Goal: Information Seeking & Learning: Learn about a topic

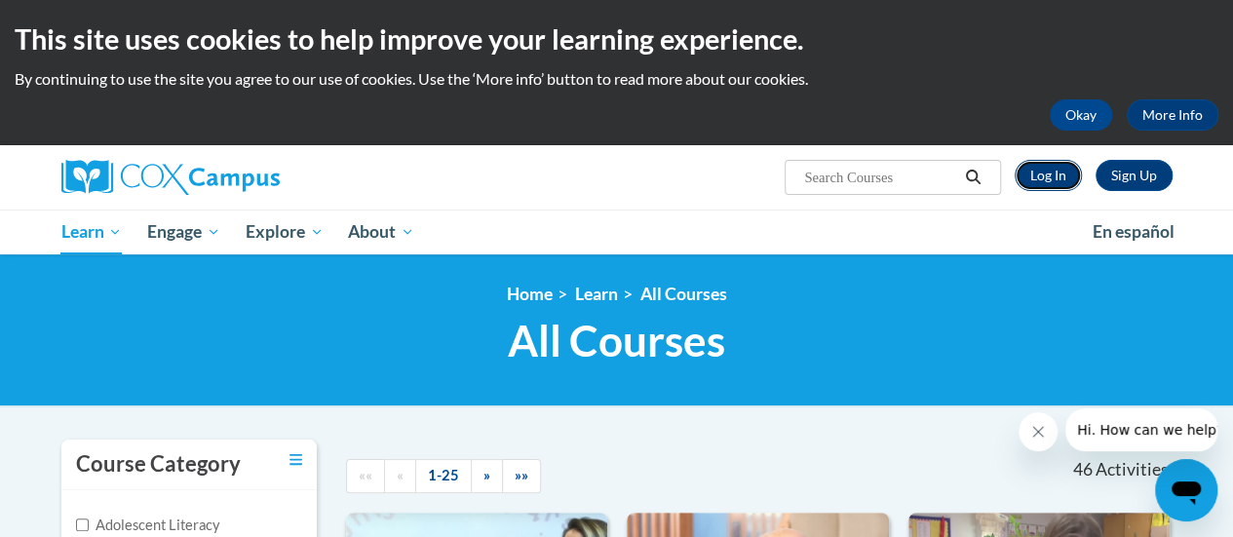
click at [1064, 165] on link "Log In" at bounding box center [1048, 175] width 67 height 31
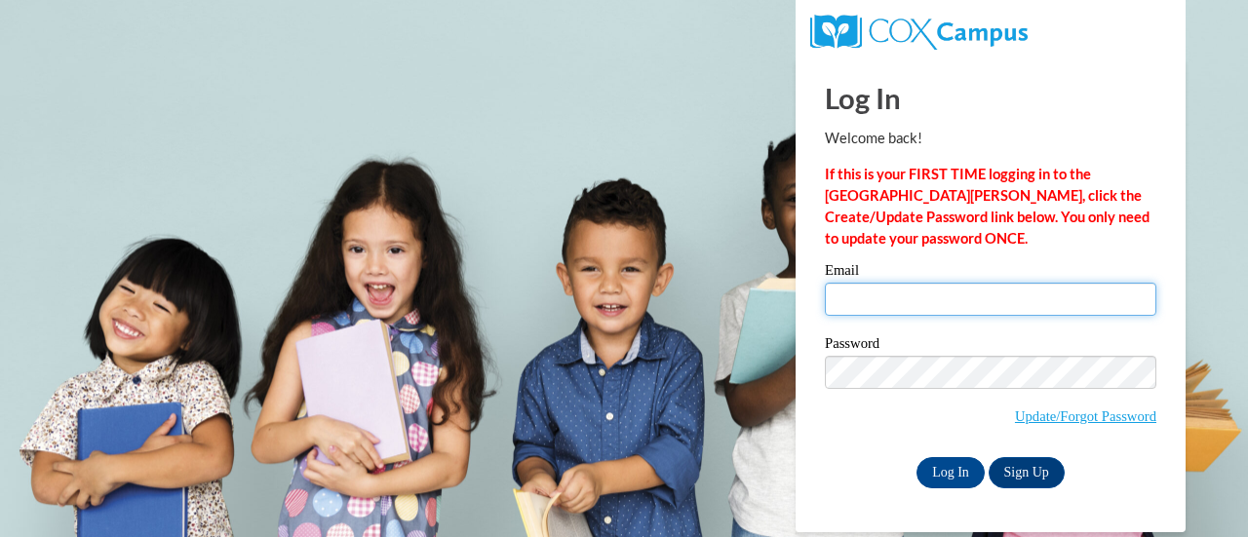
click at [938, 301] on input "Email" at bounding box center [990, 299] width 331 height 33
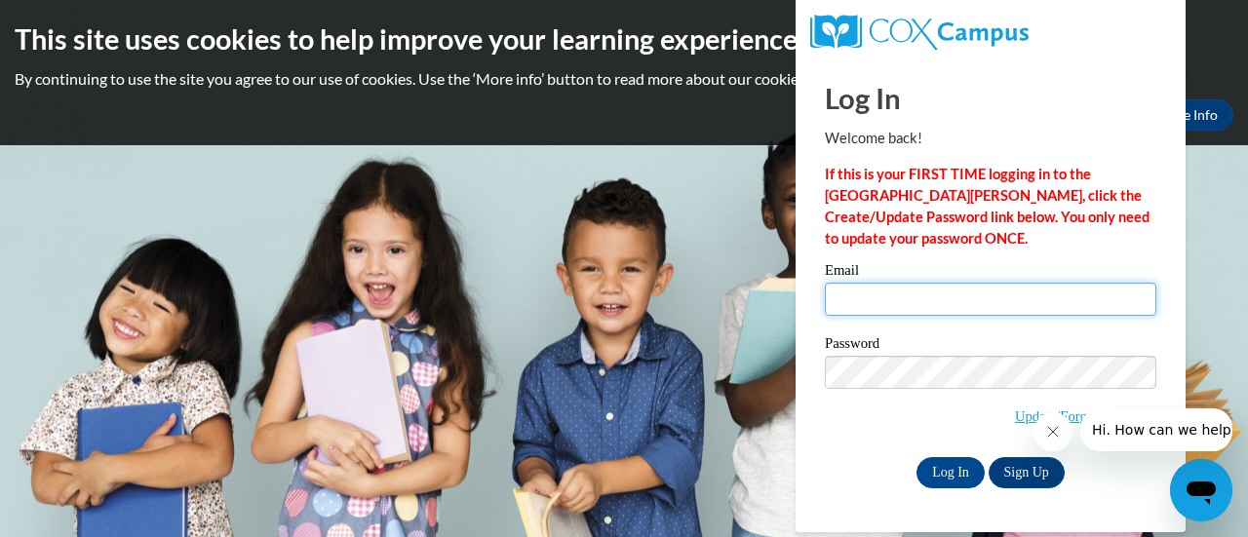
type input "cmarcks@altoona.k12.wi.us"
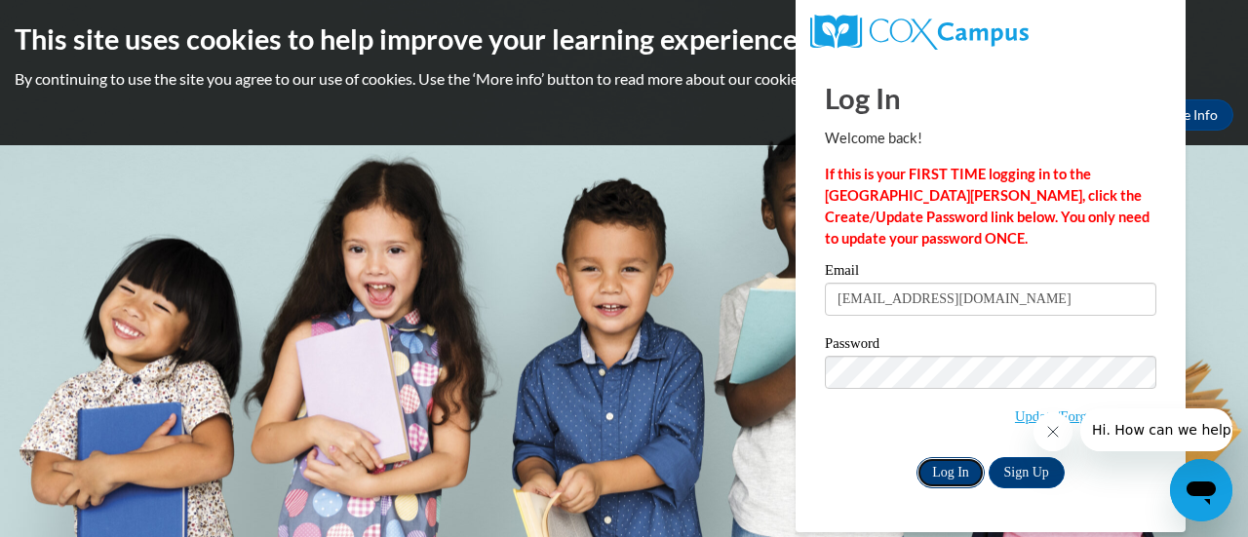
click at [938, 469] on input "Log In" at bounding box center [950, 472] width 68 height 31
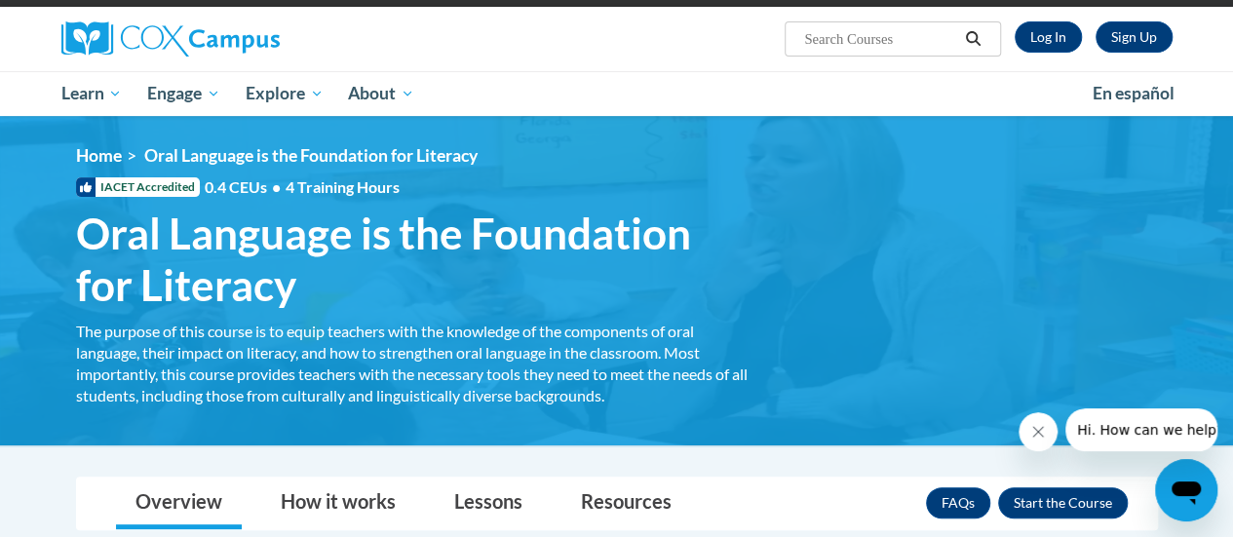
scroll to position [129, 0]
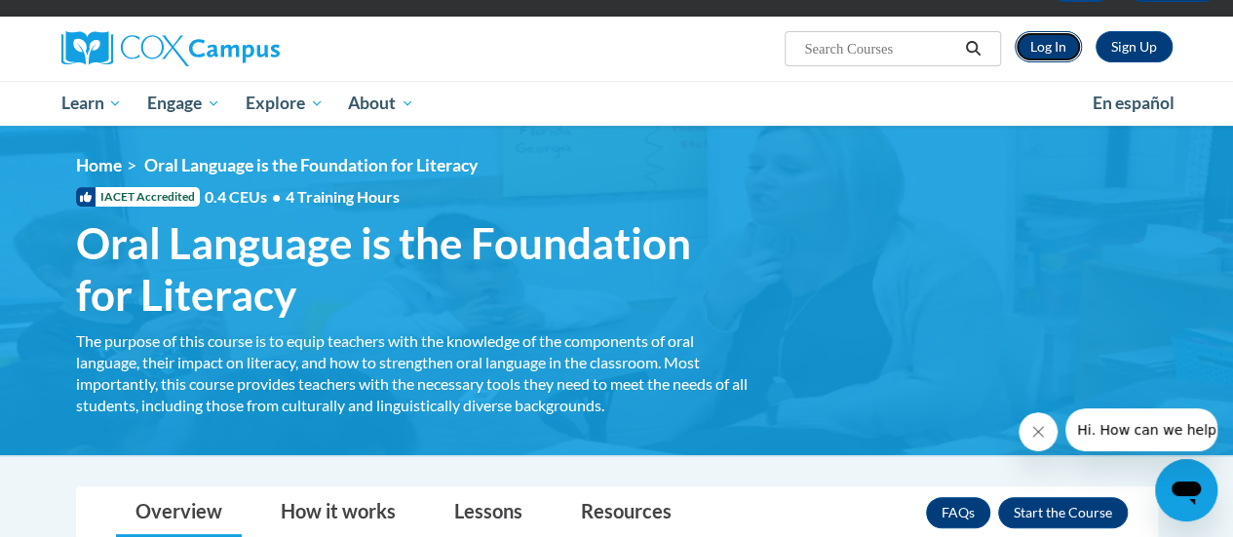
click at [1039, 44] on link "Log In" at bounding box center [1048, 46] width 67 height 31
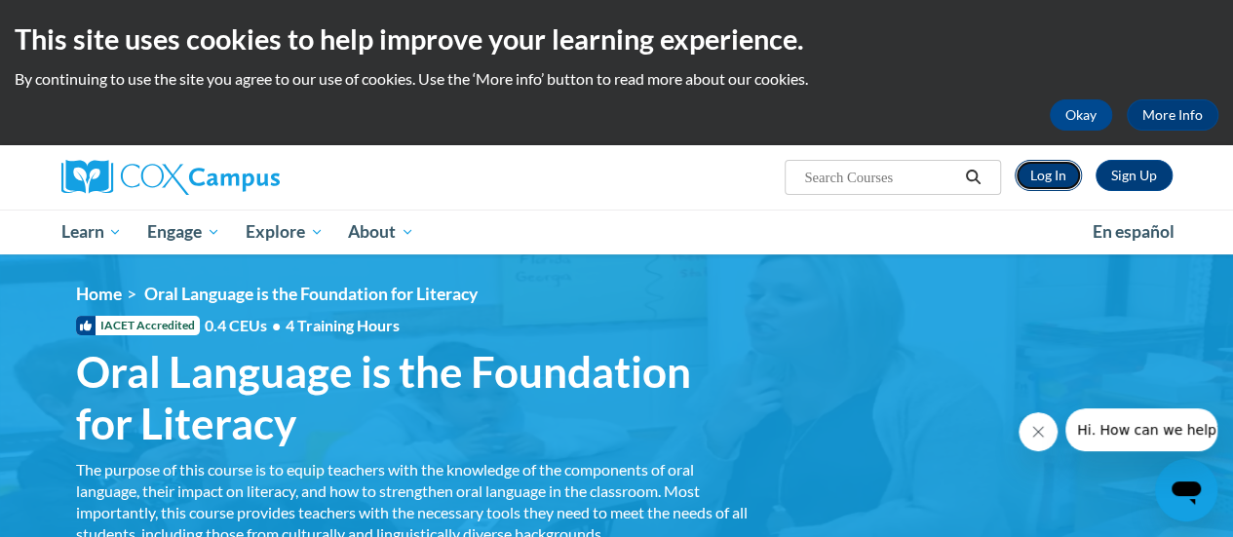
click at [1055, 174] on link "Log In" at bounding box center [1048, 175] width 67 height 31
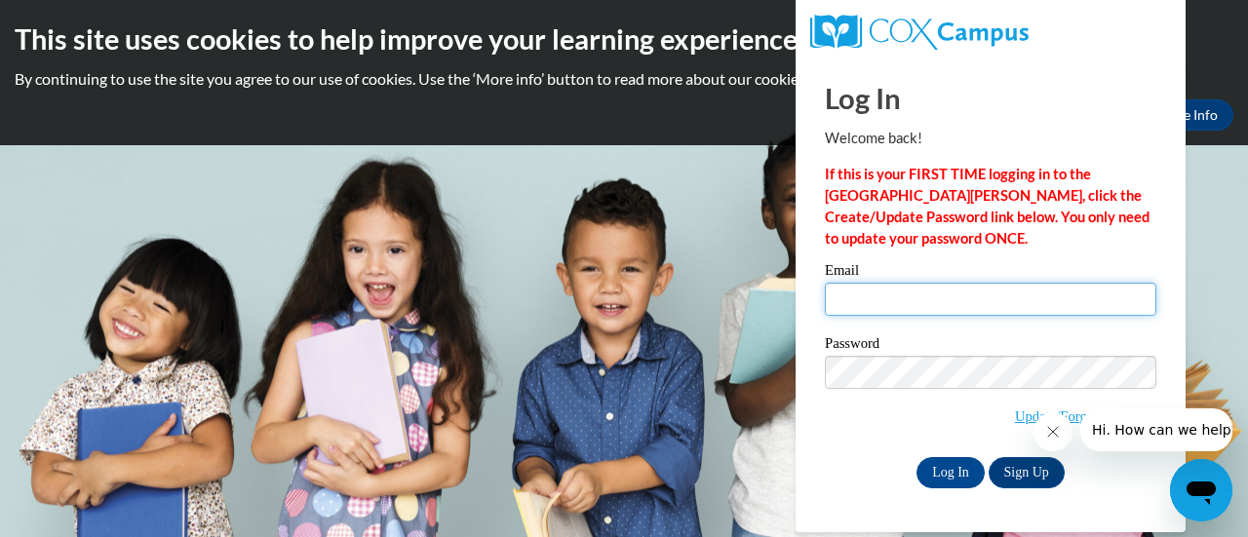
click at [895, 315] on input "Email" at bounding box center [990, 299] width 331 height 33
type input "cmarcks@altoona.k12.wi.us"
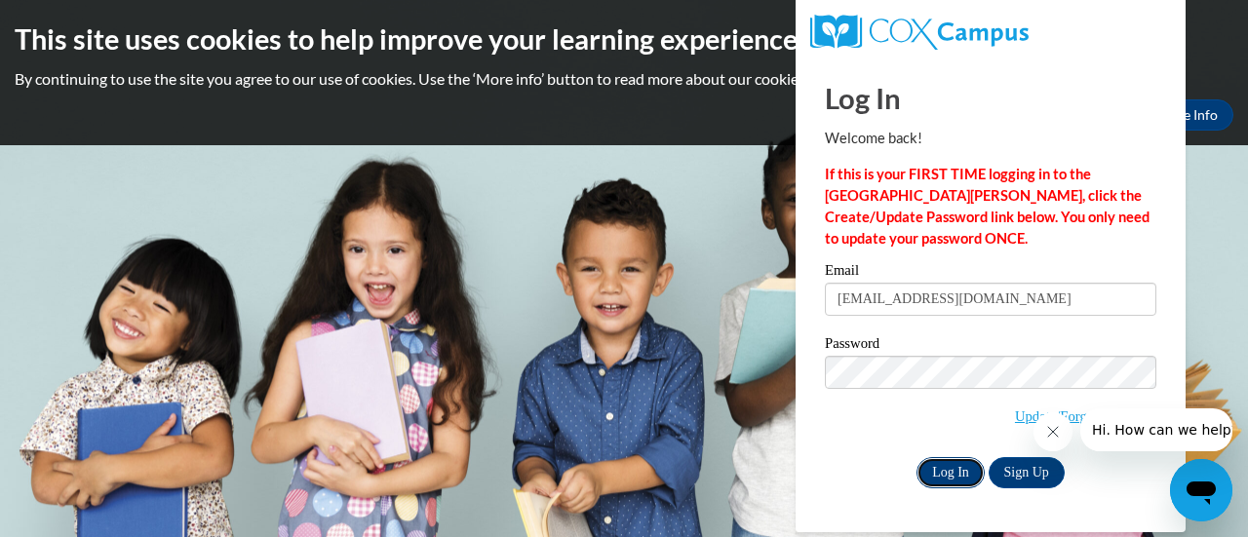
click at [936, 466] on input "Log In" at bounding box center [950, 472] width 68 height 31
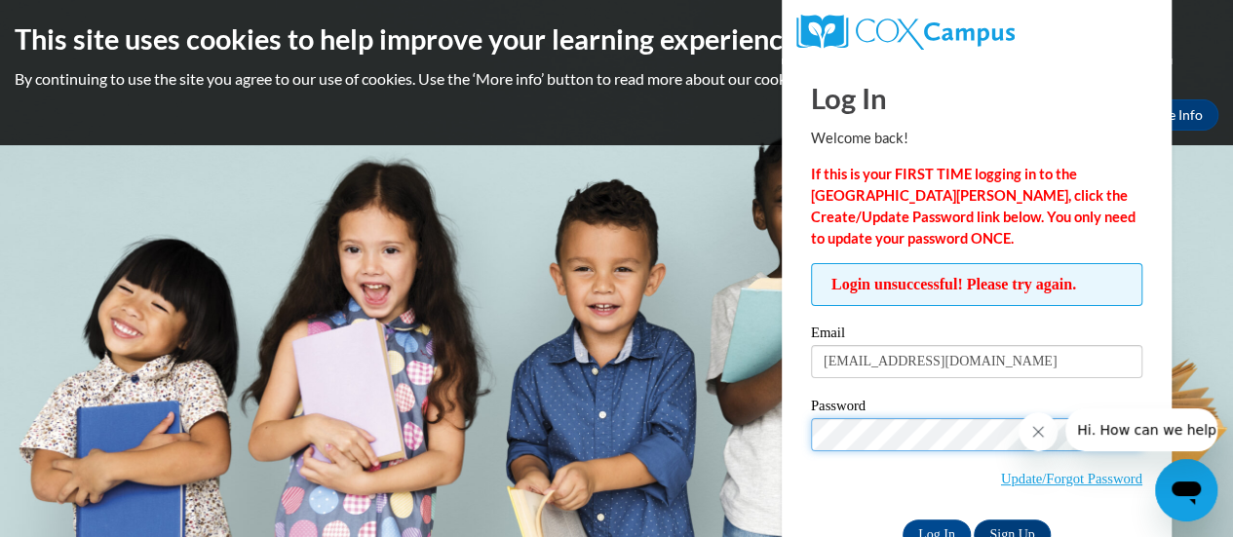
click at [903, 520] on input "Log In" at bounding box center [937, 535] width 68 height 31
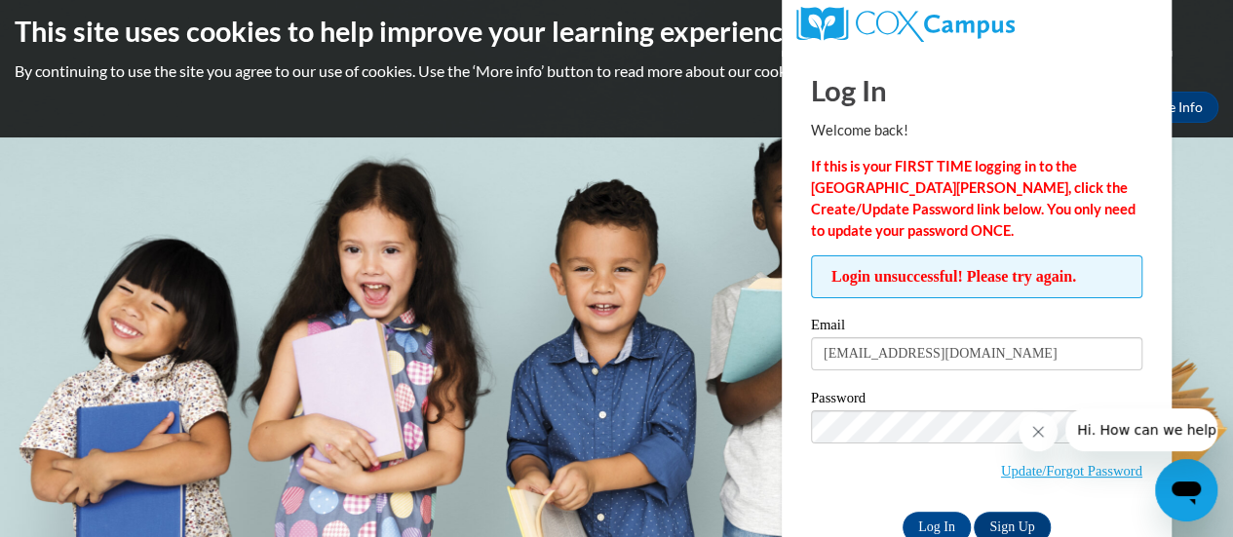
scroll to position [10, 0]
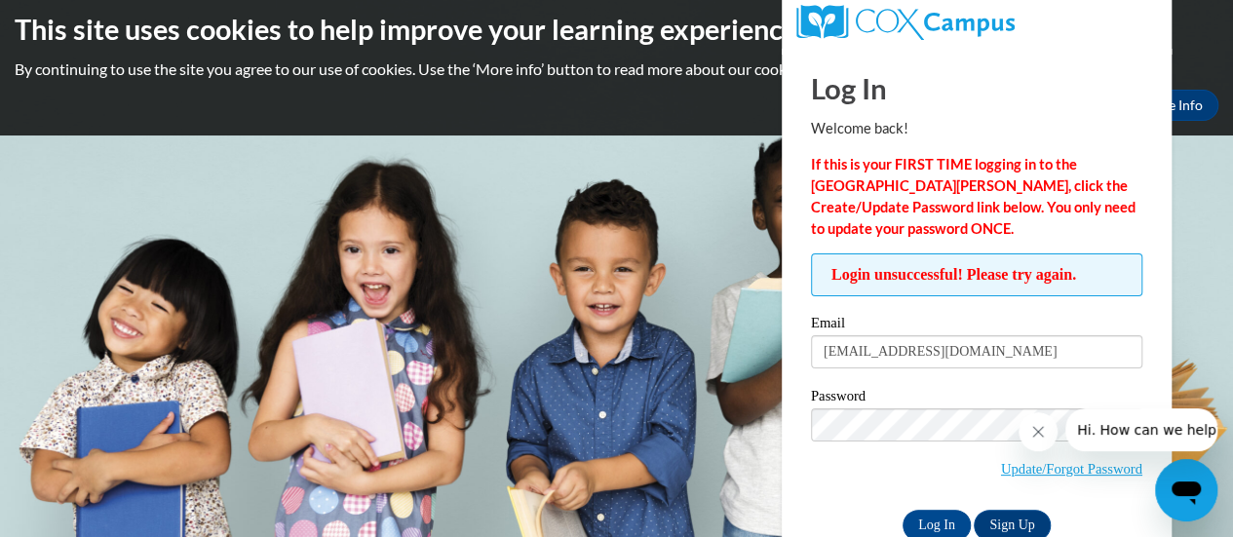
click at [1042, 435] on icon "Close message from company" at bounding box center [1039, 432] width 16 height 16
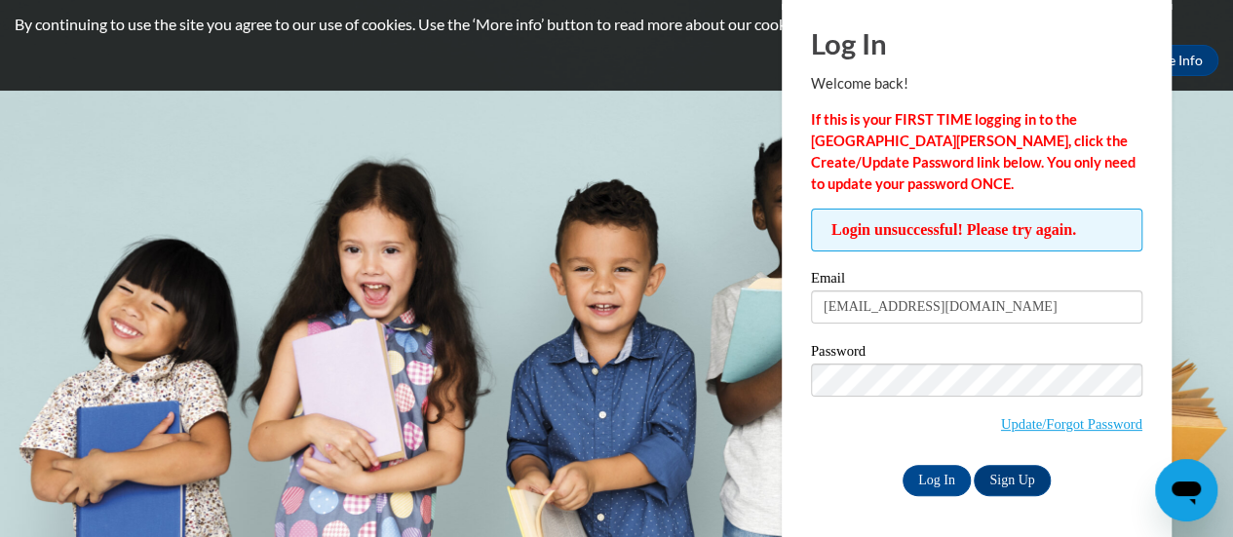
scroll to position [0, 0]
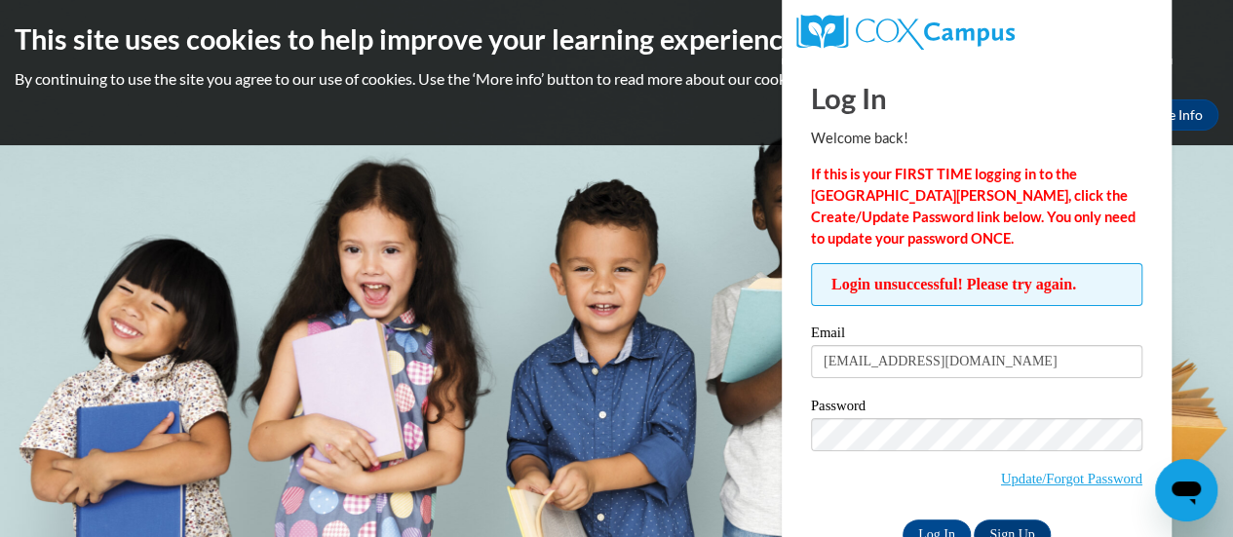
click at [942, 30] on img at bounding box center [906, 32] width 218 height 35
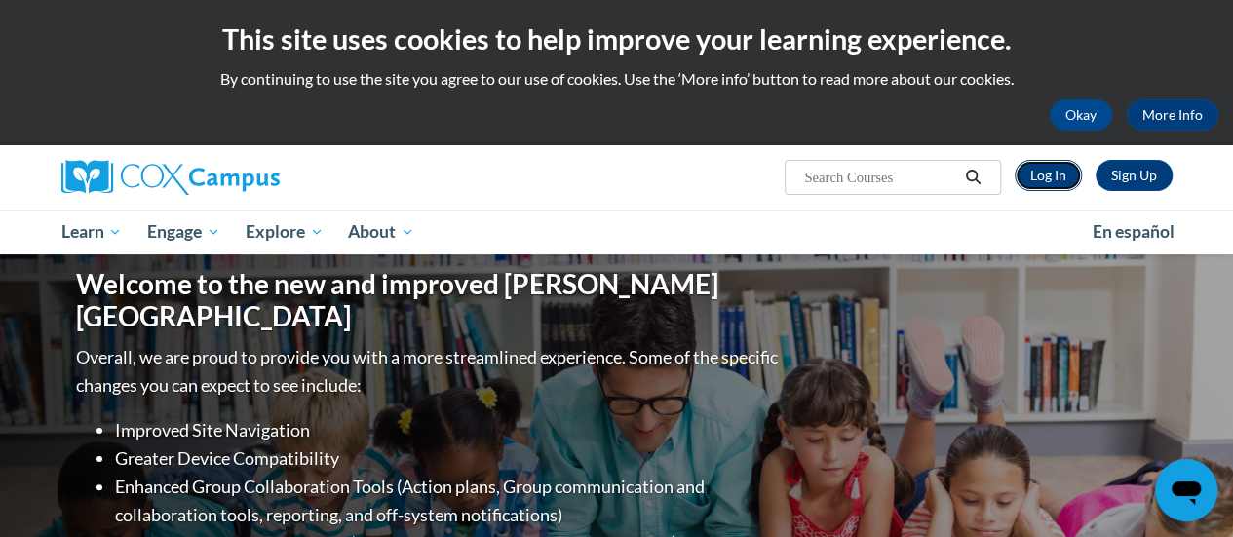
click at [1057, 176] on link "Log In" at bounding box center [1048, 175] width 67 height 31
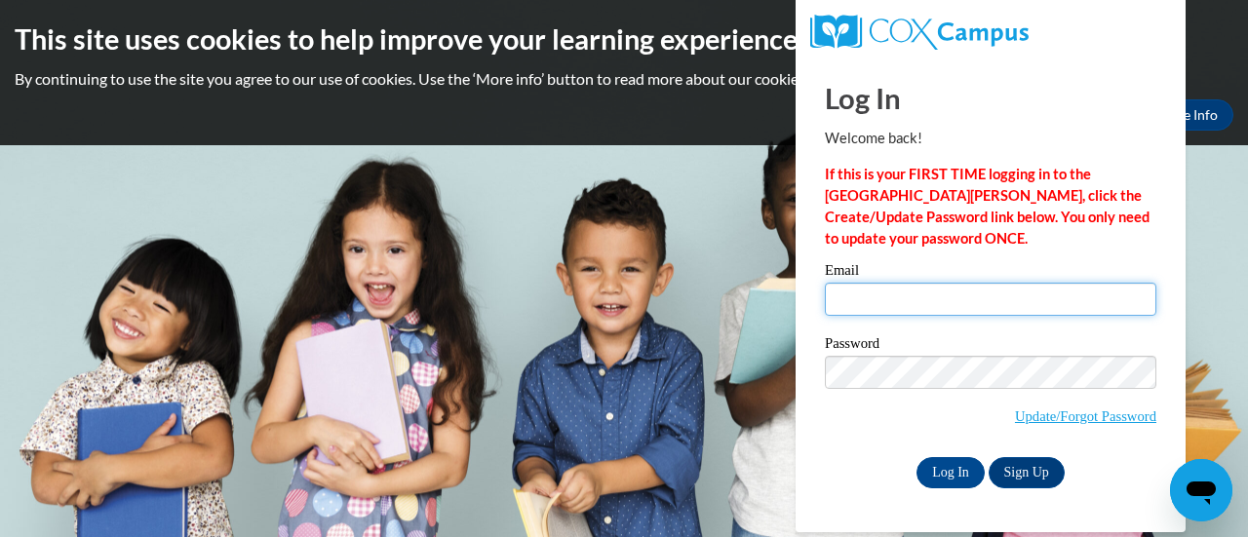
click at [975, 300] on input "Email" at bounding box center [990, 299] width 331 height 33
click at [916, 457] on input "Log In" at bounding box center [950, 472] width 68 height 31
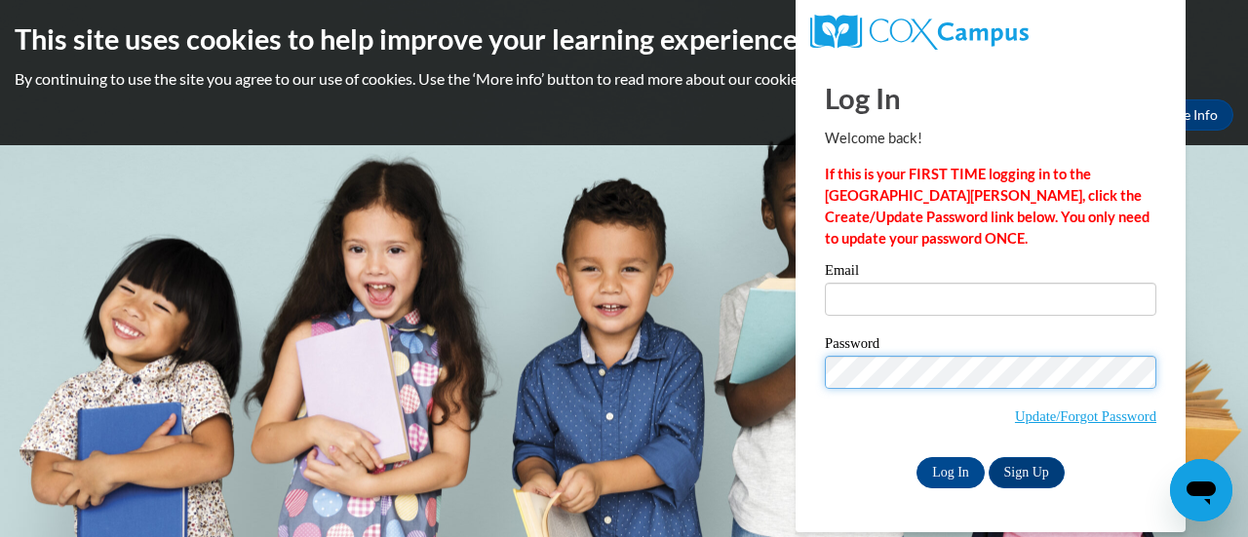
type input "cmarcks@altoona.k12.wi.us"
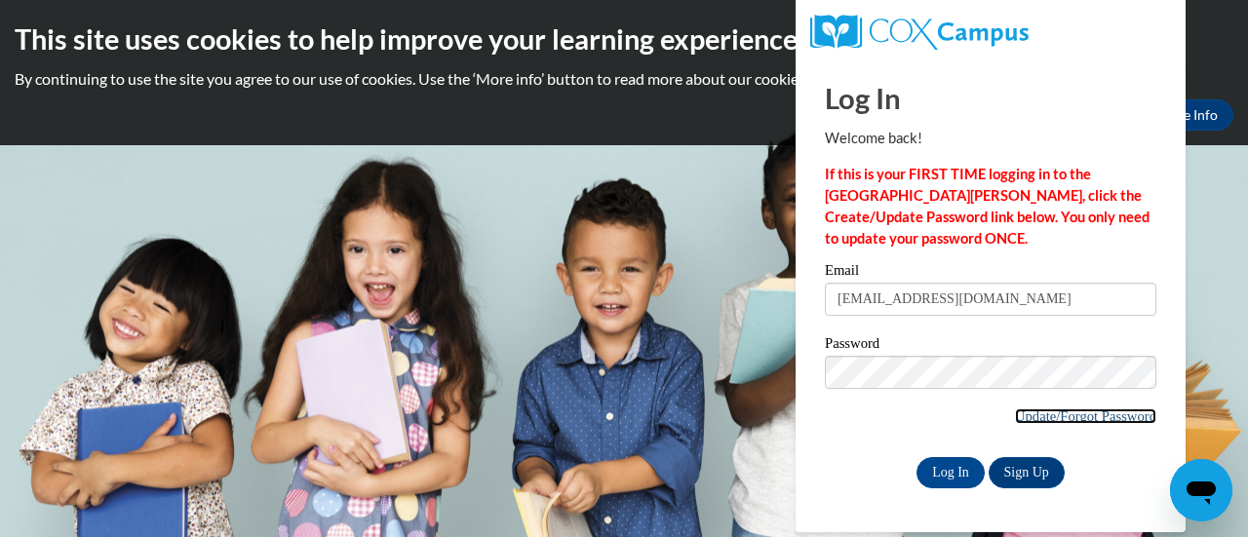
click at [1036, 410] on link "Update/Forgot Password" at bounding box center [1085, 417] width 141 height 16
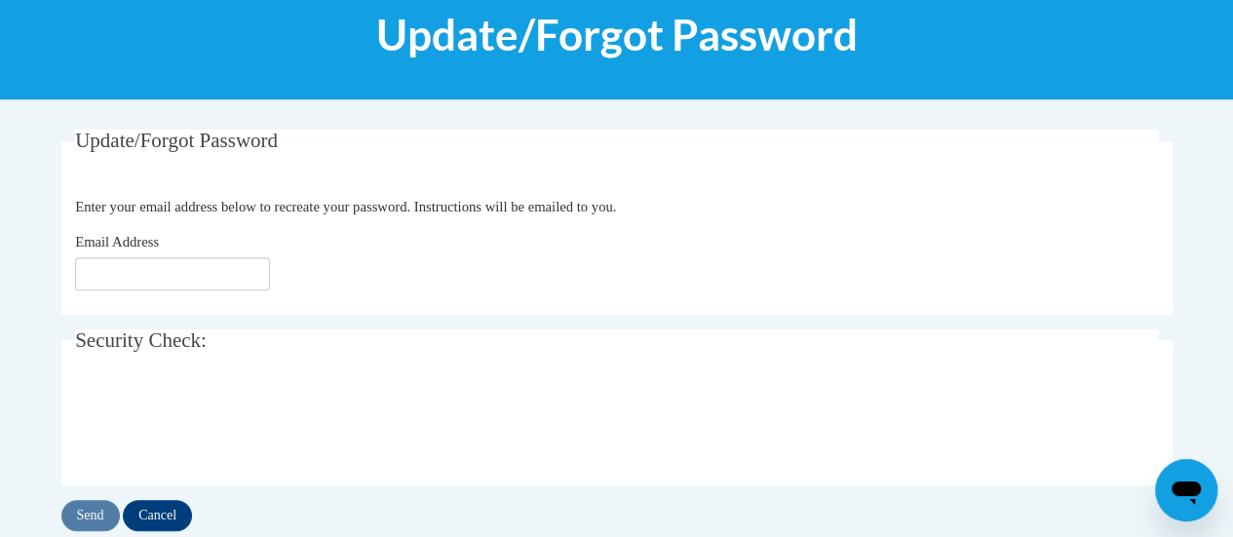
scroll to position [268, 0]
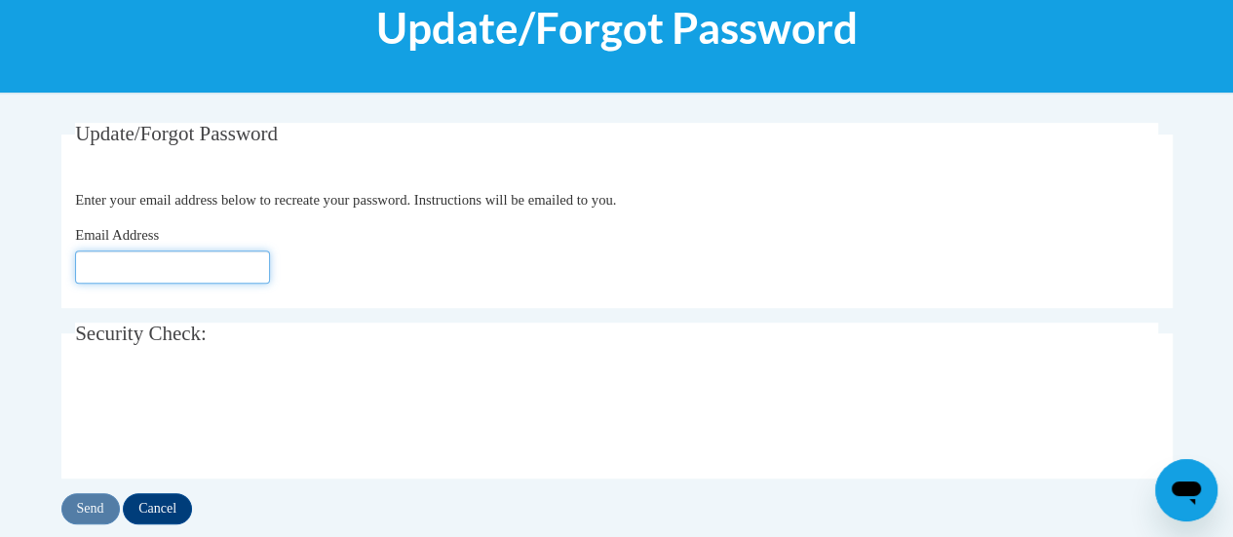
click at [200, 254] on input "Email Address" at bounding box center [172, 267] width 195 height 33
type input "cmarcks@altoona.k12.wi.us"
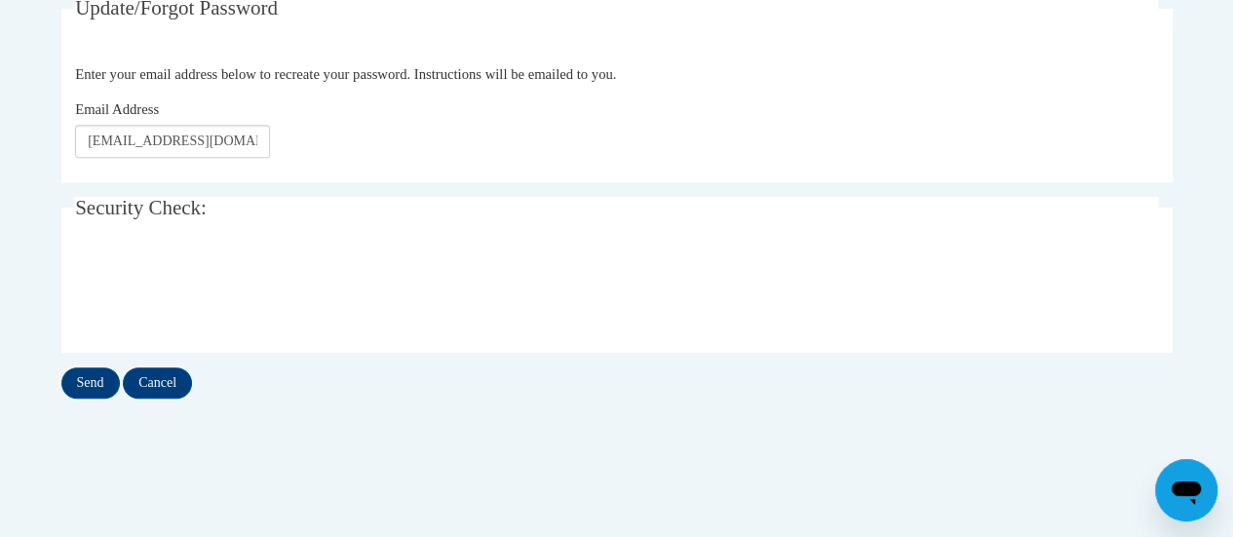
scroll to position [395, 0]
click at [92, 379] on input "Send" at bounding box center [90, 382] width 58 height 31
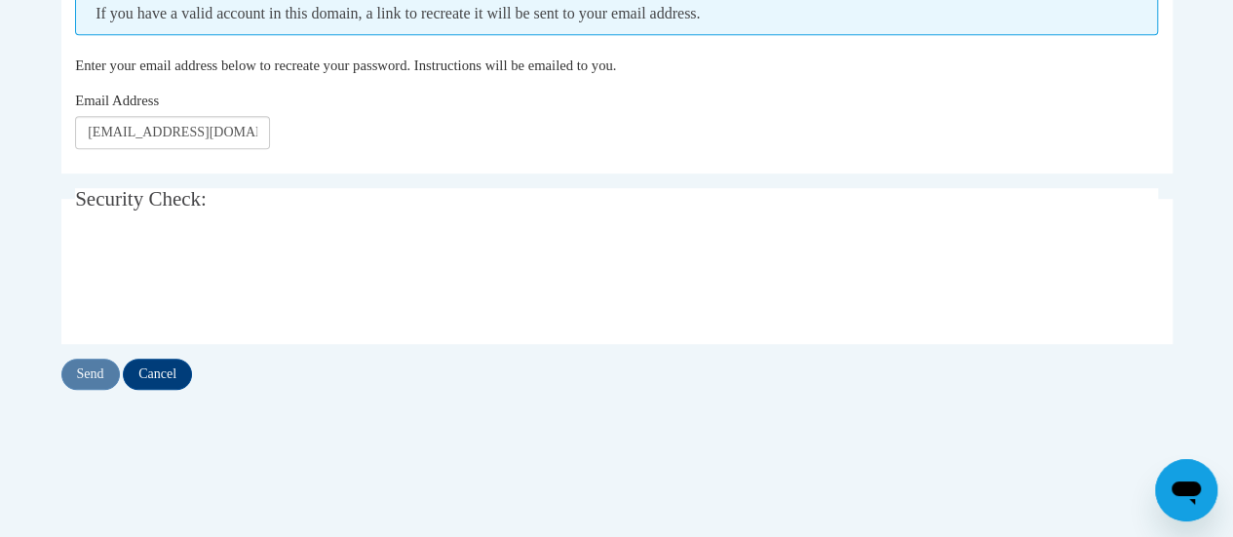
scroll to position [456, 0]
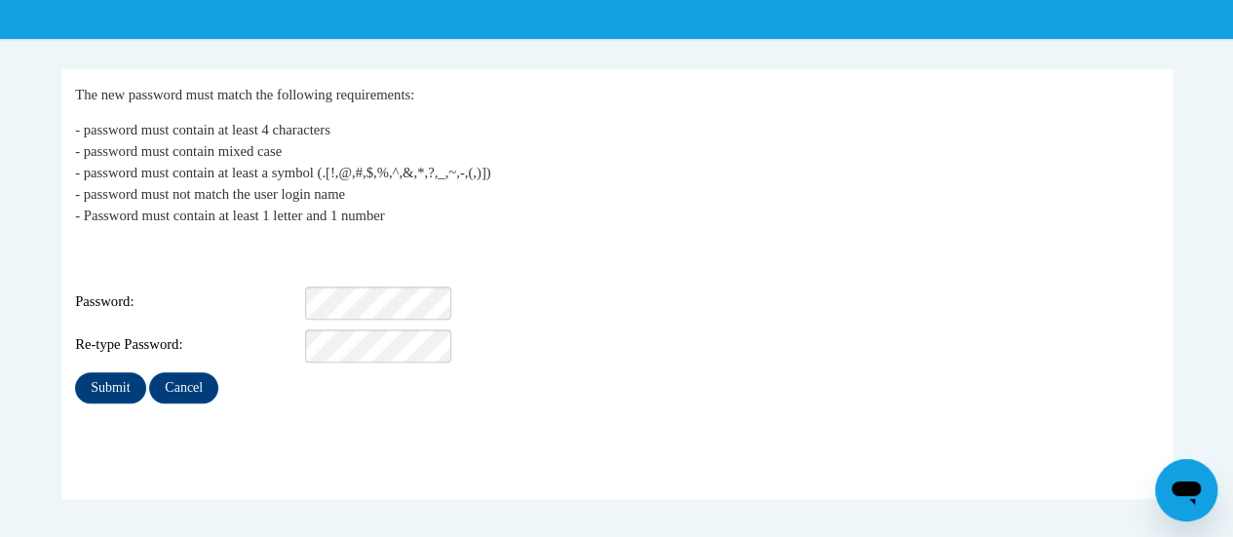
scroll to position [323, 0]
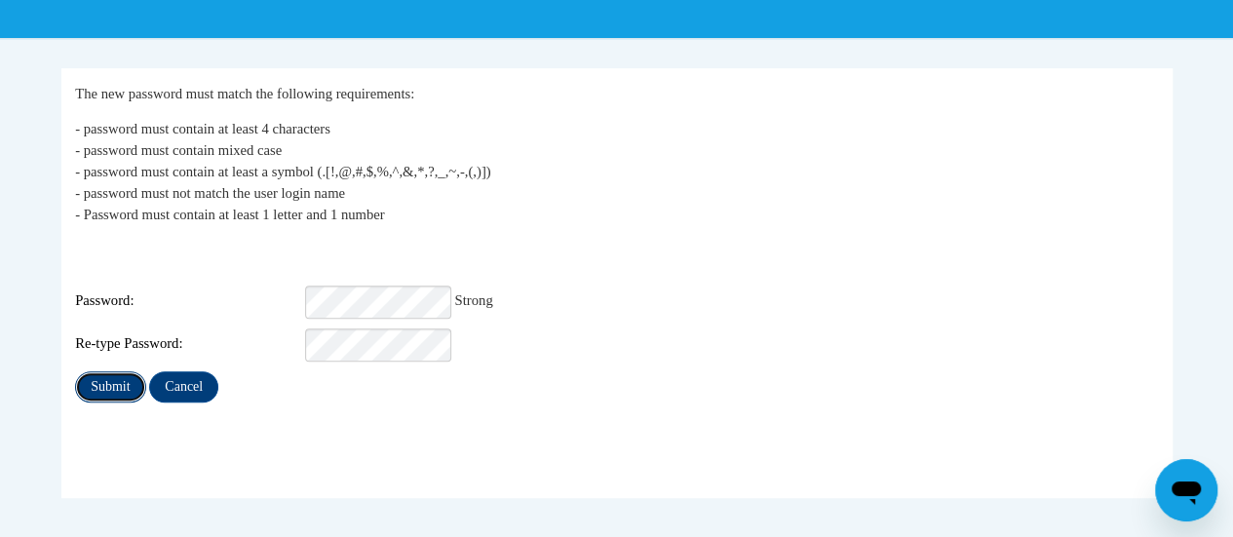
click at [107, 373] on input "Submit" at bounding box center [110, 386] width 70 height 31
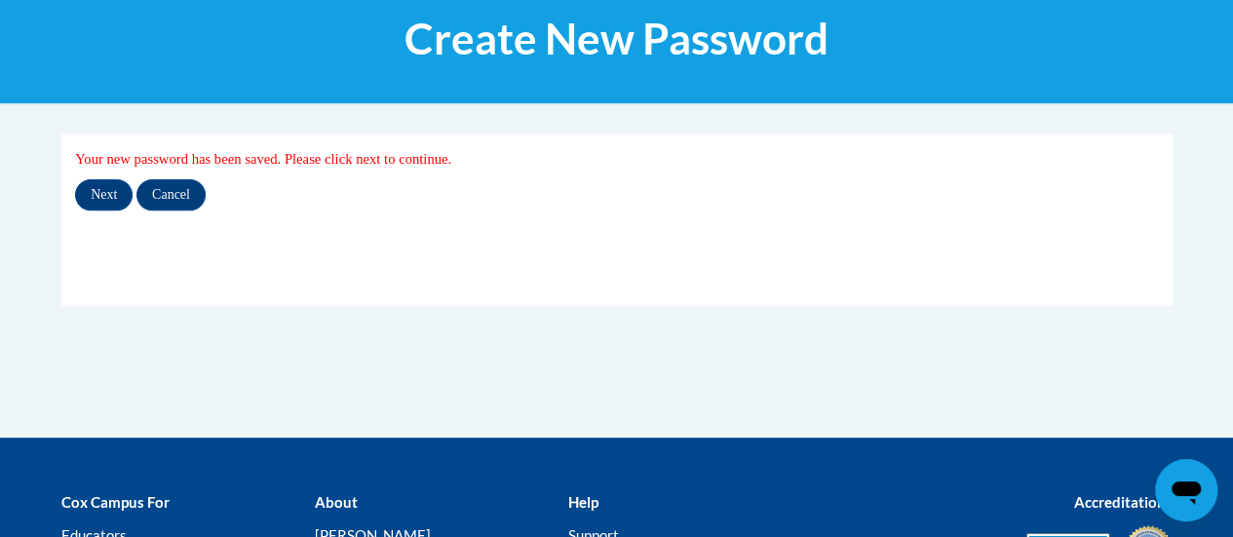
scroll to position [258, 0]
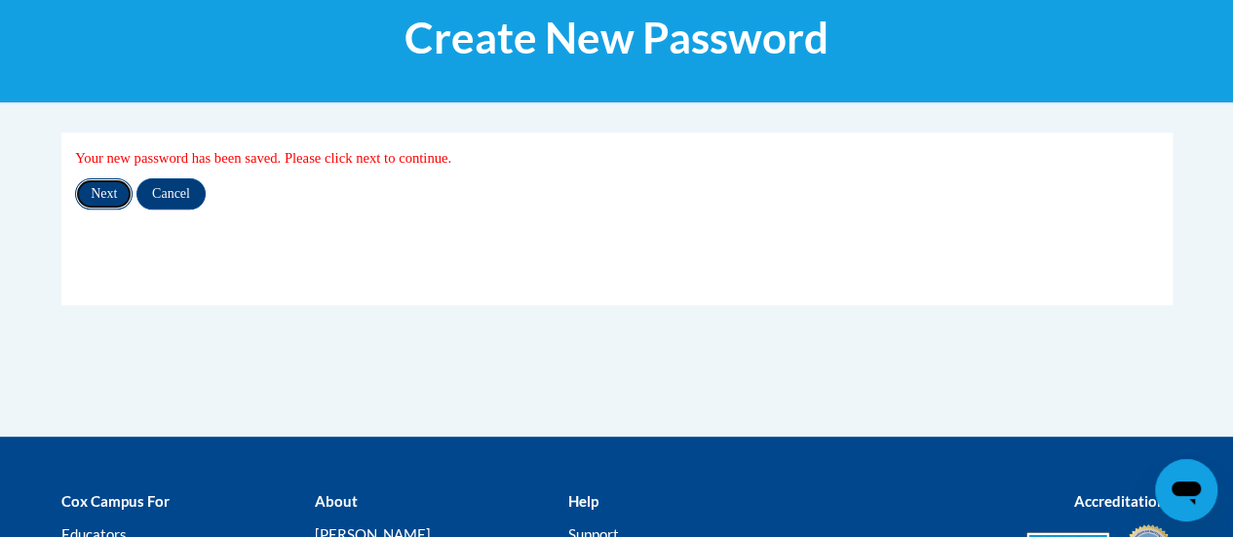
click at [98, 184] on input "Next" at bounding box center [104, 193] width 58 height 31
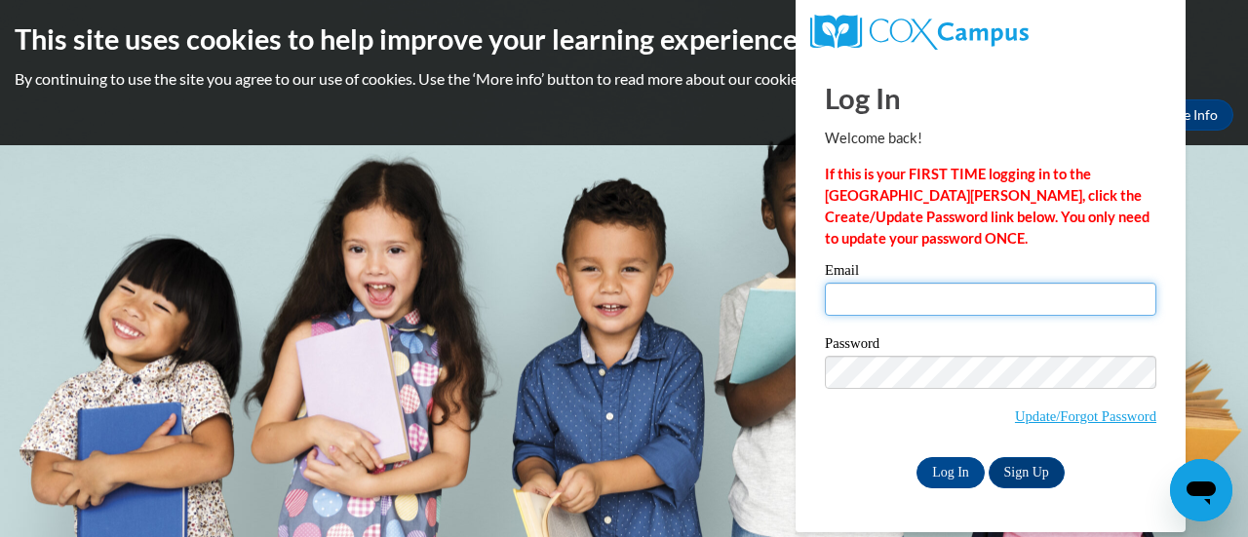
type input "[EMAIL_ADDRESS][DOMAIN_NAME]"
click at [889, 314] on input "[EMAIL_ADDRESS][DOMAIN_NAME]" at bounding box center [990, 299] width 331 height 33
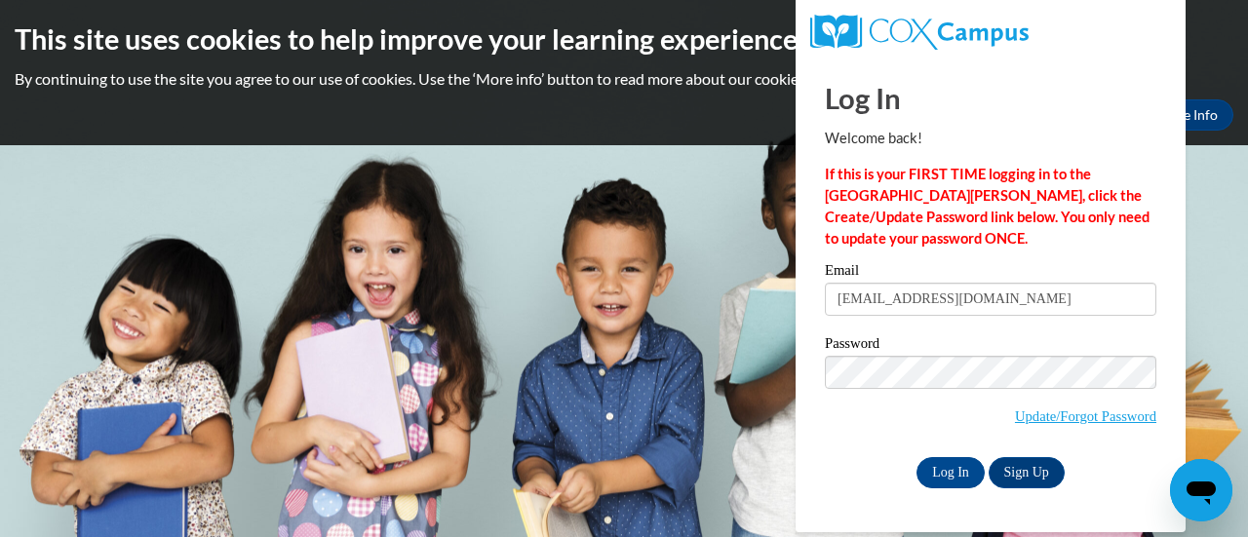
click at [829, 432] on span "Update/Forgot Password" at bounding box center [990, 396] width 331 height 81
click at [961, 477] on input "Log In" at bounding box center [950, 472] width 68 height 31
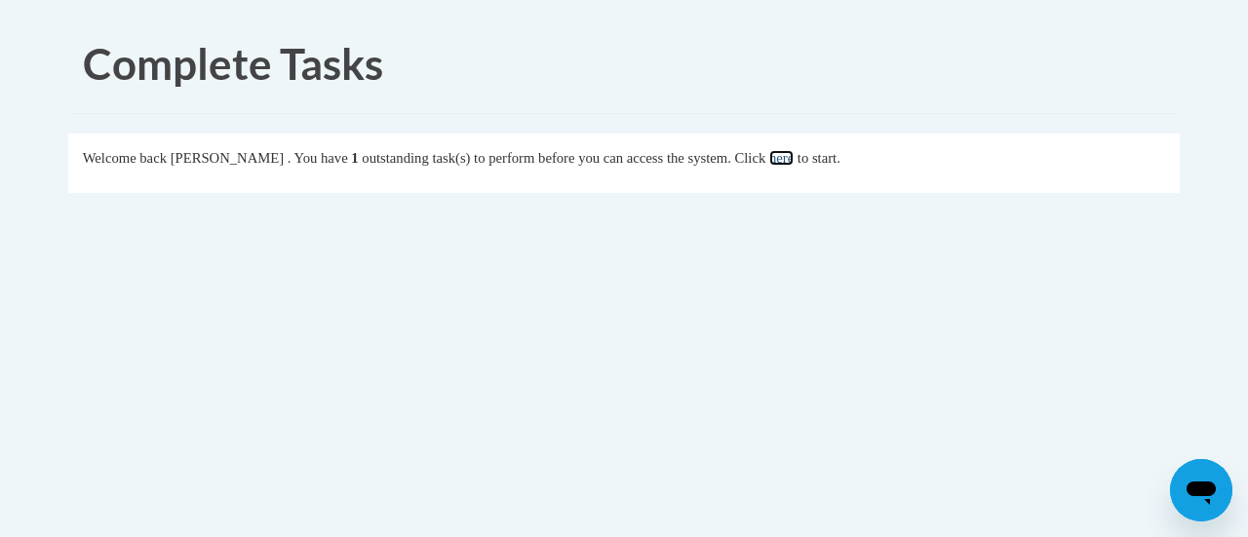
click at [794, 159] on link "here" at bounding box center [781, 158] width 24 height 16
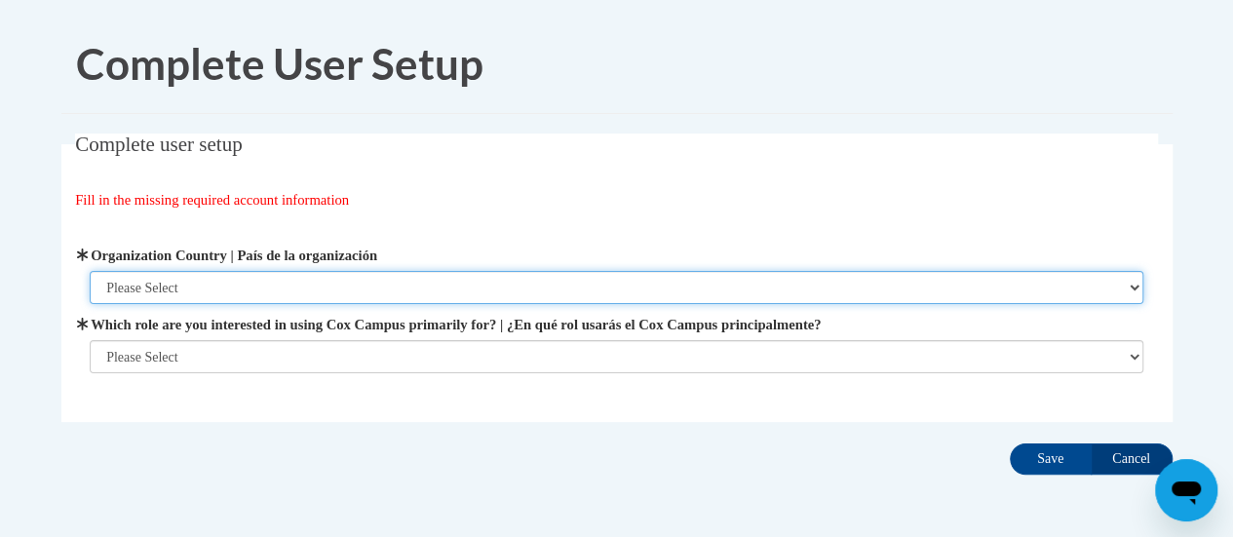
click at [675, 298] on select "Please Select [GEOGRAPHIC_DATA] | [GEOGRAPHIC_DATA] Outside of [GEOGRAPHIC_DATA…" at bounding box center [617, 287] width 1054 height 33
select select "ad49bcad-a171-4b2e-b99c-48b446064914"
click at [90, 271] on select "Please Select [GEOGRAPHIC_DATA] | [GEOGRAPHIC_DATA] Outside of [GEOGRAPHIC_DATA…" at bounding box center [617, 287] width 1054 height 33
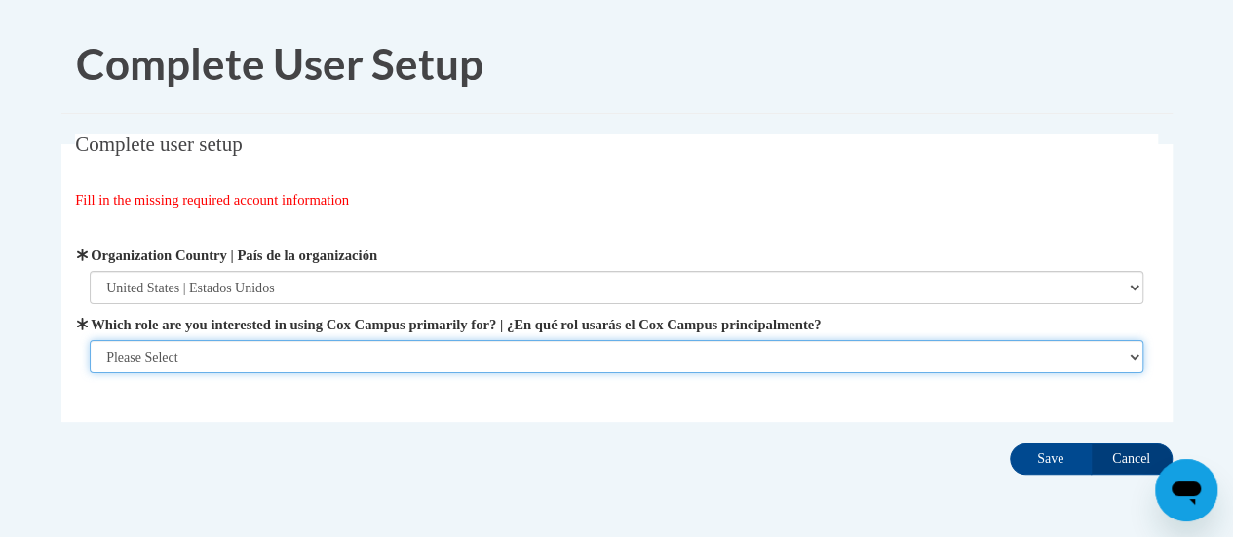
click at [634, 358] on select "Please Select College/University | Colegio/Universidad Community/Nonprofit Part…" at bounding box center [617, 356] width 1054 height 33
select select "fbf2d438-af2f-41f8-98f1-81c410e29de3"
click at [90, 373] on select "Please Select College/University | Colegio/Universidad Community/Nonprofit Part…" at bounding box center [617, 356] width 1054 height 33
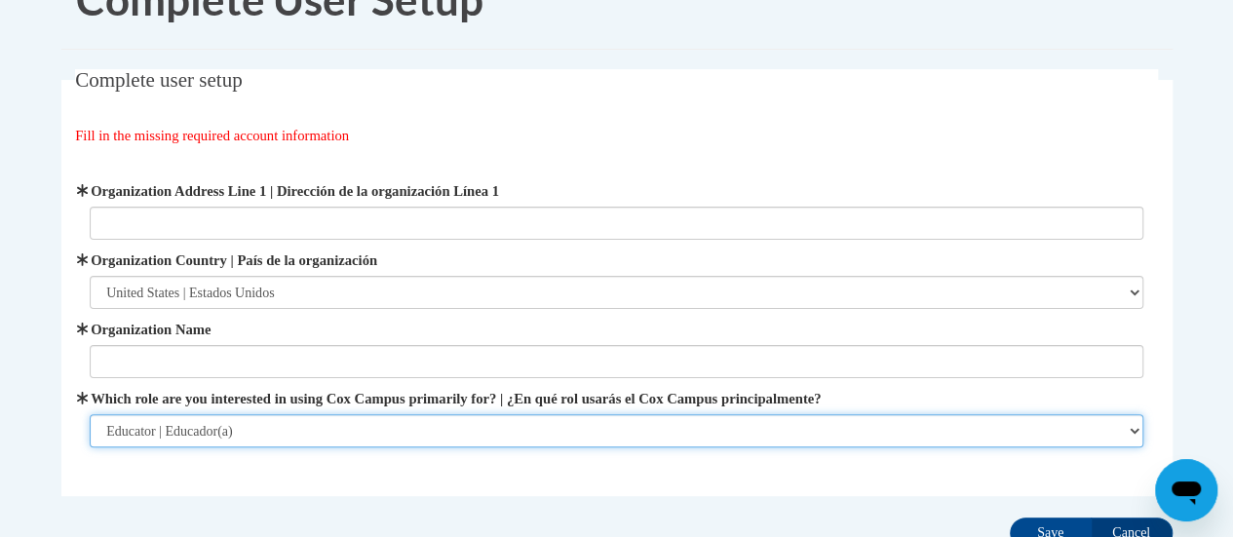
scroll to position [68, 0]
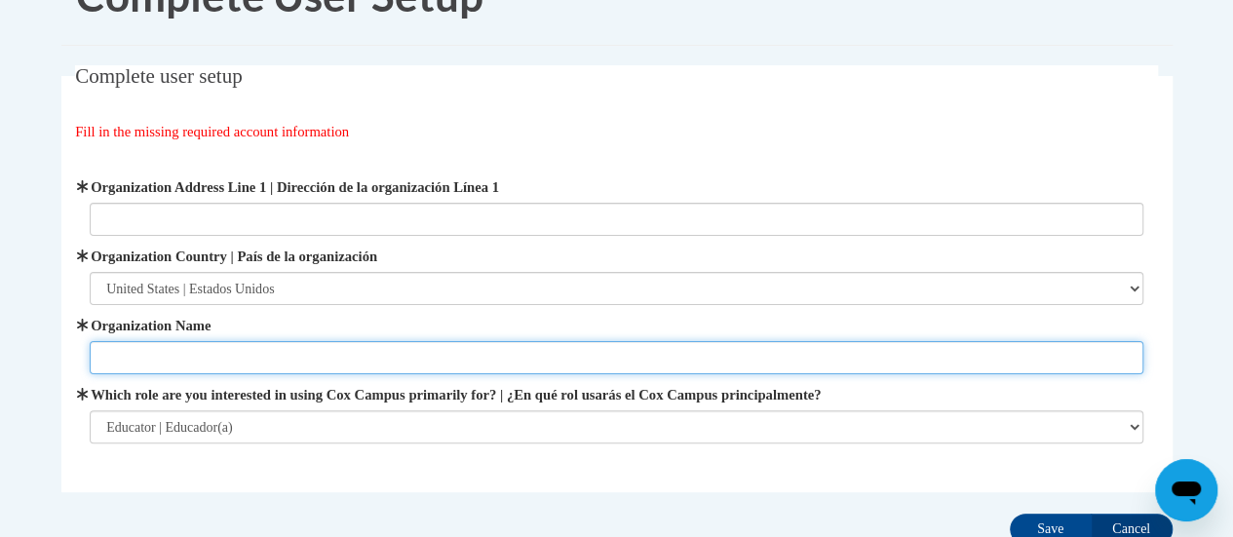
click at [592, 346] on input "Organization Name" at bounding box center [617, 357] width 1054 height 33
click at [1074, 361] on input "Organization Name" at bounding box center [617, 357] width 1054 height 33
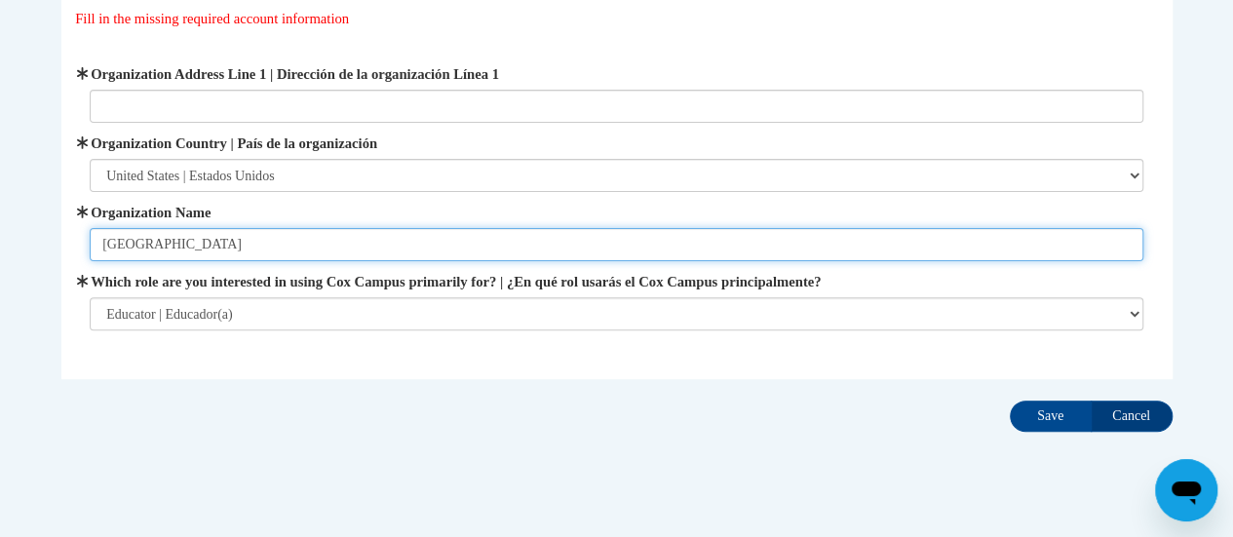
scroll to position [189, 0]
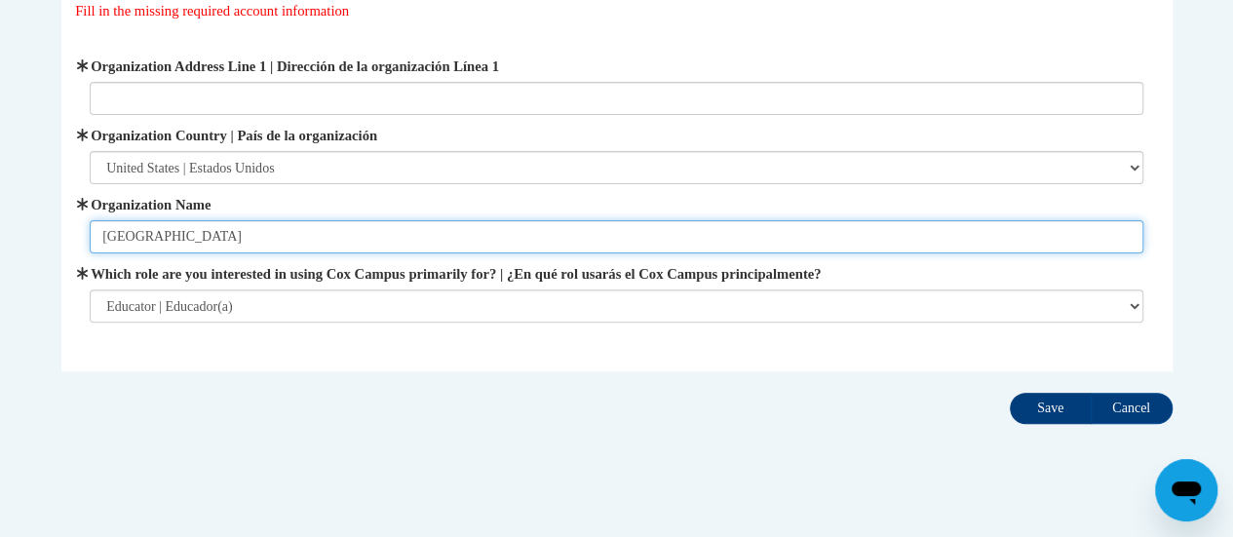
type input "[GEOGRAPHIC_DATA]"
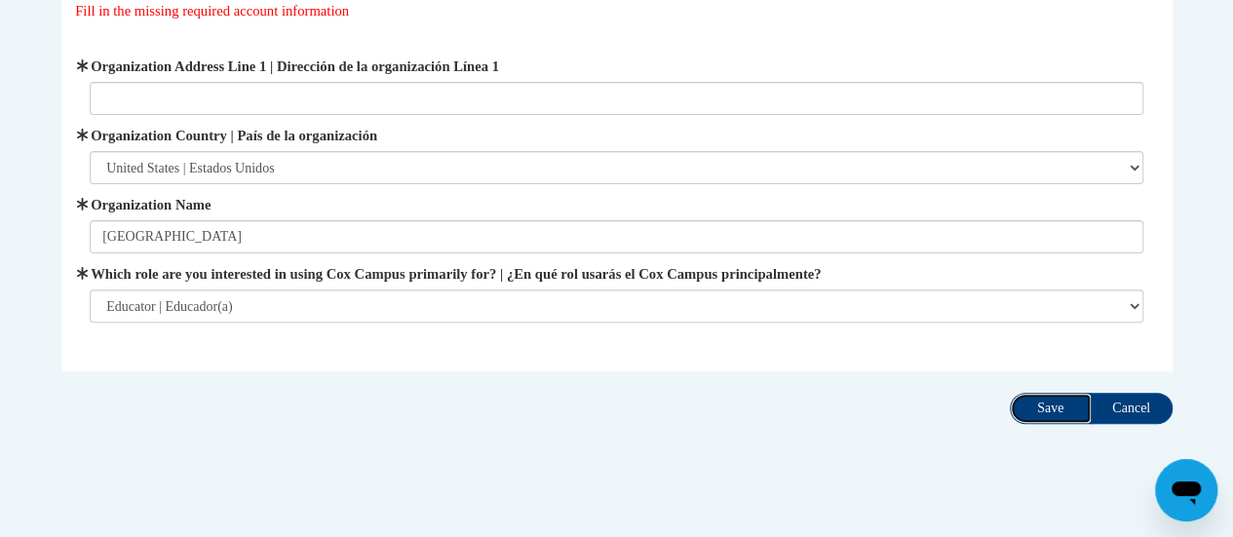
click at [1060, 404] on input "Save" at bounding box center [1051, 408] width 82 height 31
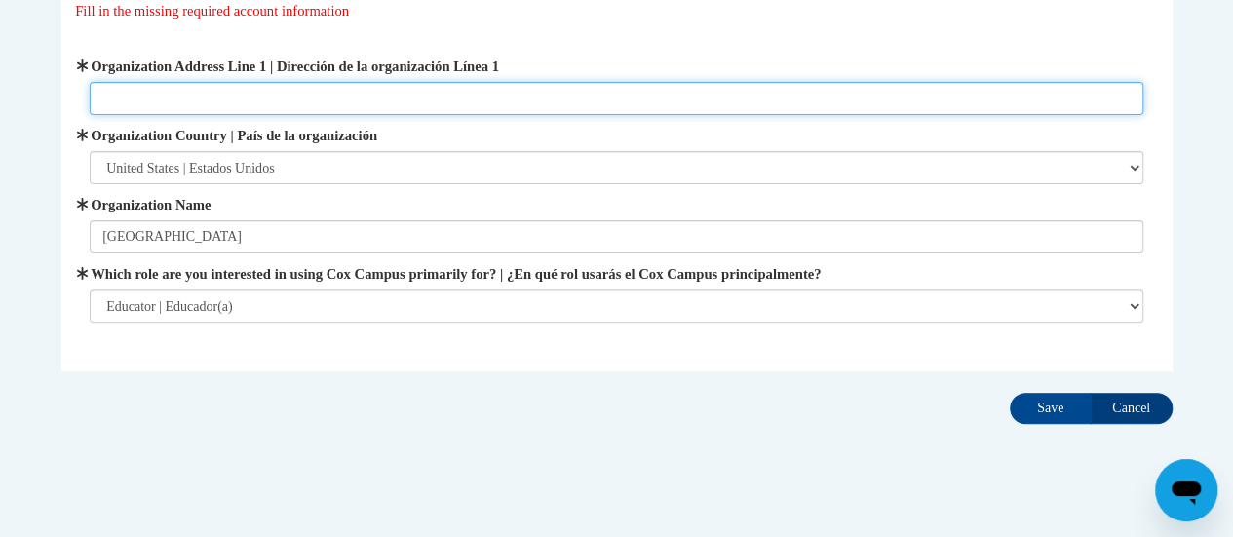
click at [833, 86] on input "Organization Address Line 1 | Dirección de la organización Línea 1" at bounding box center [617, 98] width 1054 height 33
type input "[STREET_ADDRESS][PERSON_NAME]"
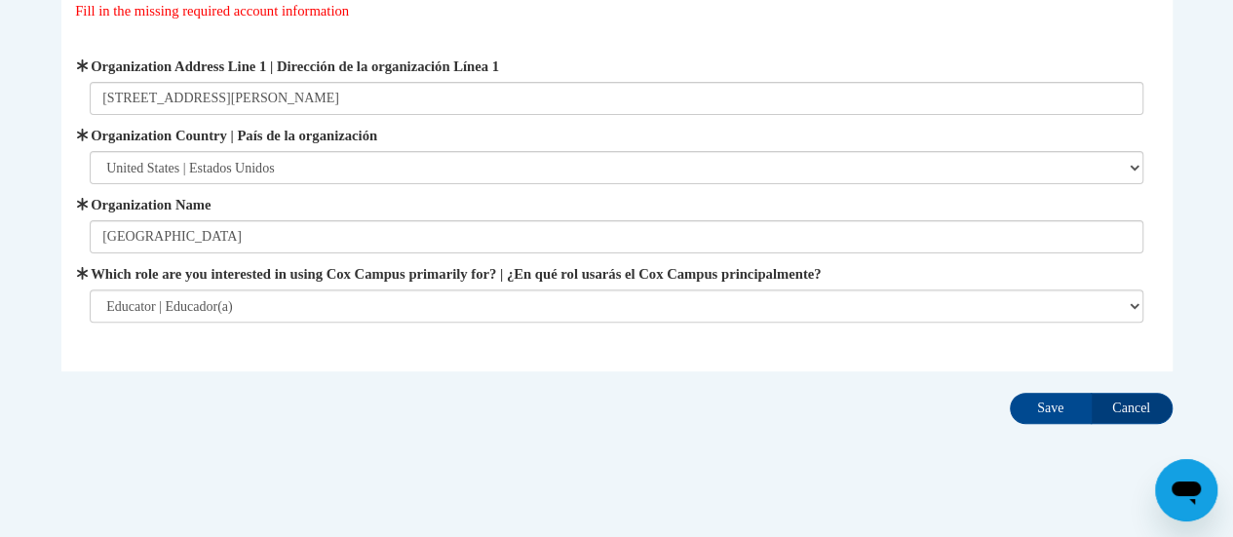
click at [1048, 389] on div "Complete user setup Fill in the missing required account information User Profi…" at bounding box center [617, 187] width 1141 height 487
click at [1048, 395] on input "Save" at bounding box center [1051, 408] width 82 height 31
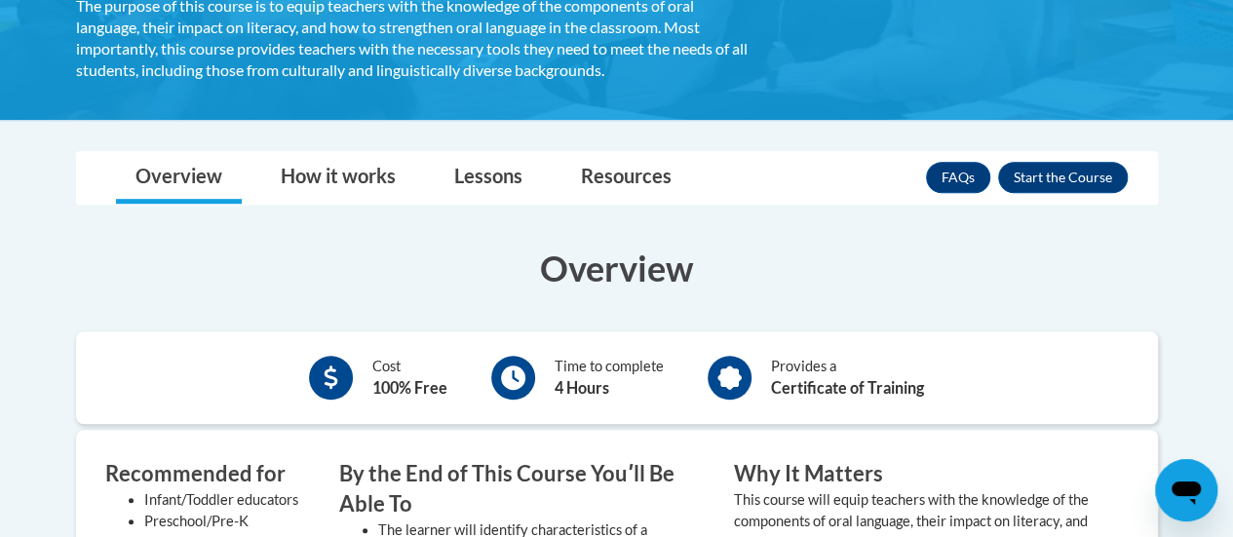
scroll to position [465, 0]
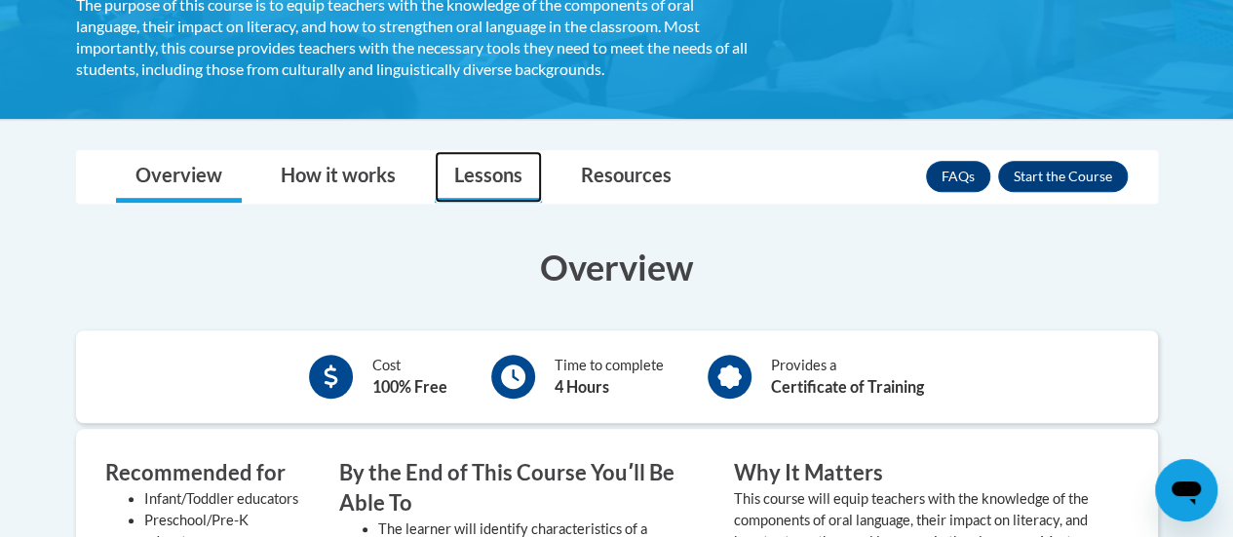
click at [503, 173] on link "Lessons" at bounding box center [488, 177] width 107 height 52
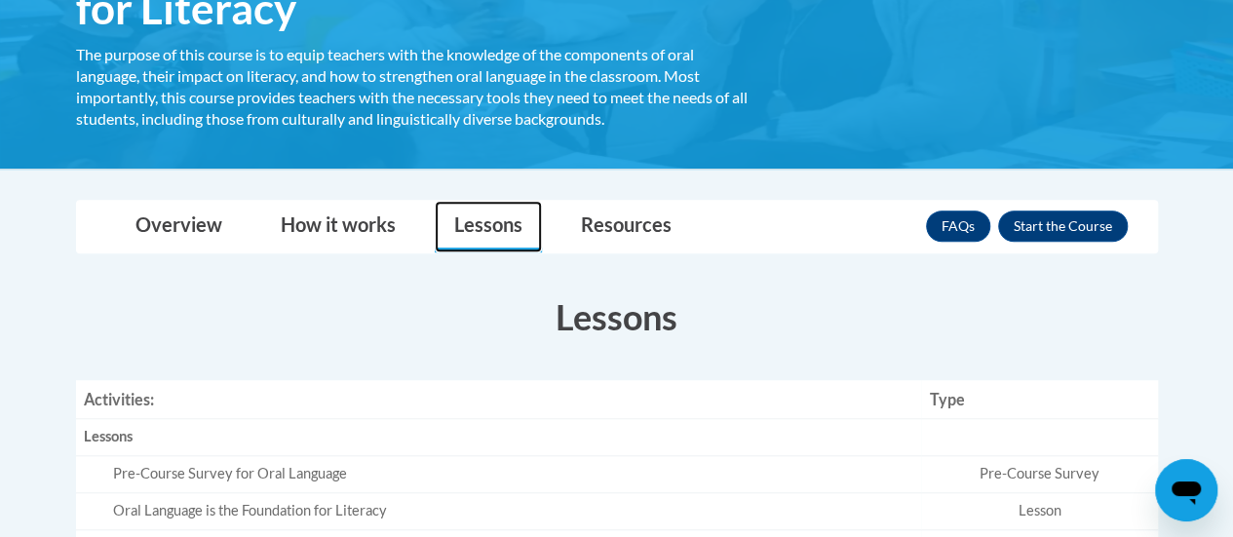
scroll to position [414, 0]
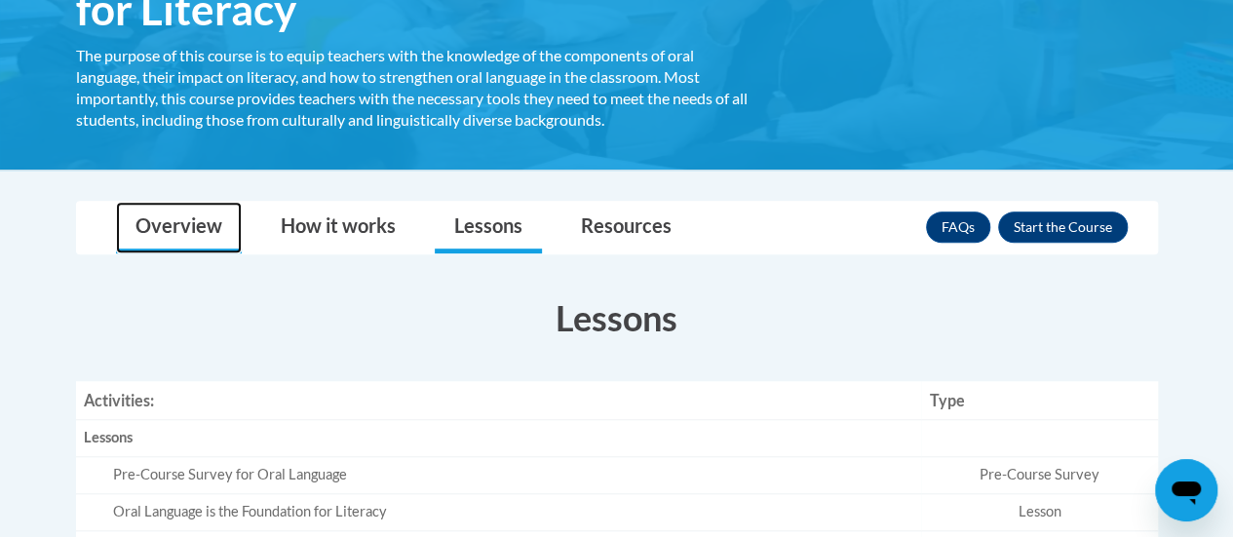
click at [218, 224] on link "Overview" at bounding box center [179, 228] width 126 height 52
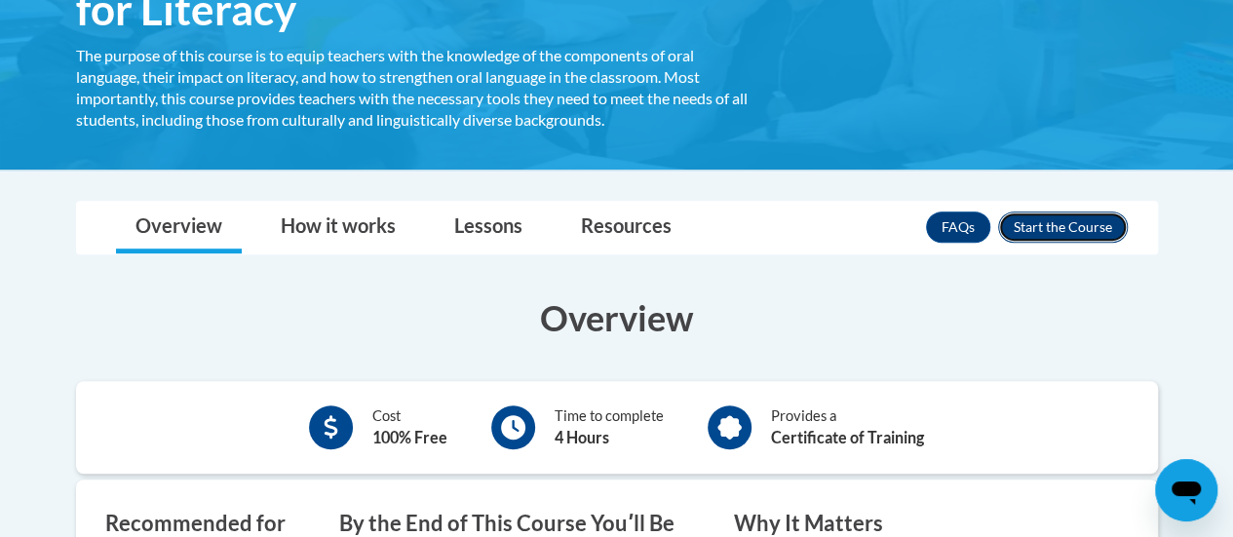
click at [1019, 234] on button "Enroll" at bounding box center [1063, 227] width 130 height 31
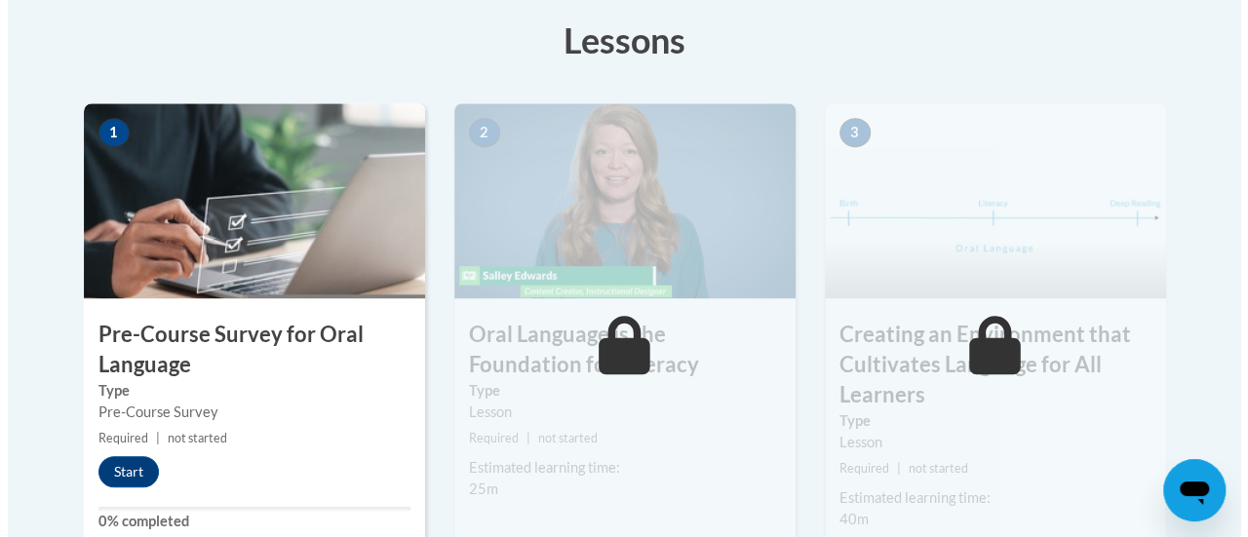
scroll to position [604, 0]
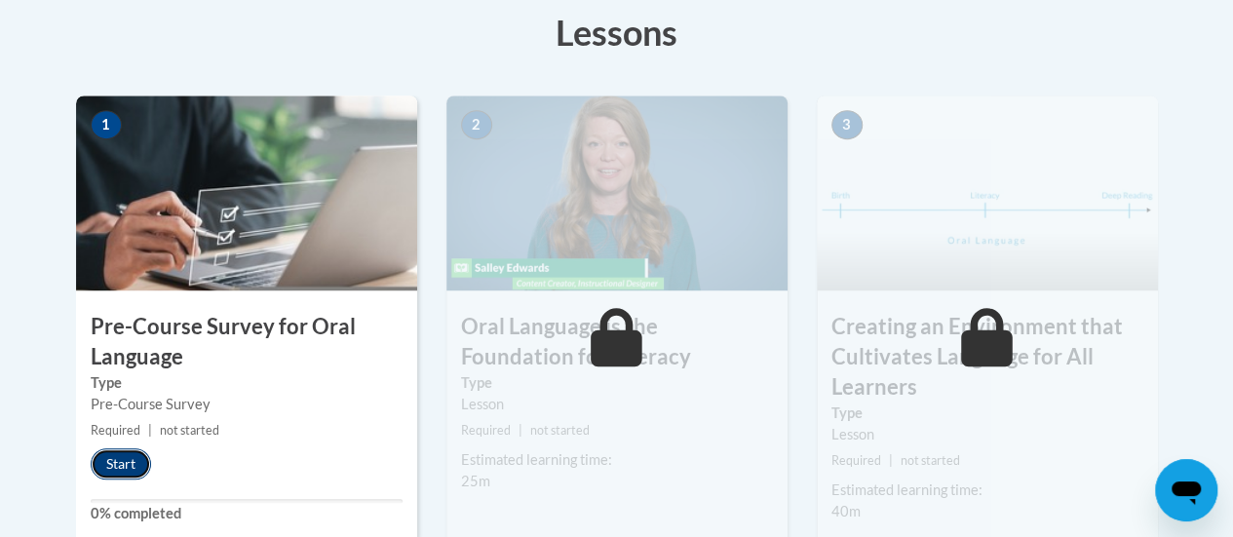
click at [110, 459] on button "Start" at bounding box center [121, 463] width 60 height 31
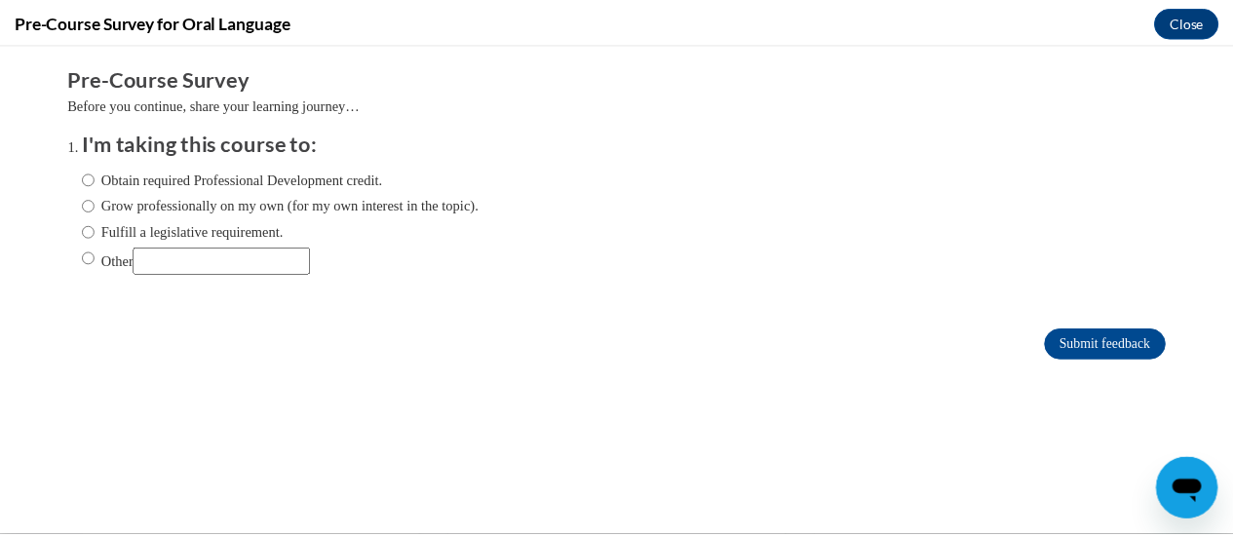
scroll to position [0, 0]
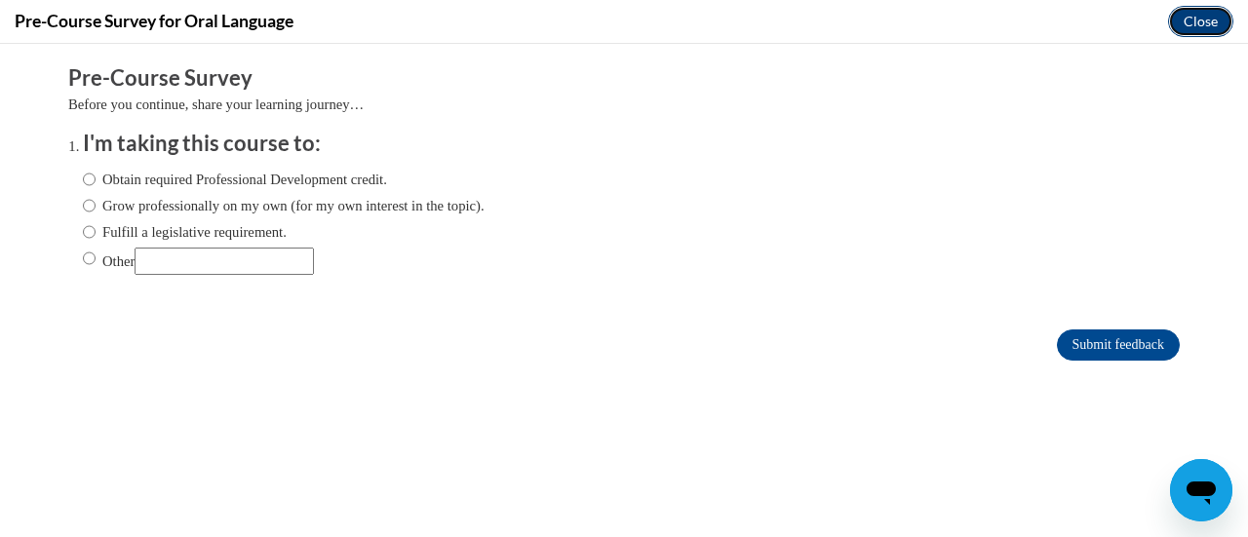
click at [1187, 24] on button "Close" at bounding box center [1200, 21] width 65 height 31
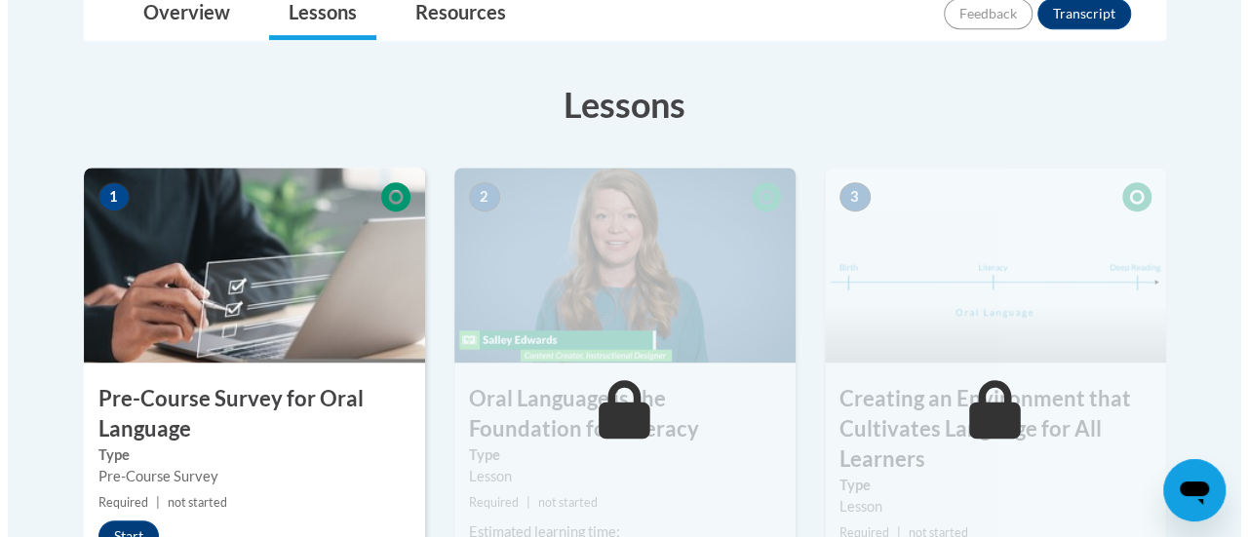
scroll to position [596, 0]
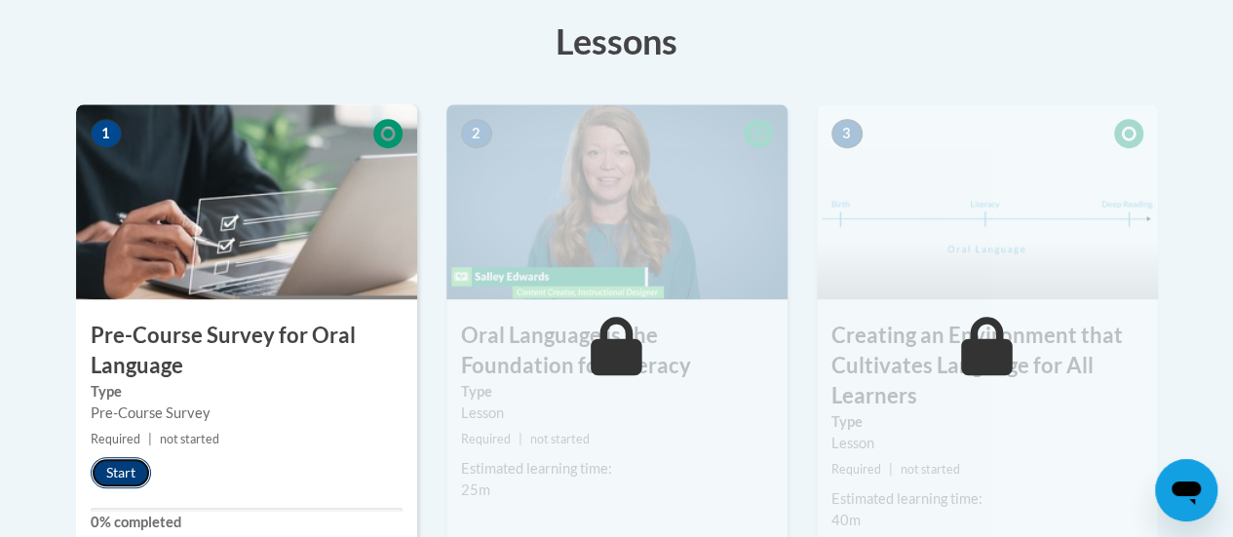
click at [111, 476] on button "Start" at bounding box center [121, 472] width 60 height 31
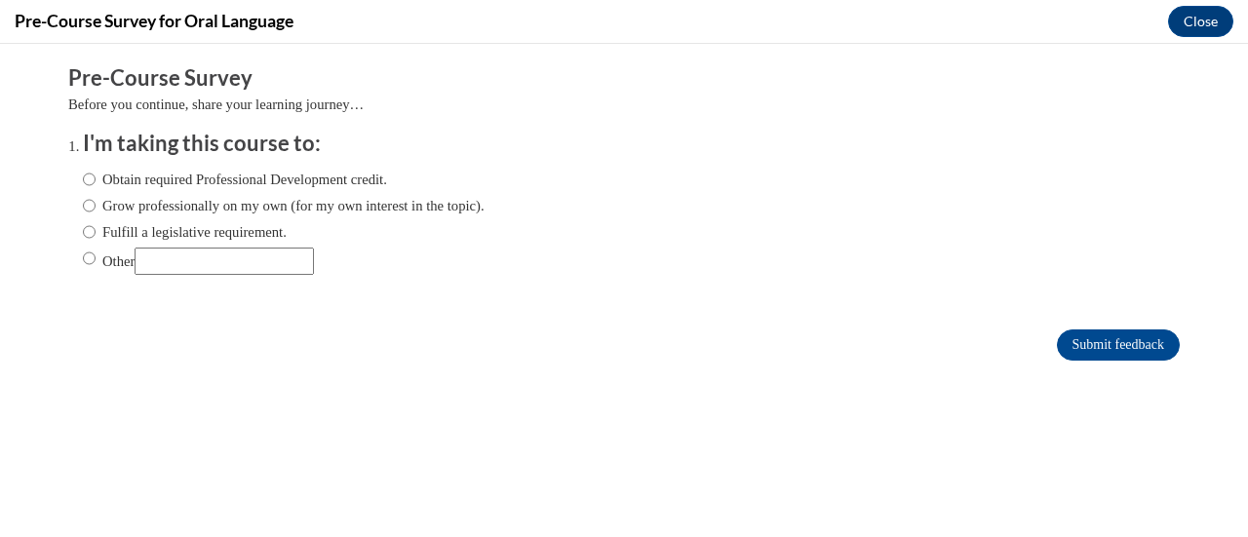
scroll to position [0, 0]
click at [83, 233] on input "Fulfill a legislative requirement." at bounding box center [89, 231] width 13 height 21
radio input "true"
click at [1094, 356] on input "Submit feedback" at bounding box center [1118, 345] width 123 height 31
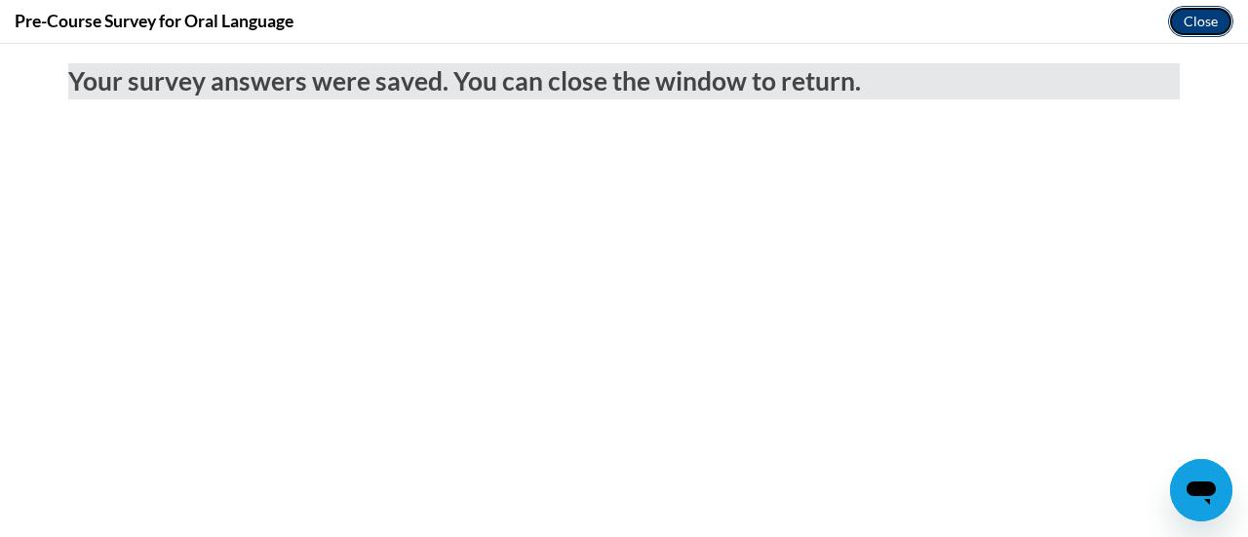
click at [1186, 26] on button "Close" at bounding box center [1200, 21] width 65 height 31
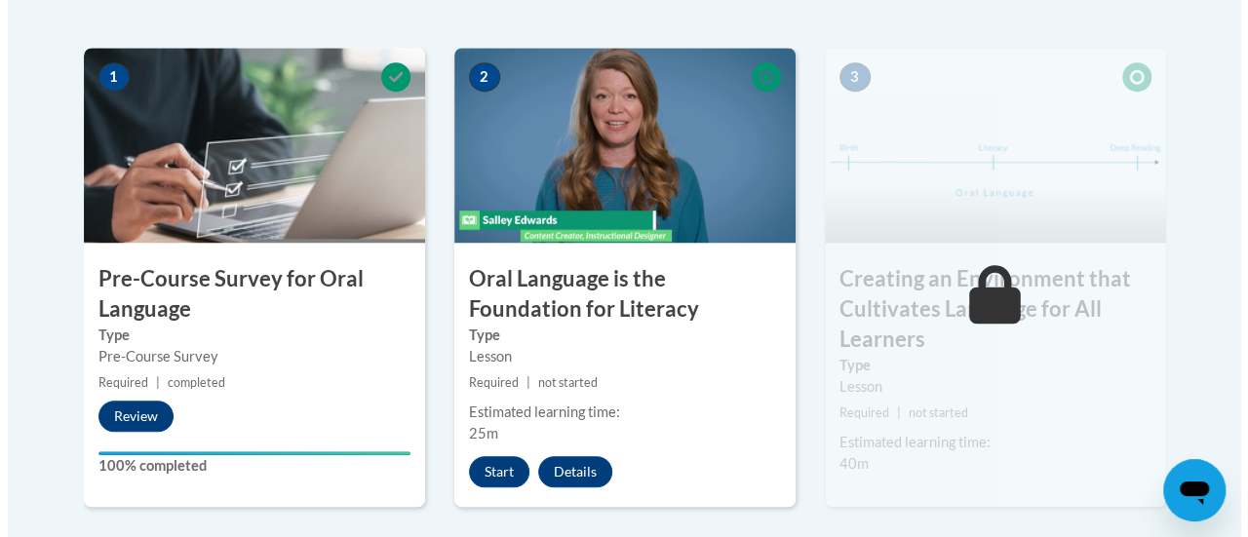
scroll to position [664, 0]
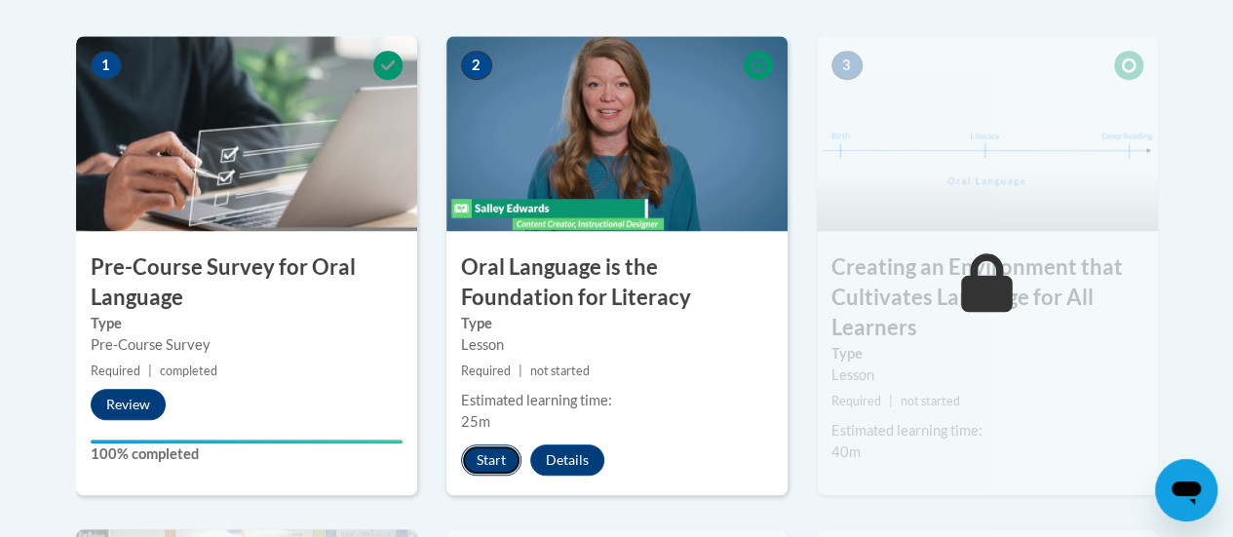
click at [488, 455] on button "Start" at bounding box center [491, 460] width 60 height 31
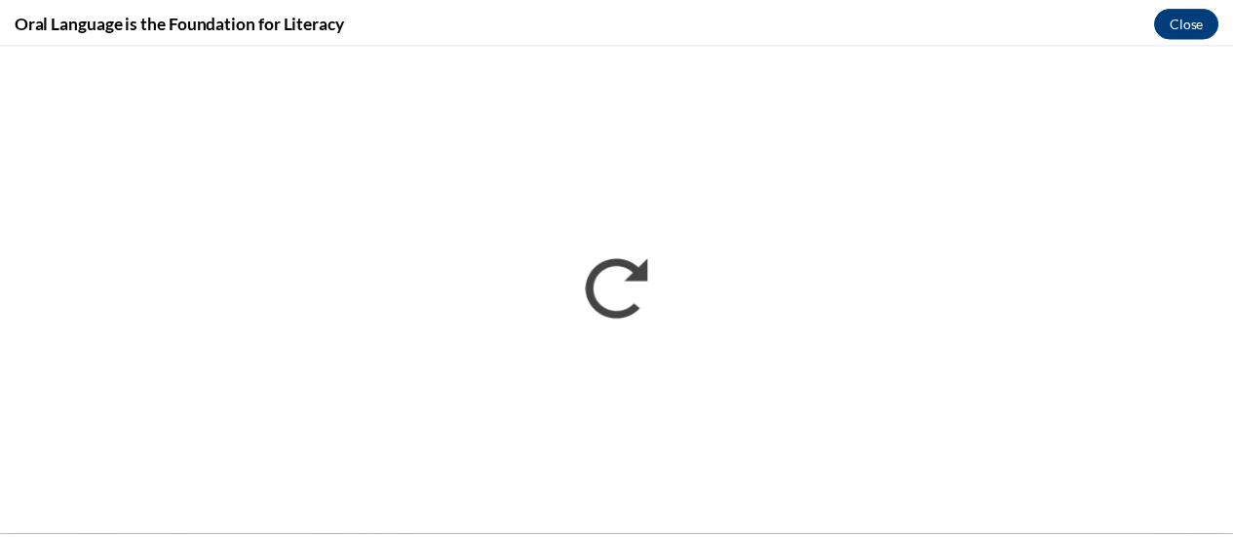
scroll to position [0, 0]
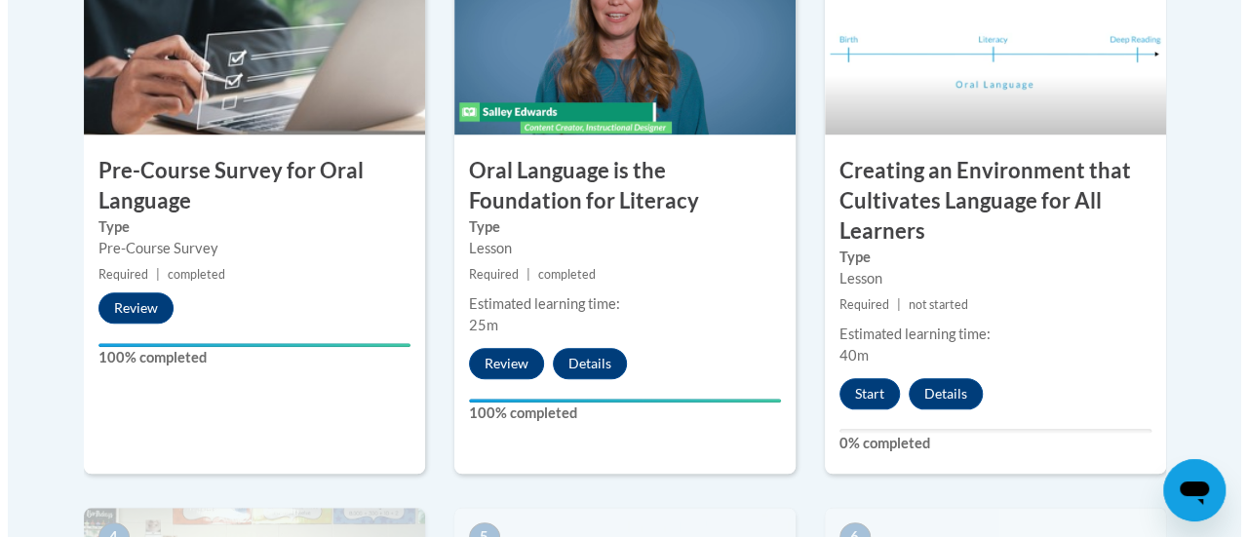
scroll to position [761, 0]
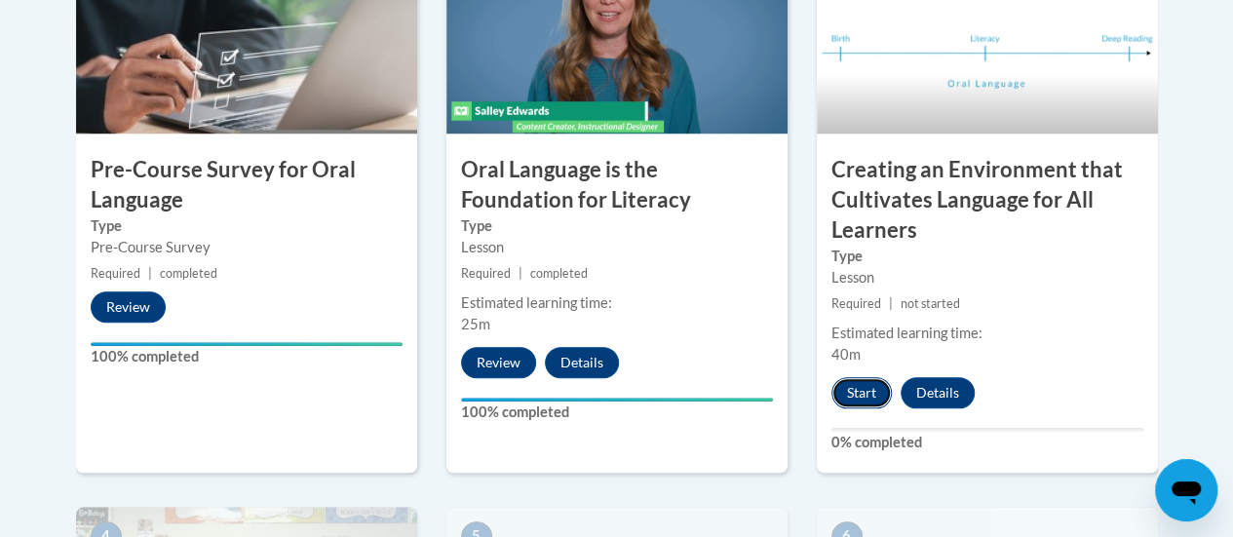
click at [850, 400] on button "Start" at bounding box center [862, 392] width 60 height 31
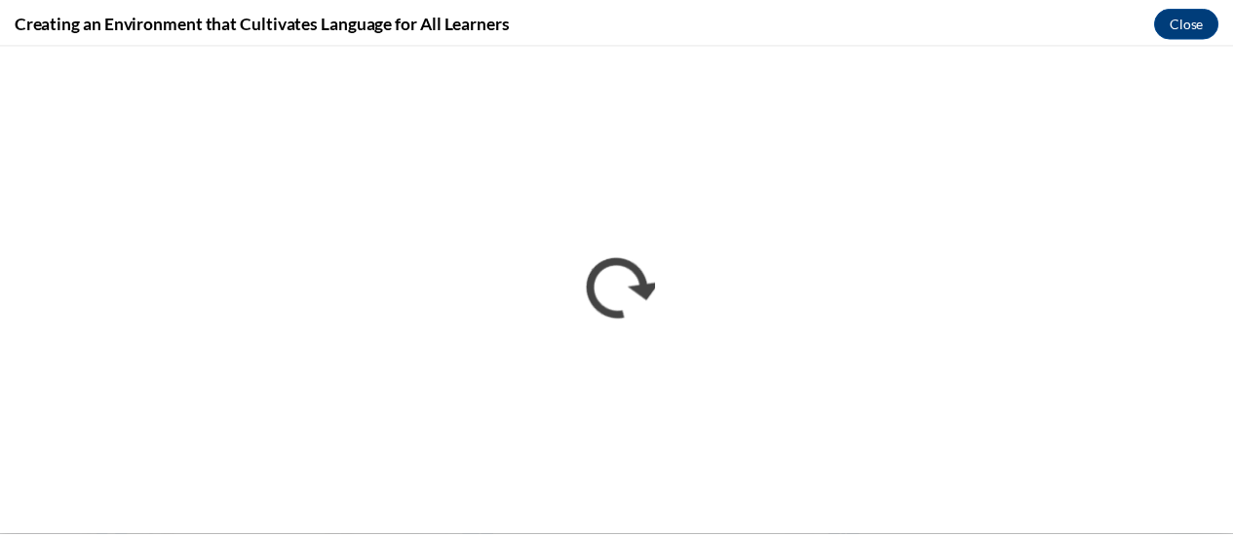
scroll to position [0, 0]
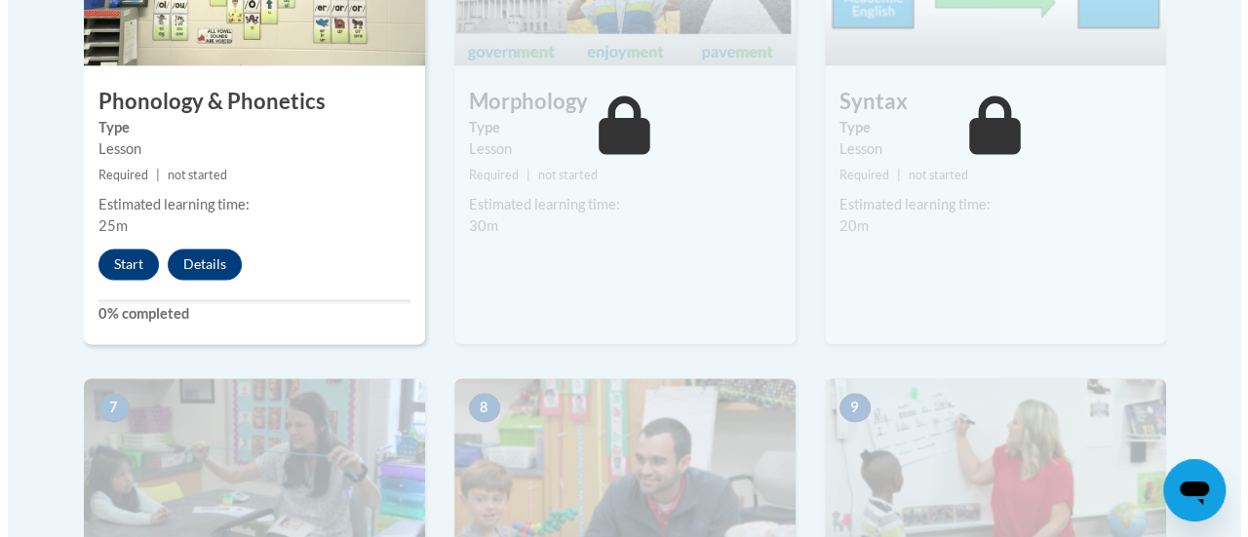
scroll to position [1398, 0]
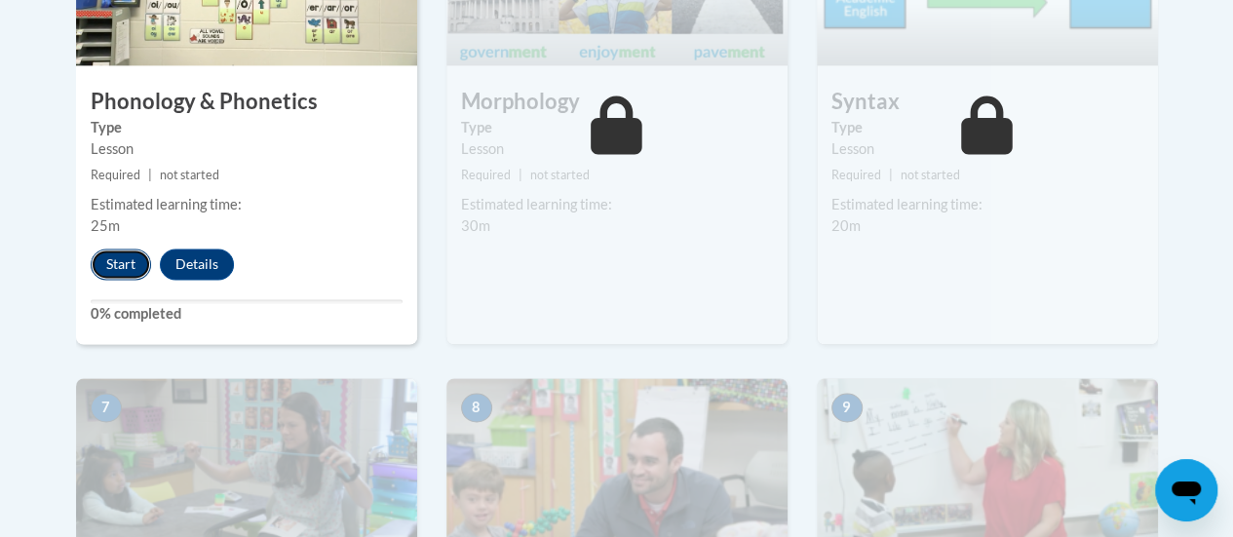
click at [125, 250] on button "Start" at bounding box center [121, 264] width 60 height 31
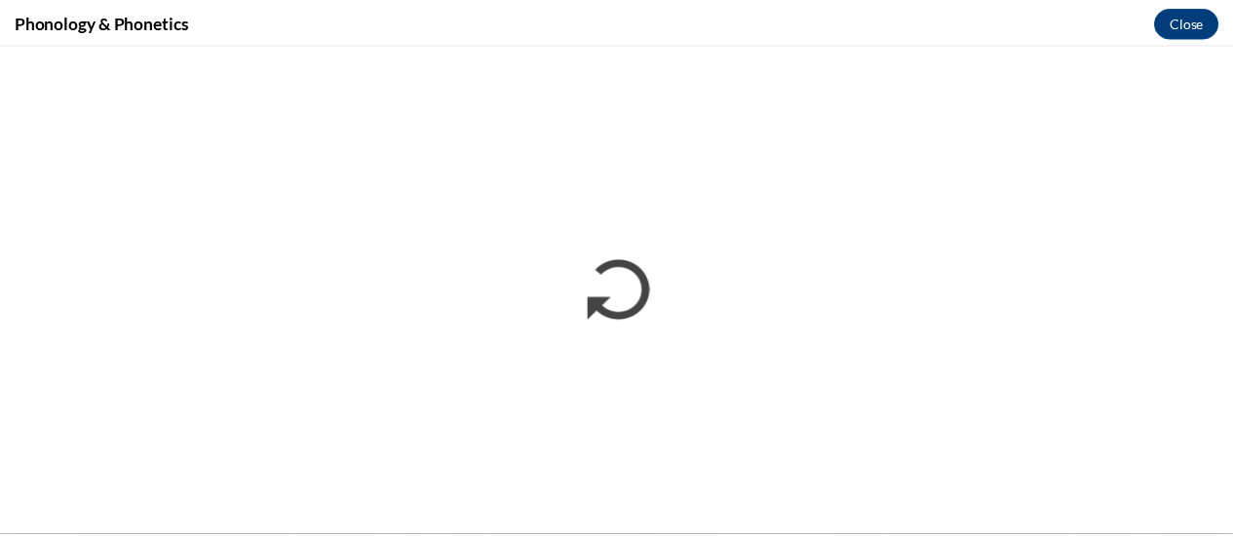
scroll to position [0, 0]
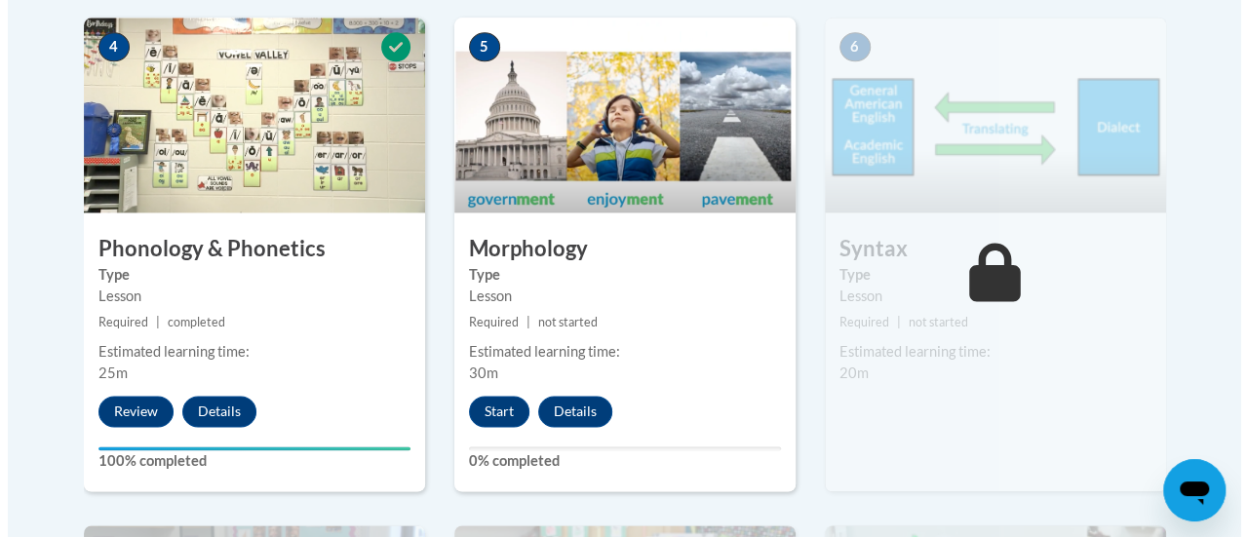
scroll to position [1255, 0]
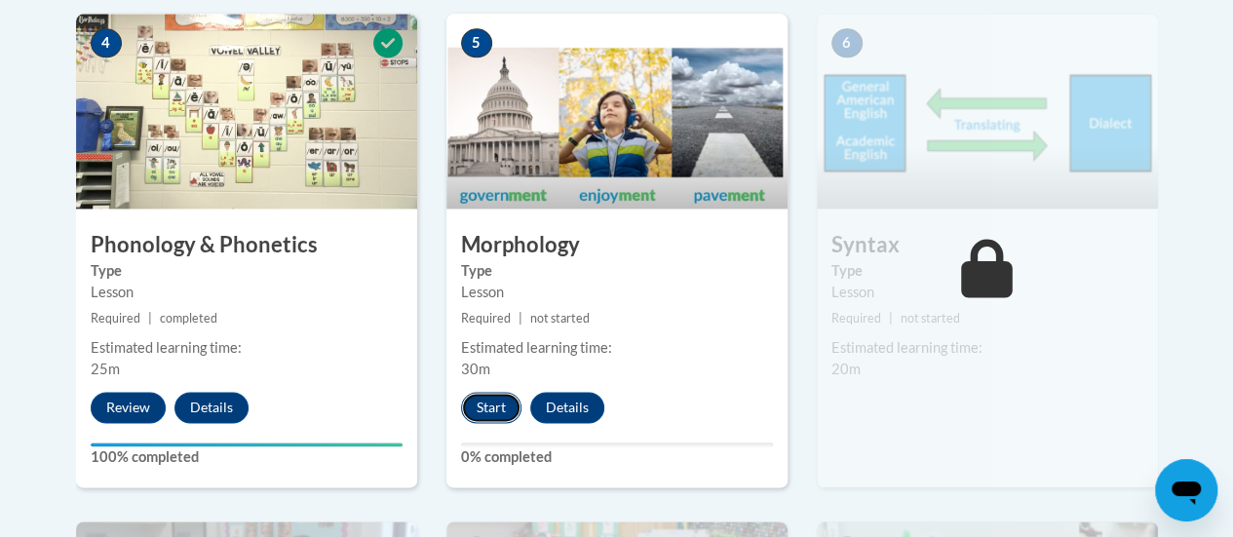
click at [499, 403] on button "Start" at bounding box center [491, 407] width 60 height 31
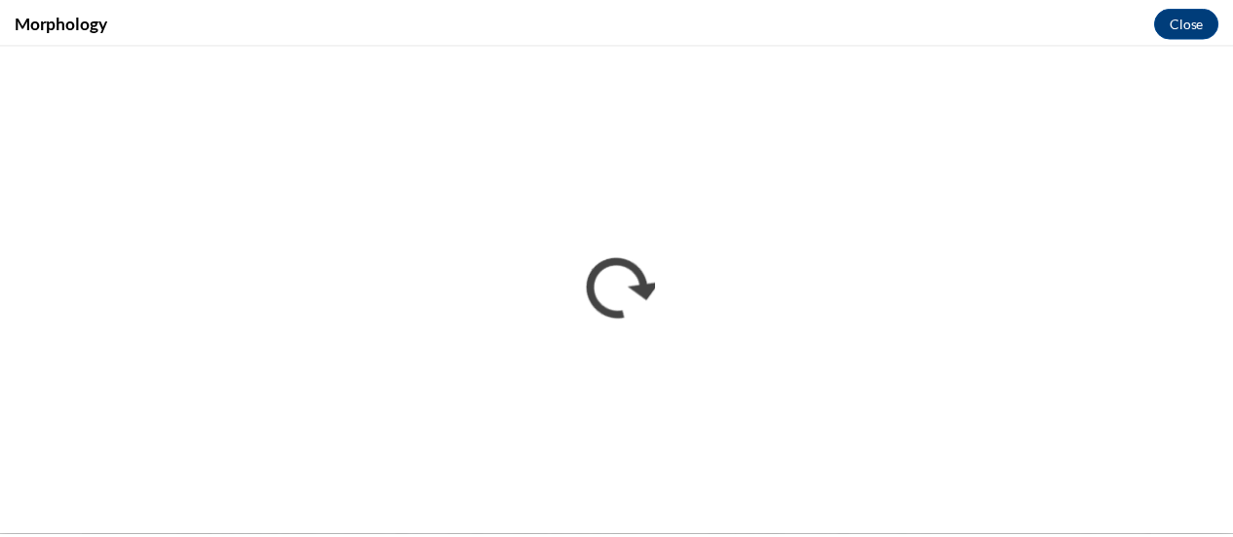
scroll to position [0, 0]
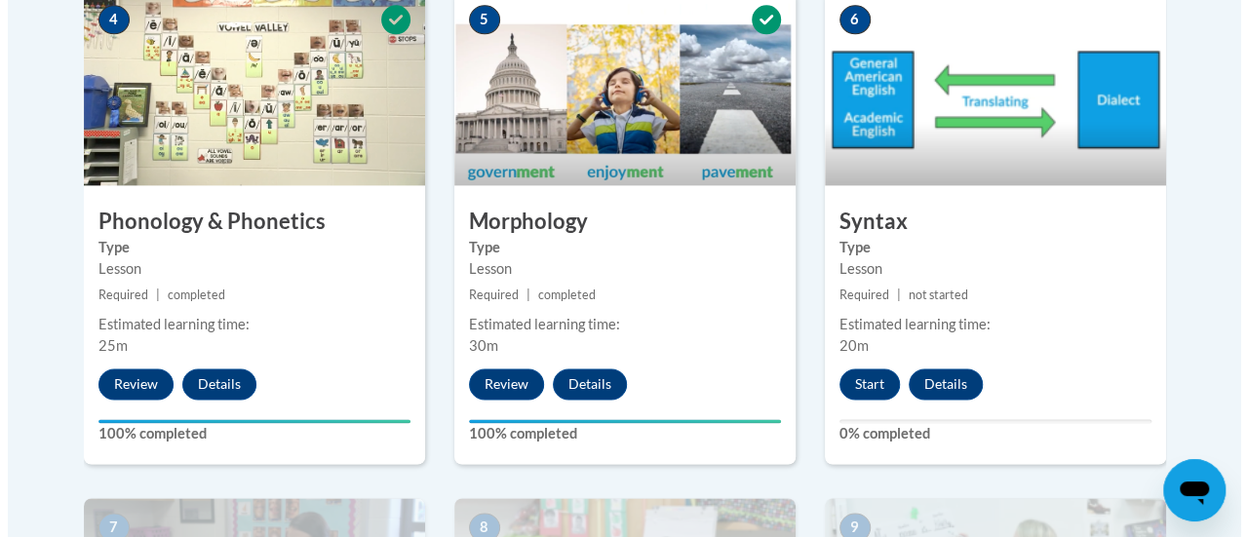
scroll to position [1281, 0]
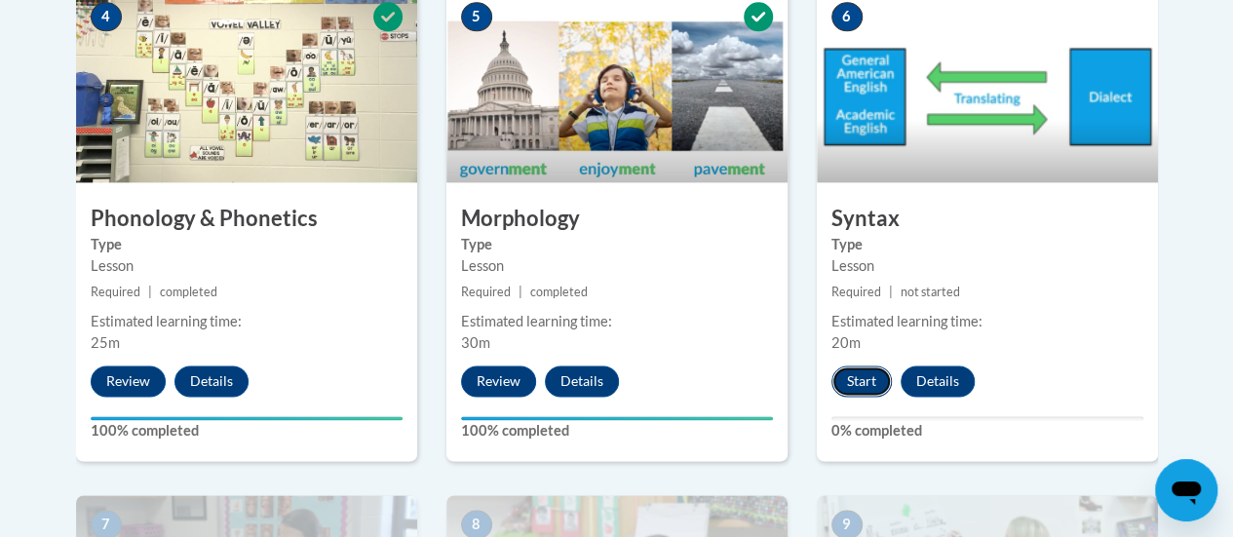
click at [861, 371] on button "Start" at bounding box center [862, 381] width 60 height 31
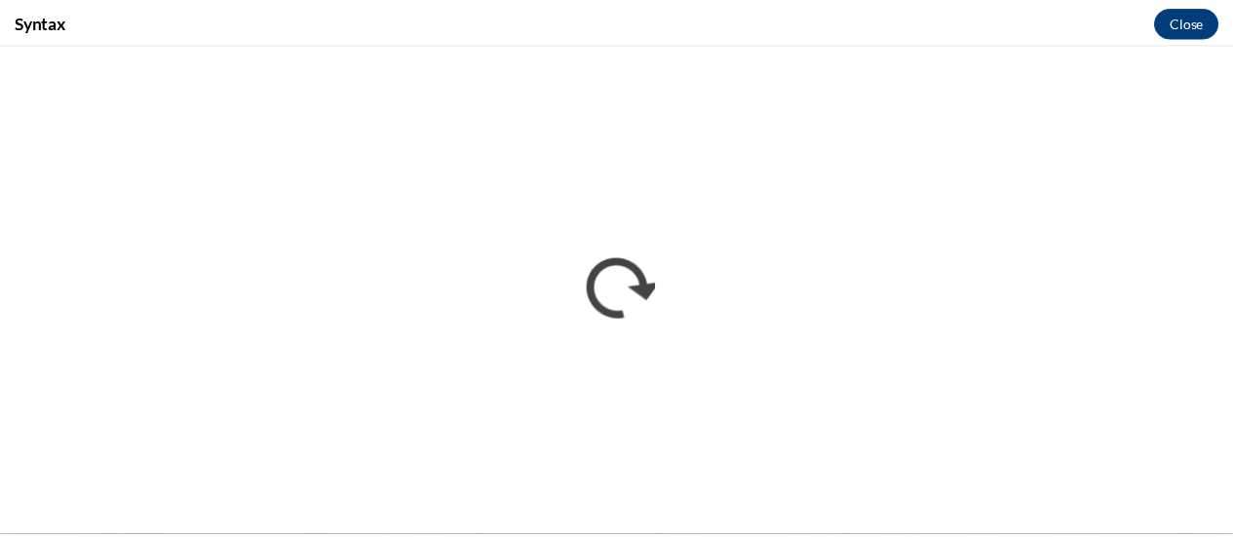
scroll to position [0, 0]
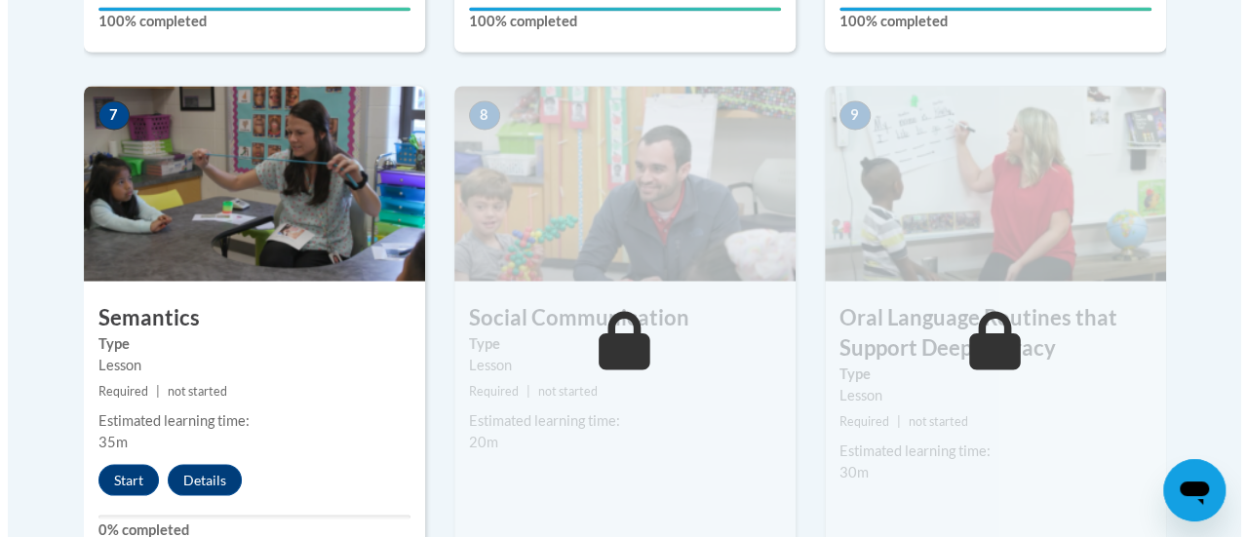
scroll to position [1741, 0]
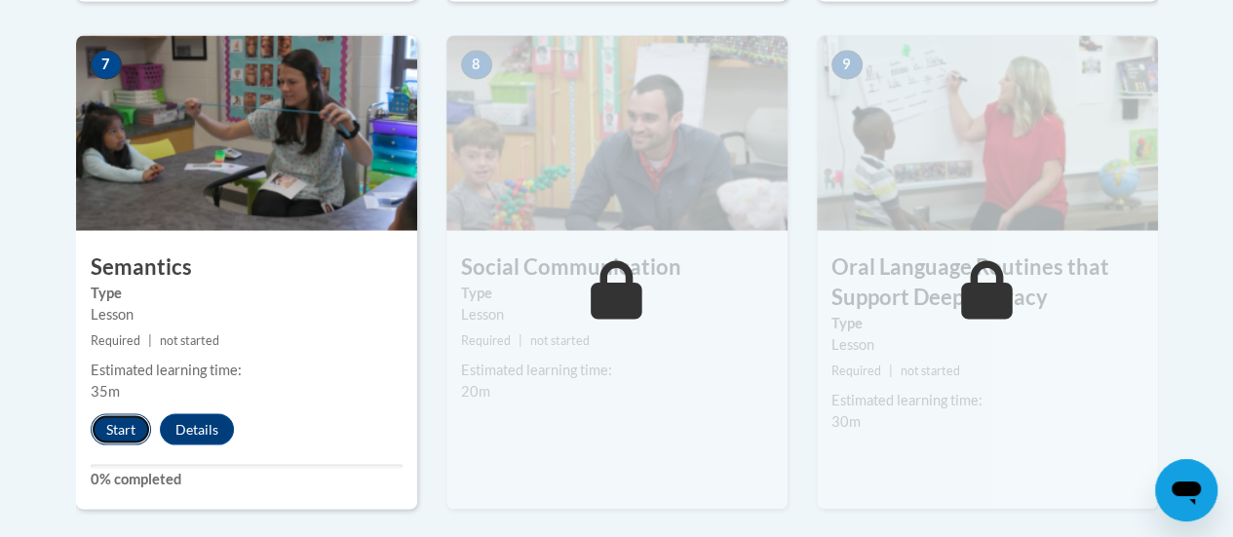
click at [135, 413] on button "Start" at bounding box center [121, 428] width 60 height 31
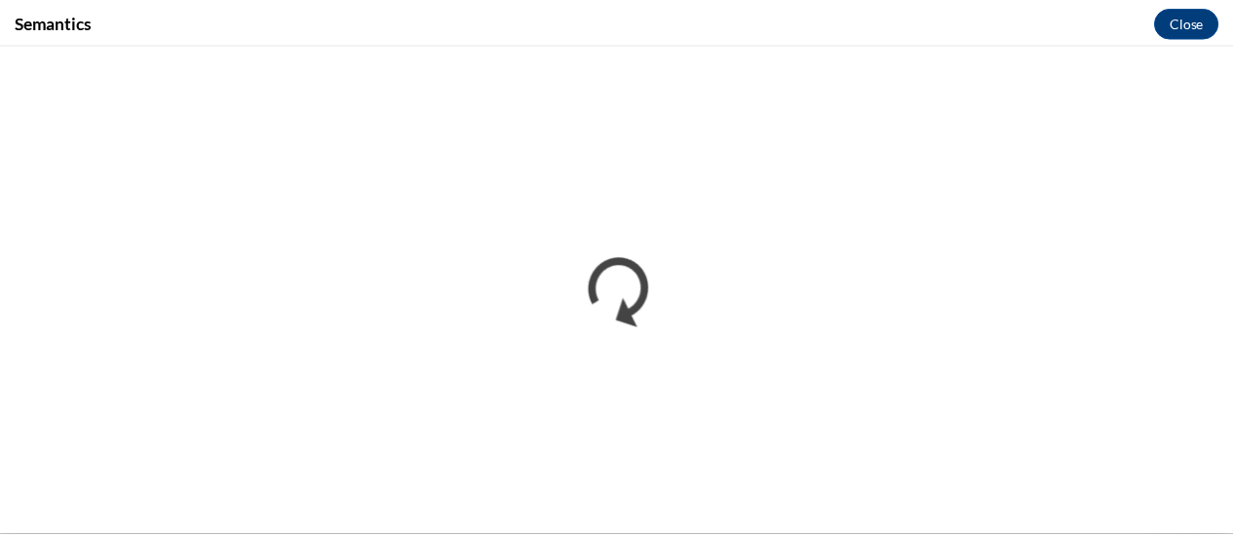
scroll to position [0, 0]
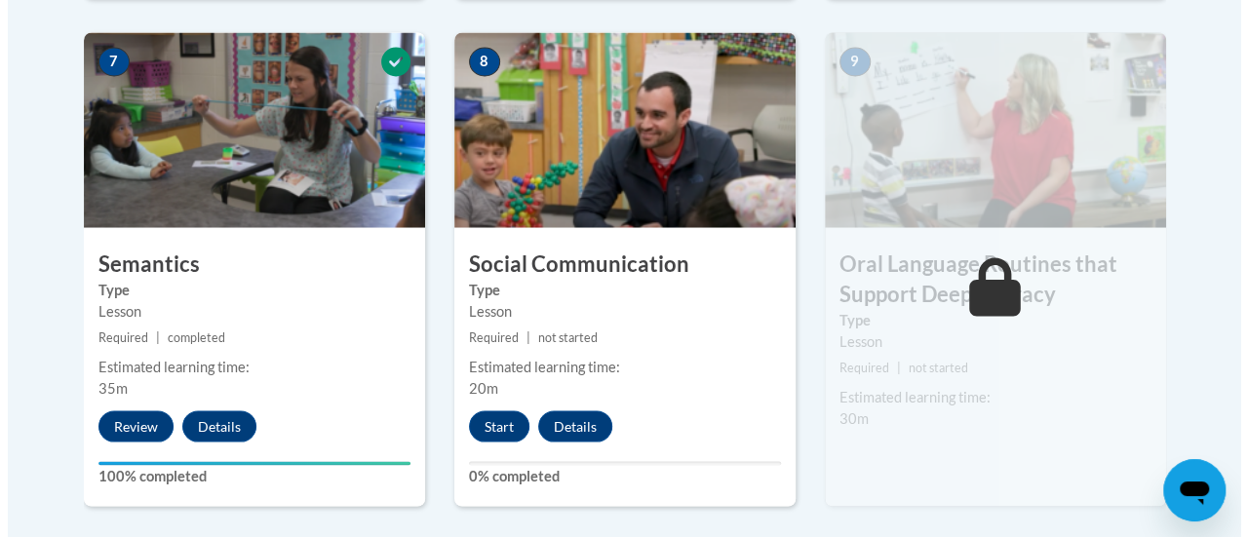
scroll to position [1745, 0]
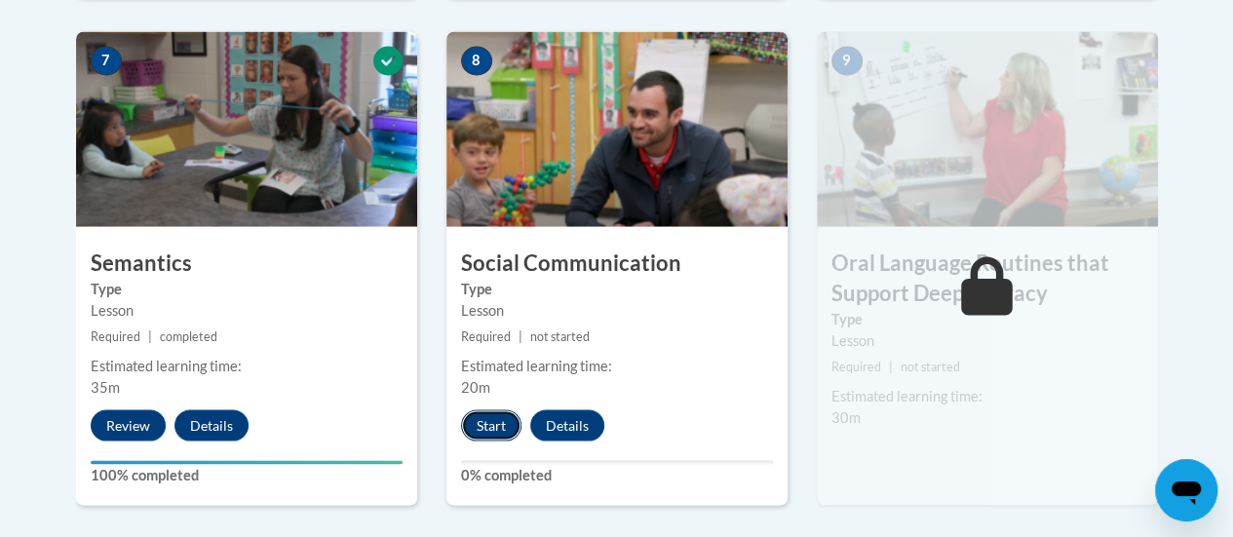
click at [485, 424] on button "Start" at bounding box center [491, 424] width 60 height 31
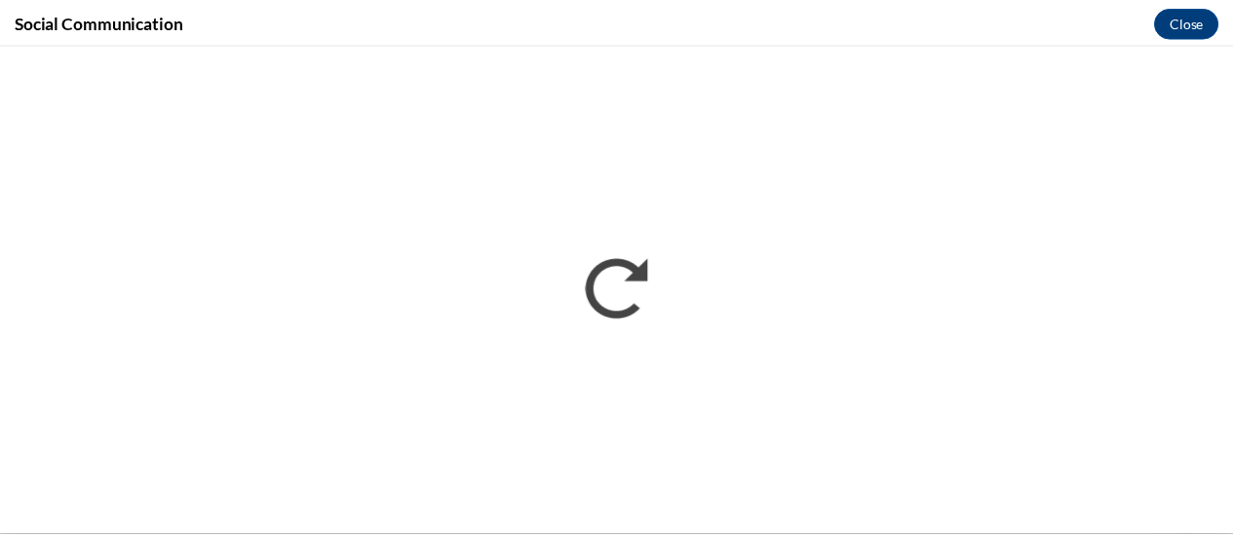
scroll to position [0, 0]
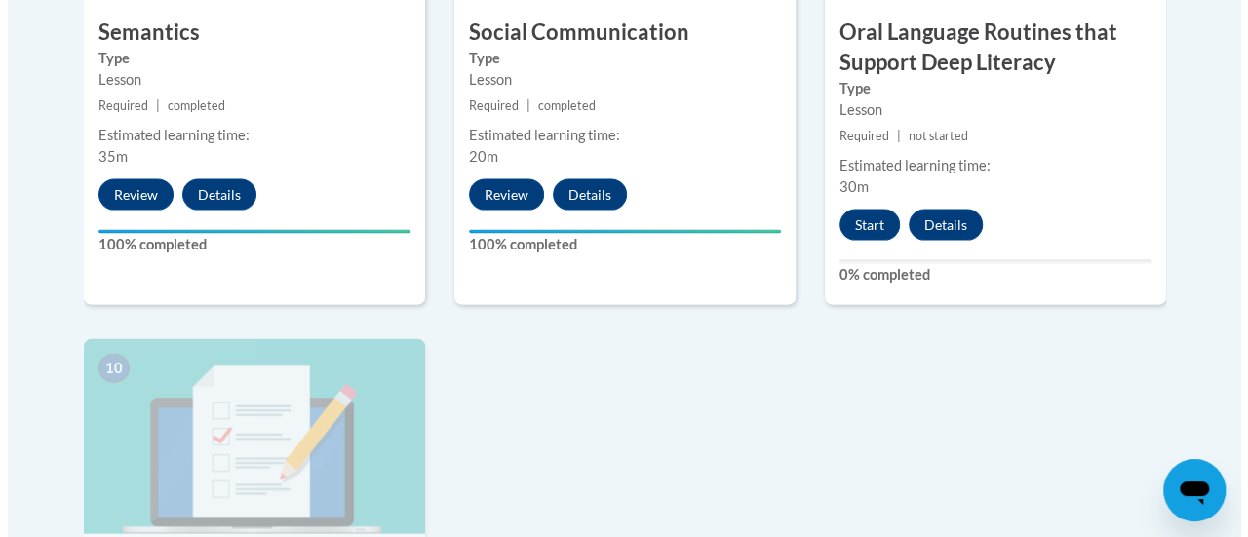
scroll to position [1957, 0]
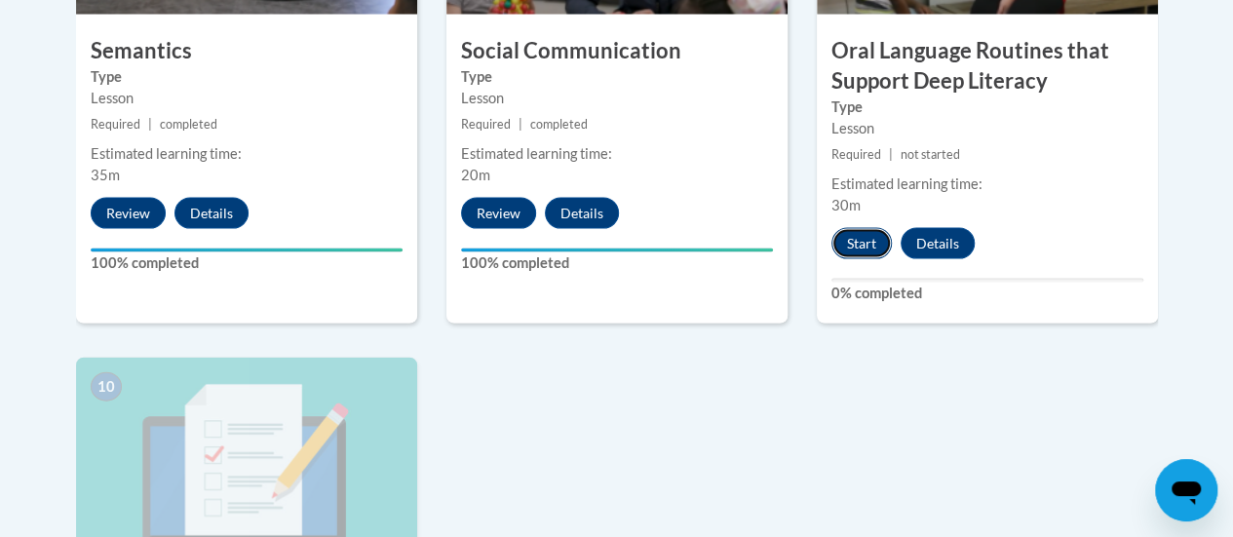
click at [862, 243] on button "Start" at bounding box center [862, 243] width 60 height 31
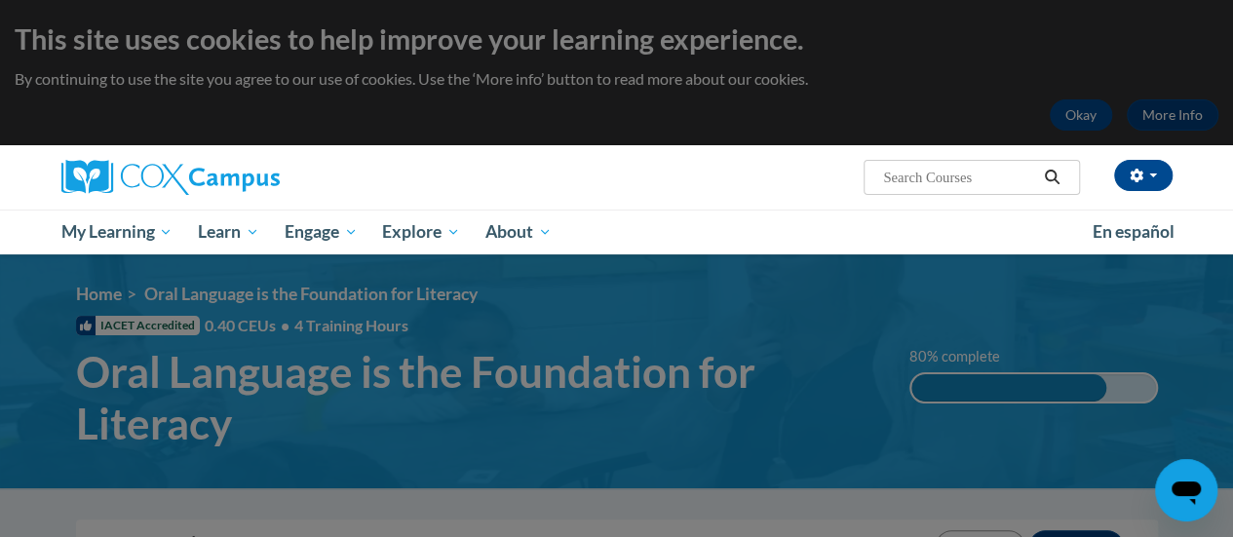
scroll to position [107, 0]
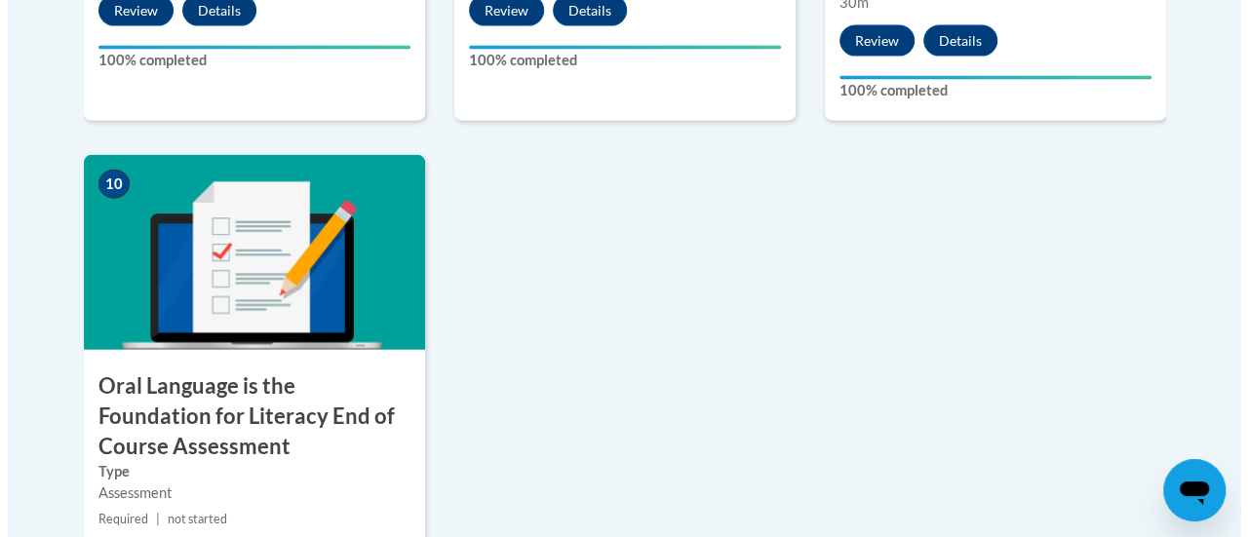
scroll to position [2288, 0]
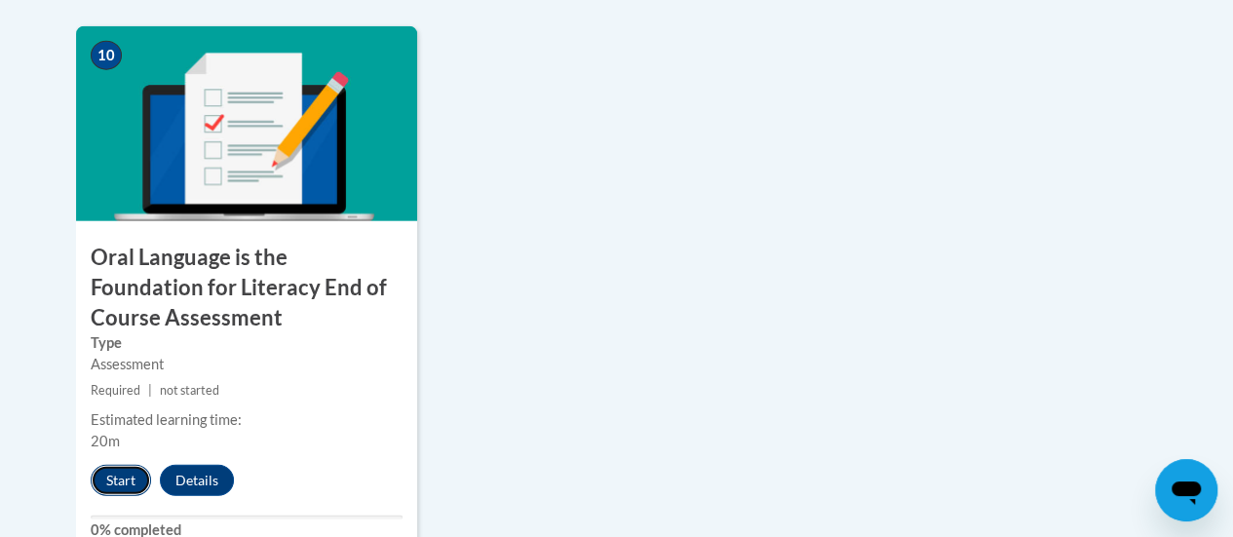
click at [133, 488] on button "Start" at bounding box center [121, 480] width 60 height 31
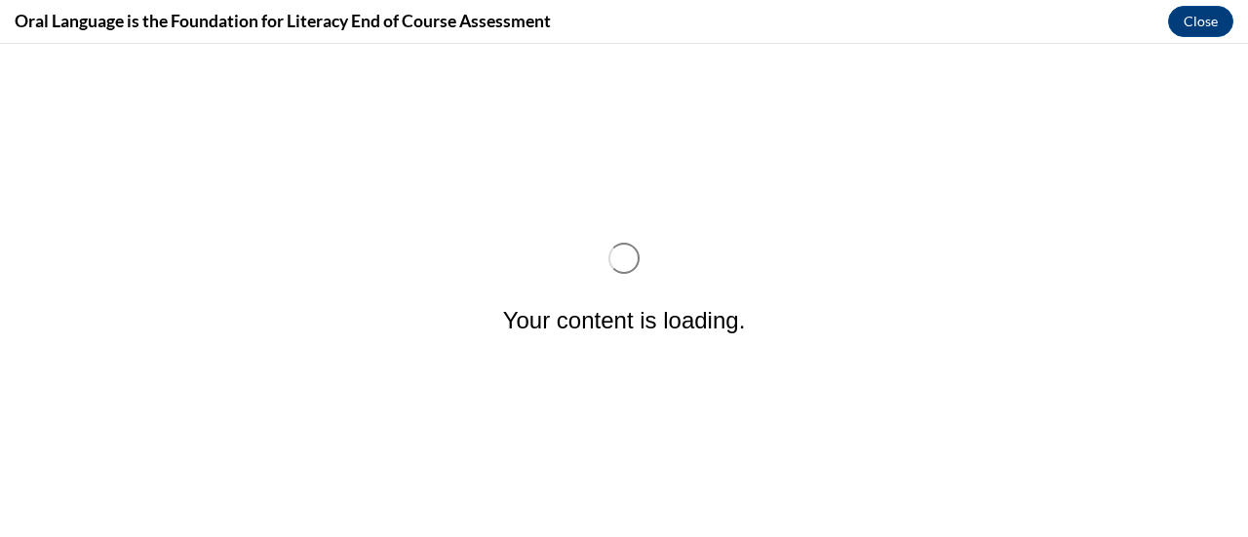
scroll to position [0, 0]
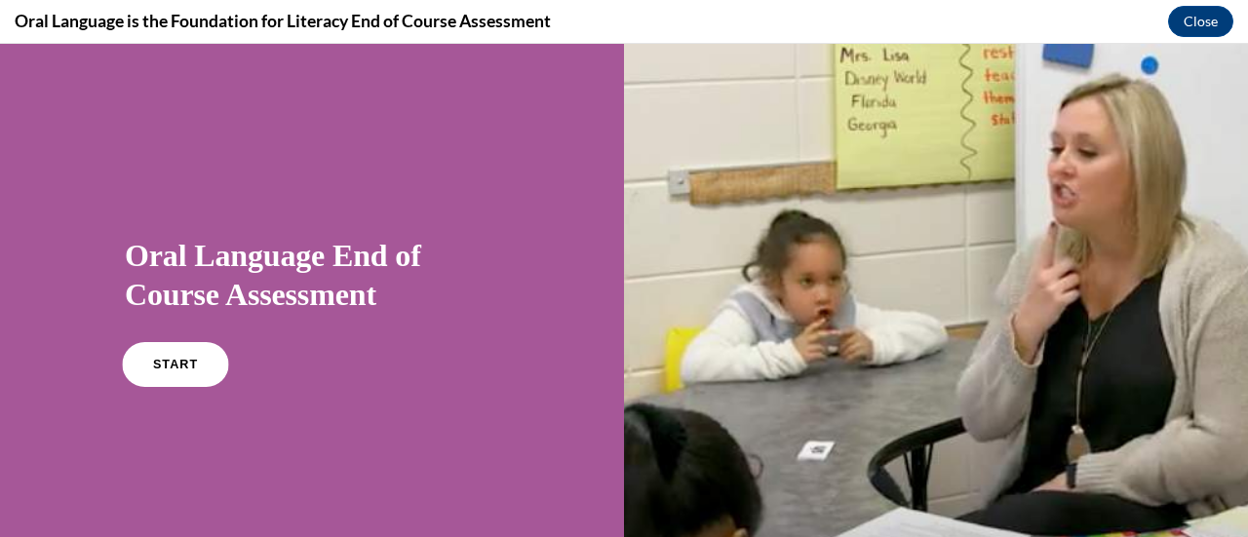
click at [165, 378] on link "START" at bounding box center [175, 364] width 106 height 45
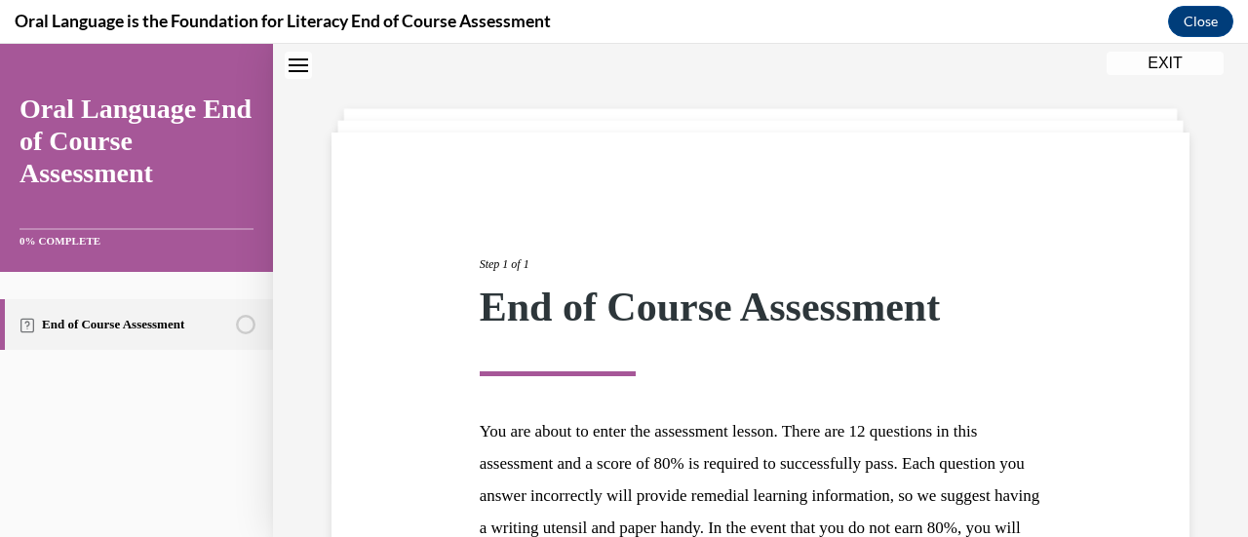
scroll to position [357, 0]
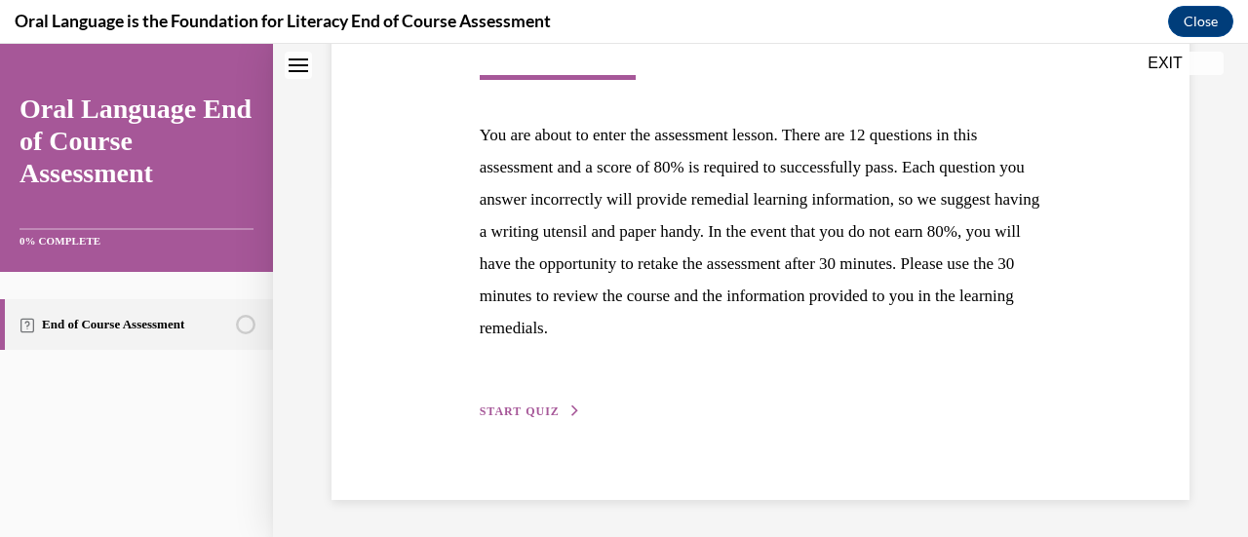
click at [569, 414] on icon "button" at bounding box center [575, 411] width 12 height 11
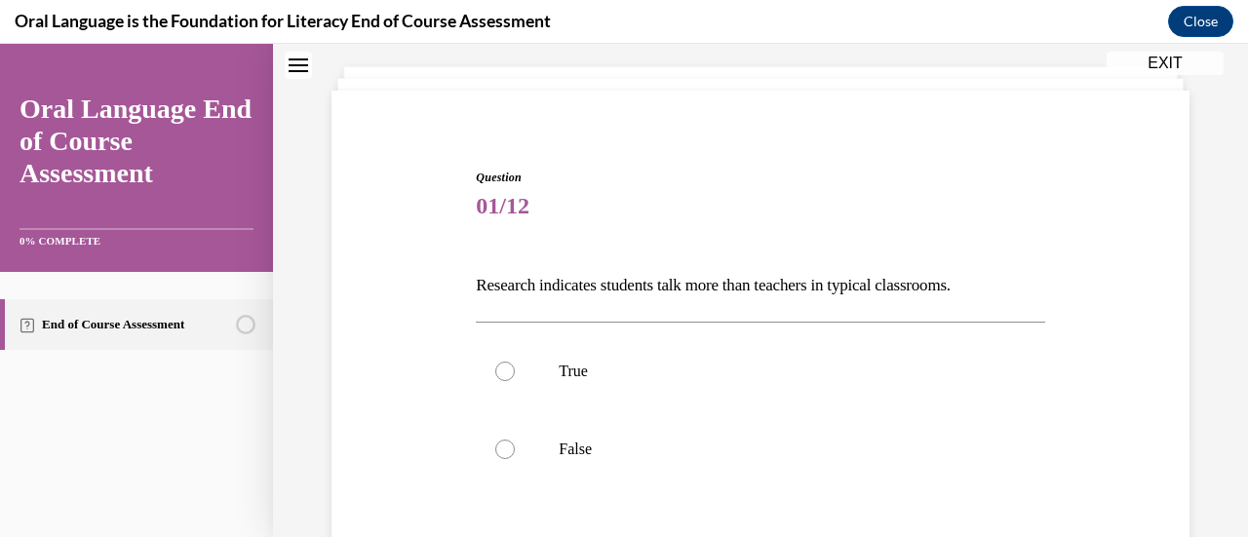
scroll to position [140, 0]
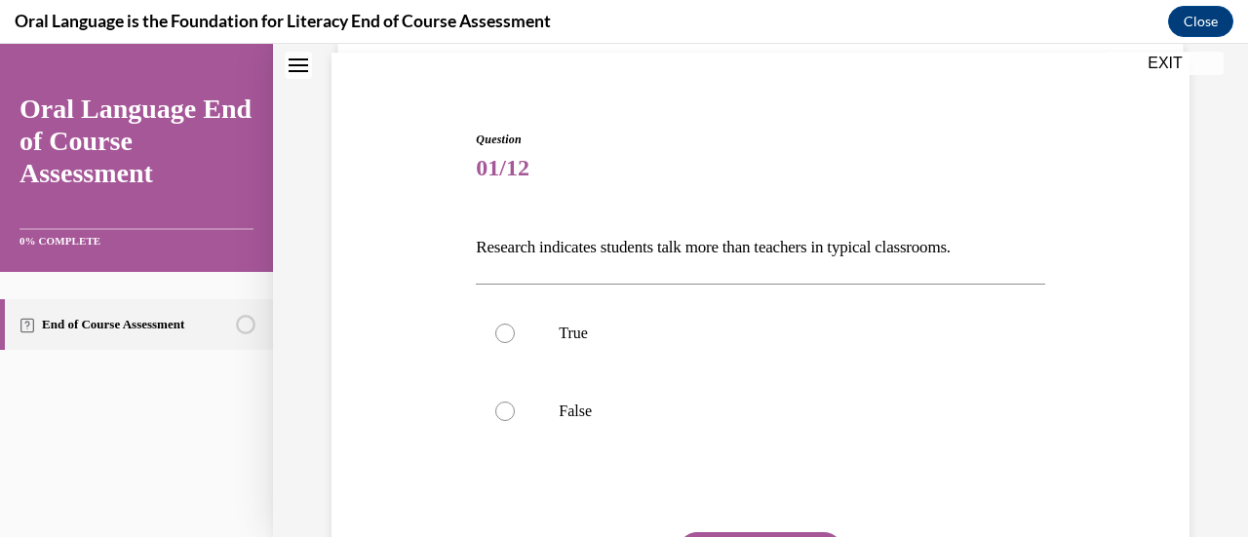
click at [566, 414] on p "False" at bounding box center [777, 411] width 437 height 19
click at [515, 414] on input "False" at bounding box center [504, 411] width 19 height 19
radio input "true"
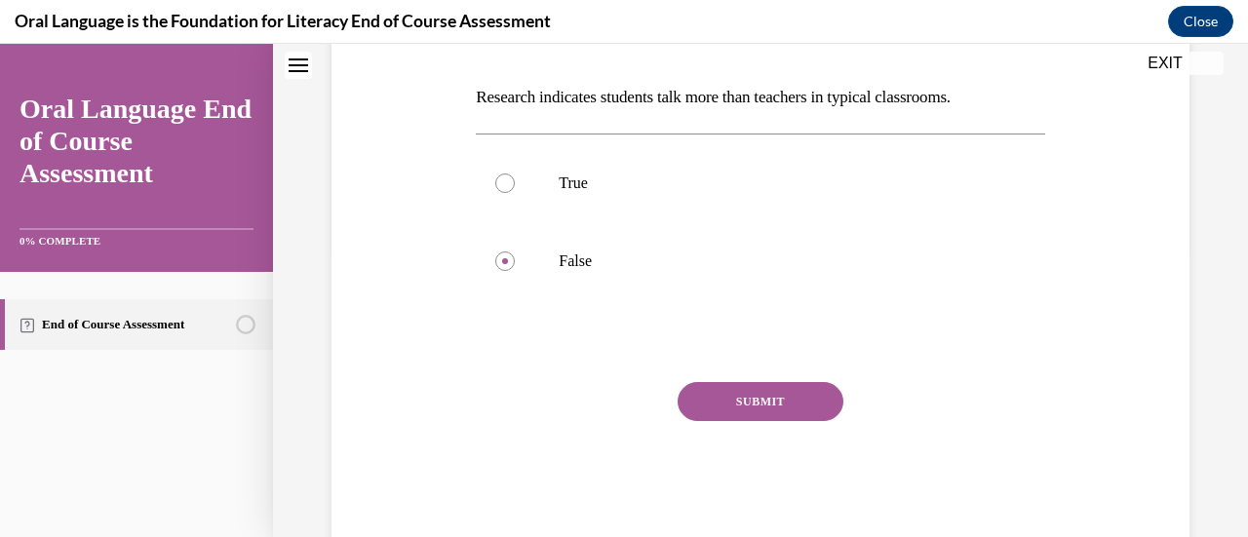
click at [731, 392] on button "SUBMIT" at bounding box center [761, 401] width 166 height 39
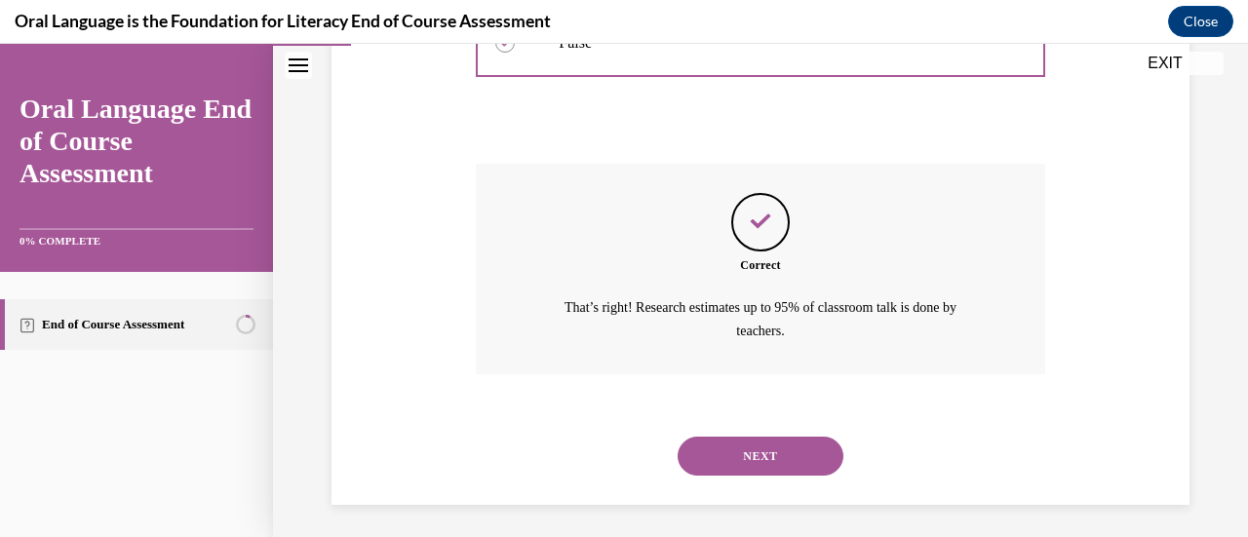
scroll to position [514, 0]
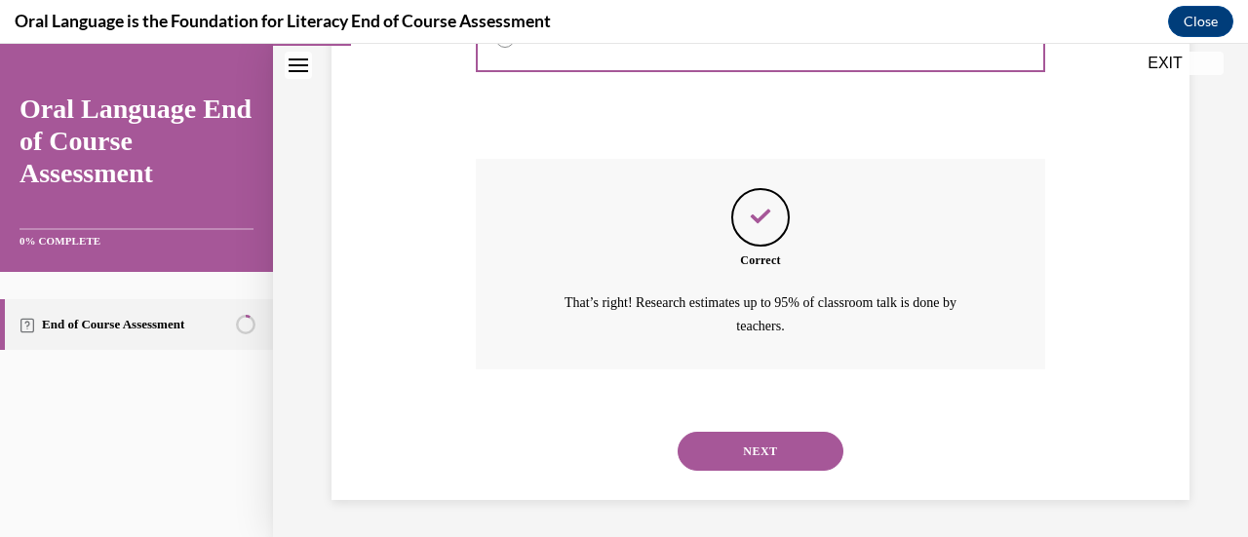
click at [745, 454] on button "NEXT" at bounding box center [761, 451] width 166 height 39
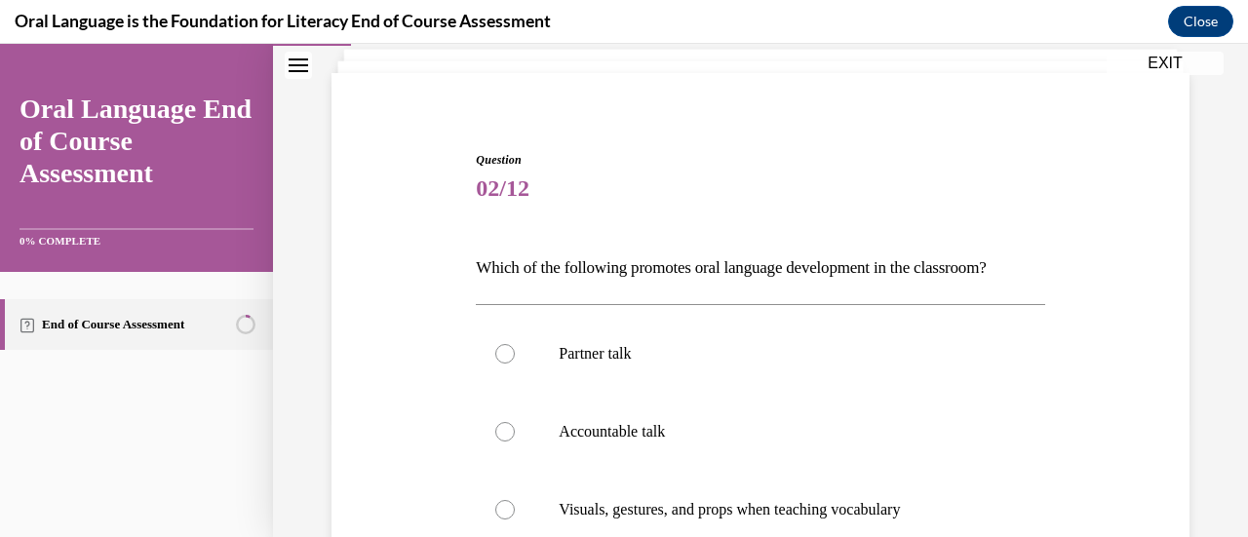
scroll to position [264, 0]
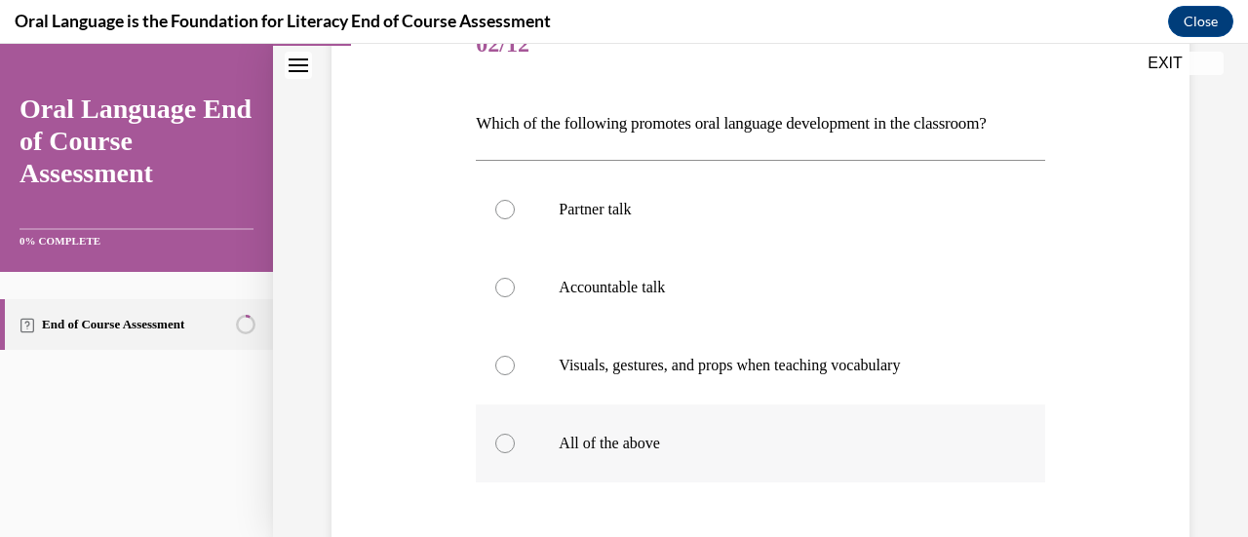
click at [683, 434] on p "All of the above" at bounding box center [777, 443] width 437 height 19
click at [515, 434] on input "All of the above" at bounding box center [504, 443] width 19 height 19
radio input "true"
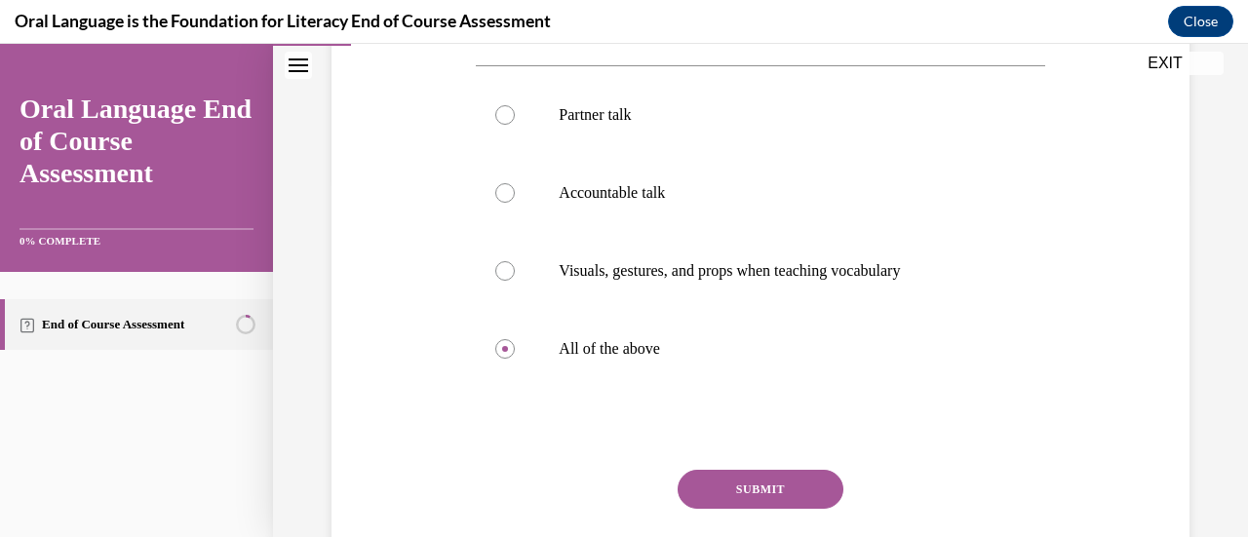
click at [759, 480] on button "SUBMIT" at bounding box center [761, 489] width 166 height 39
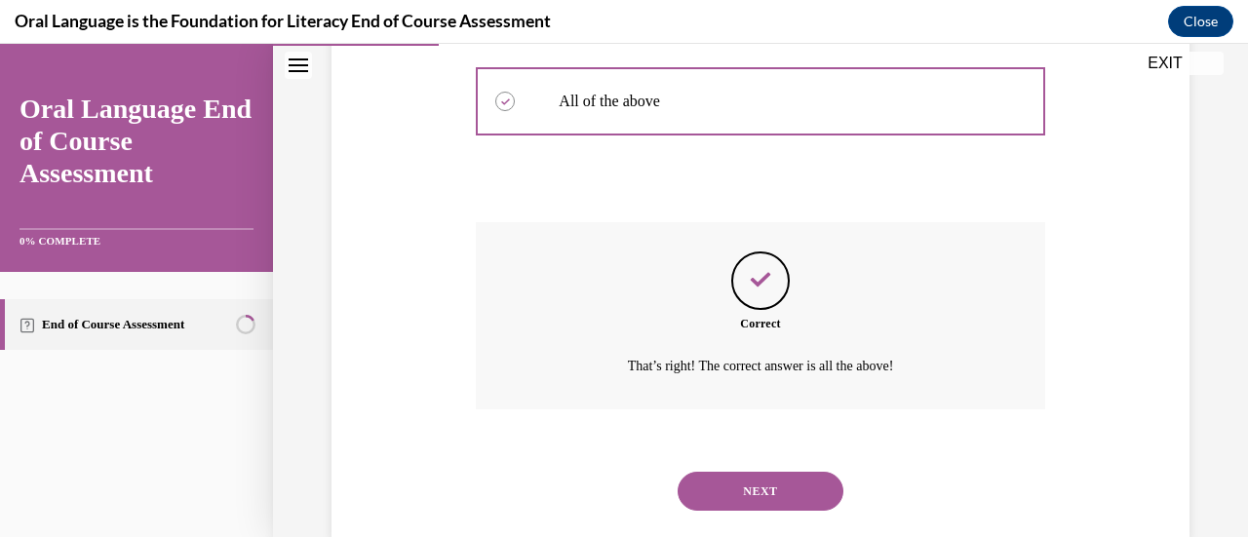
scroll to position [647, 0]
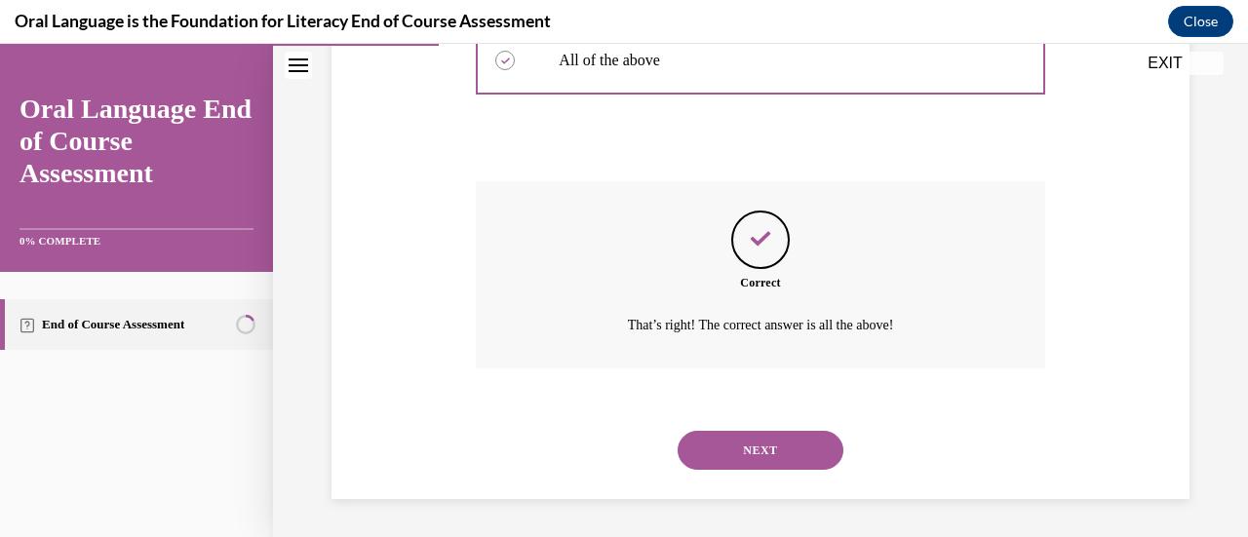
click at [749, 457] on button "NEXT" at bounding box center [761, 450] width 166 height 39
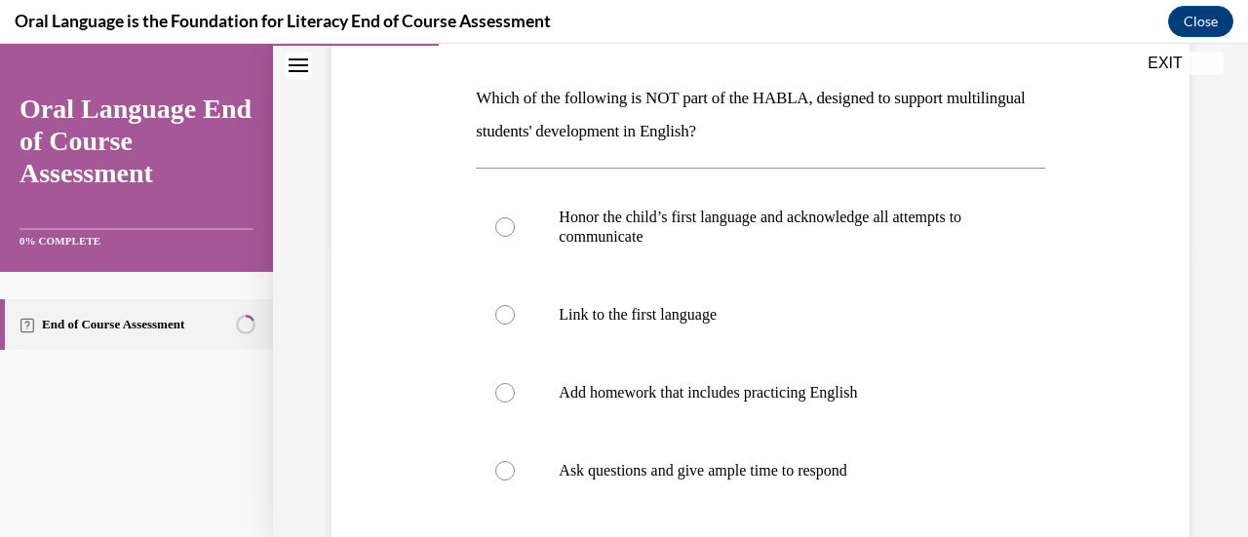
scroll to position [291, 0]
click at [725, 397] on p "Add homework that includes practicing English" at bounding box center [777, 391] width 437 height 19
click at [515, 397] on input "Add homework that includes practicing English" at bounding box center [504, 391] width 19 height 19
radio input "true"
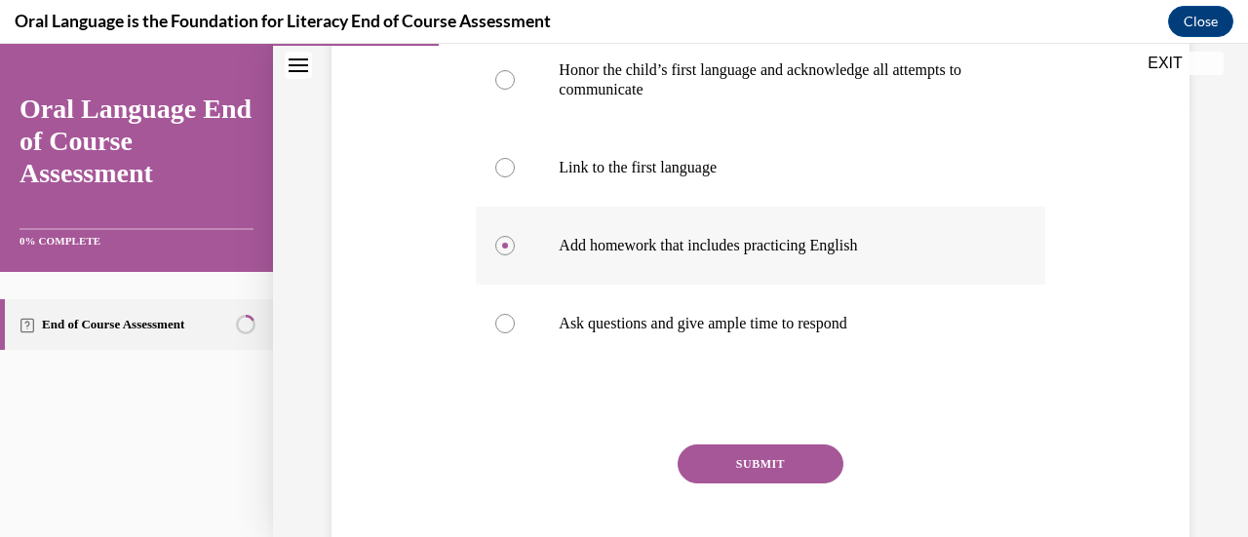
scroll to position [449, 0]
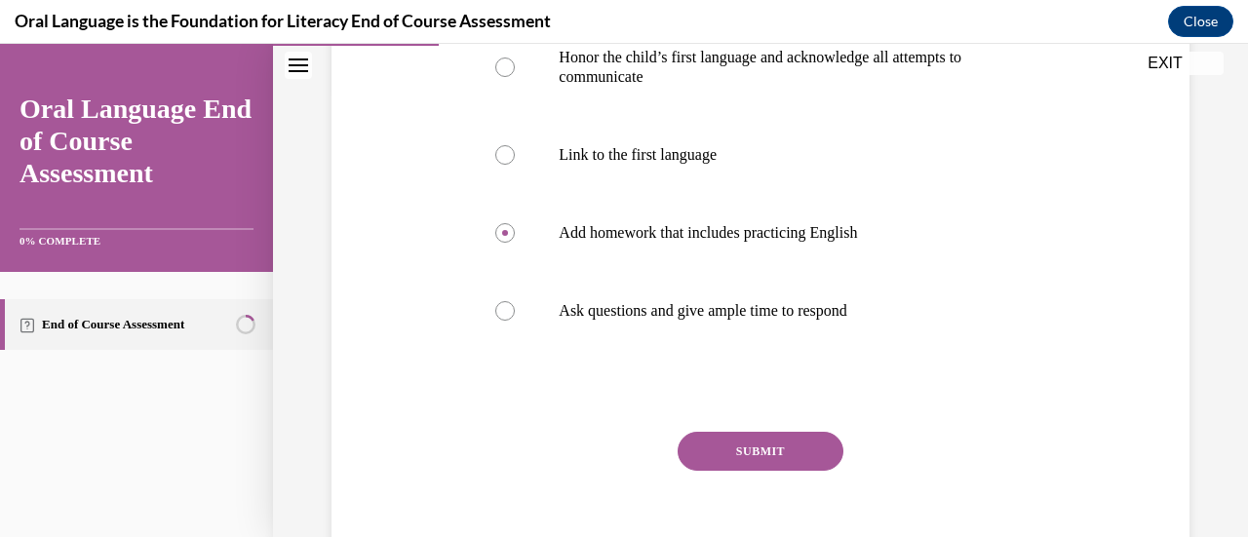
click at [730, 448] on button "SUBMIT" at bounding box center [761, 451] width 166 height 39
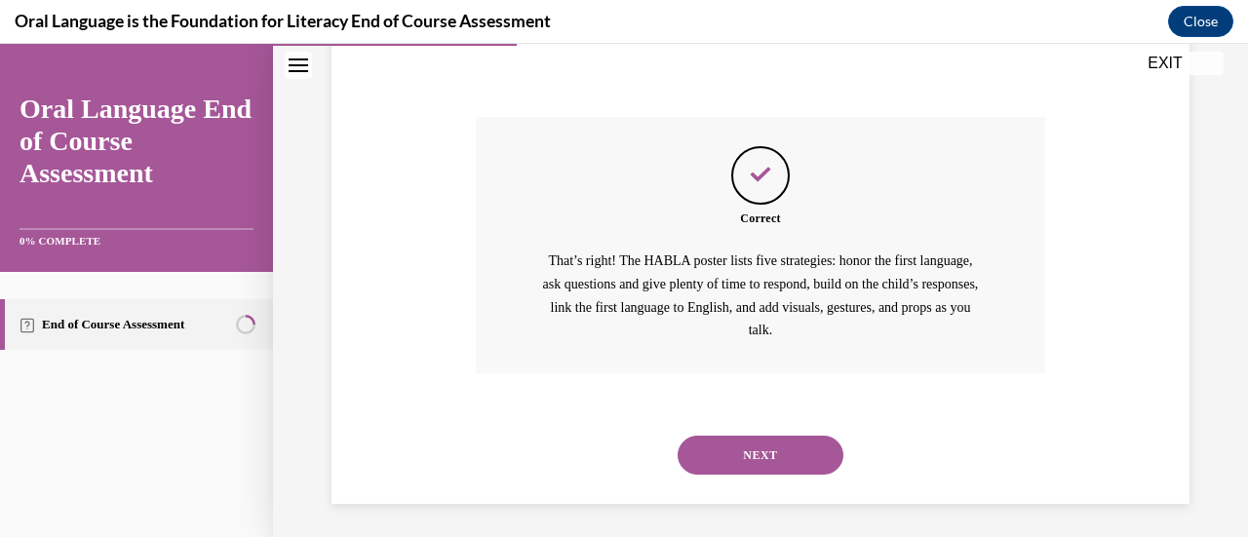
scroll to position [769, 0]
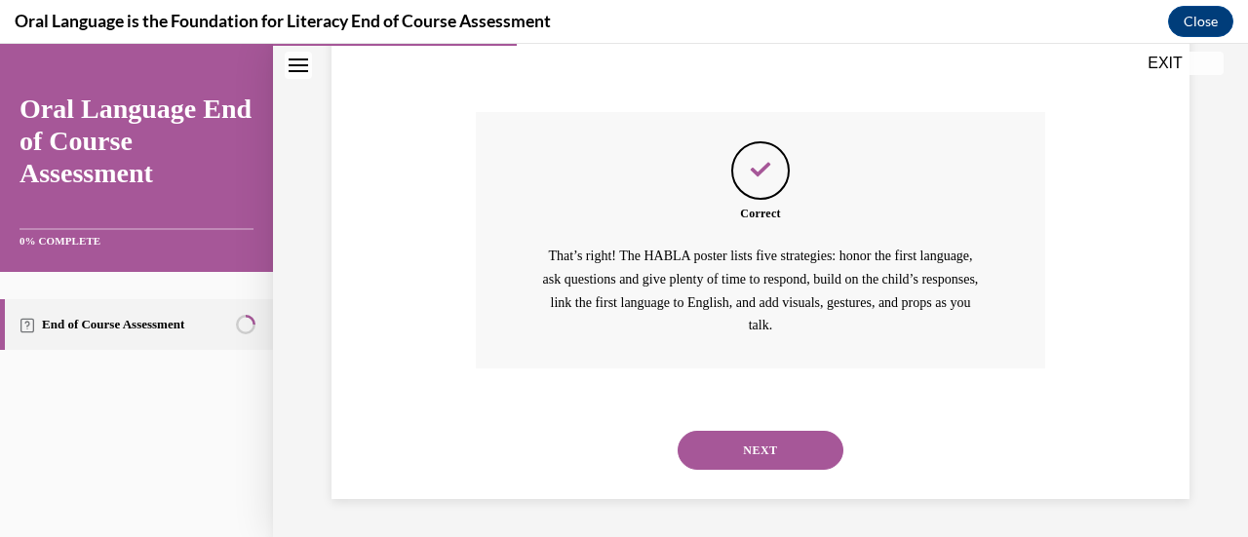
click at [734, 440] on button "NEXT" at bounding box center [761, 450] width 166 height 39
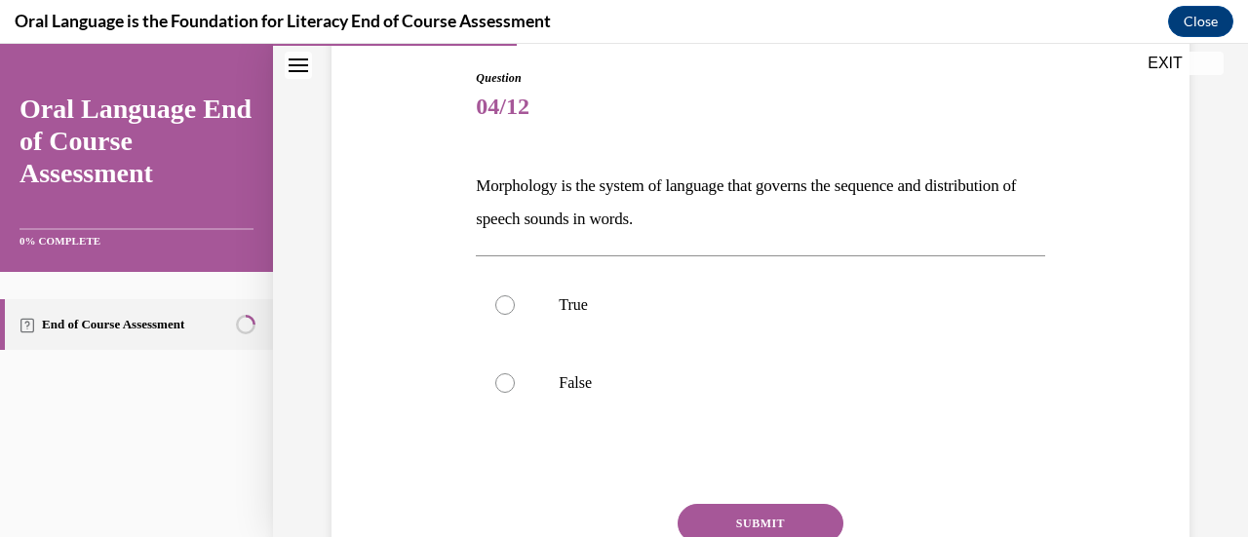
scroll to position [203, 0]
click at [671, 390] on p "False" at bounding box center [777, 381] width 437 height 19
click at [515, 390] on input "False" at bounding box center [504, 381] width 19 height 19
radio input "true"
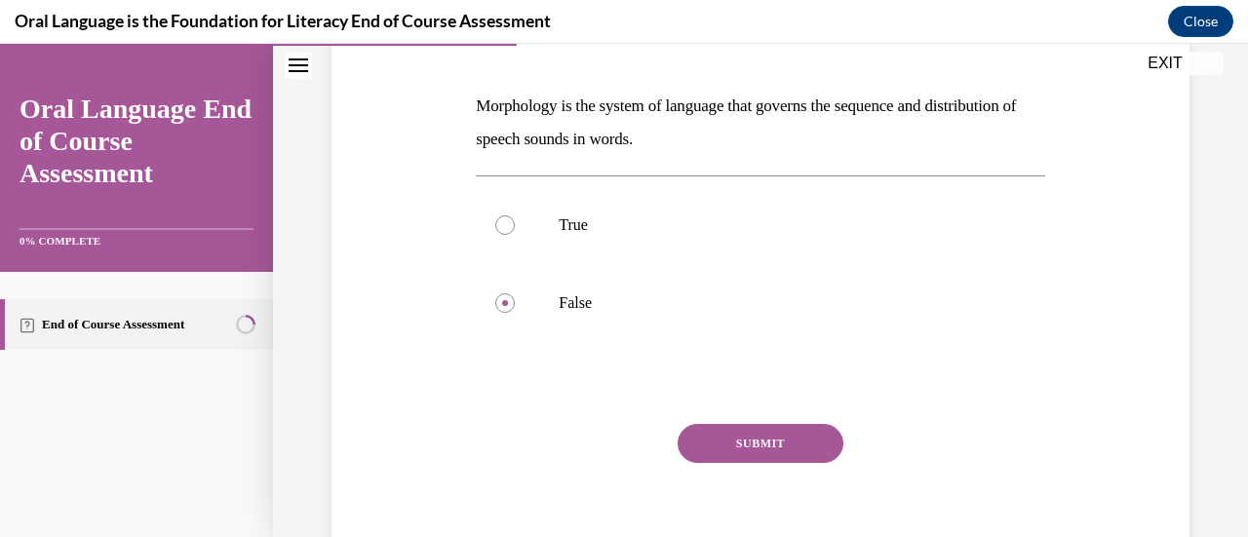
click at [770, 444] on button "SUBMIT" at bounding box center [761, 443] width 166 height 39
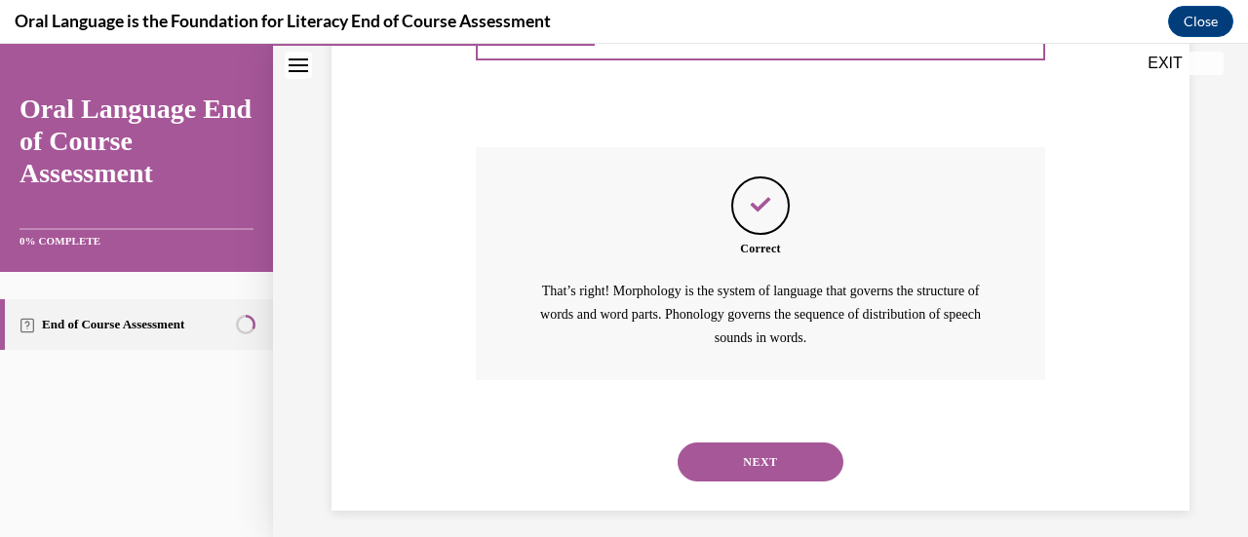
scroll to position [570, 0]
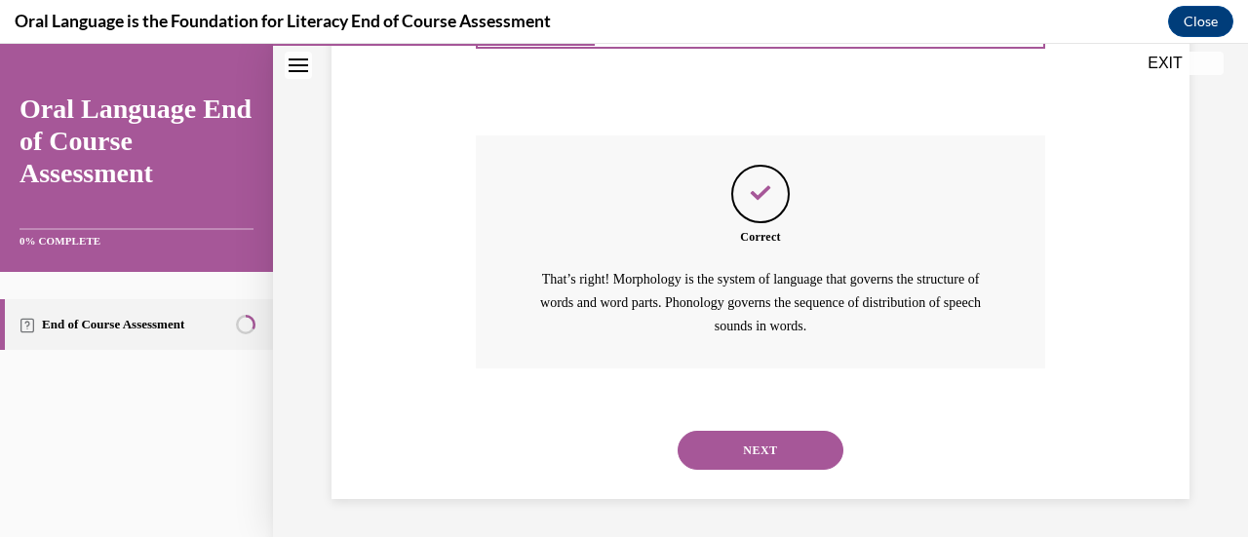
click at [770, 444] on button "NEXT" at bounding box center [761, 450] width 166 height 39
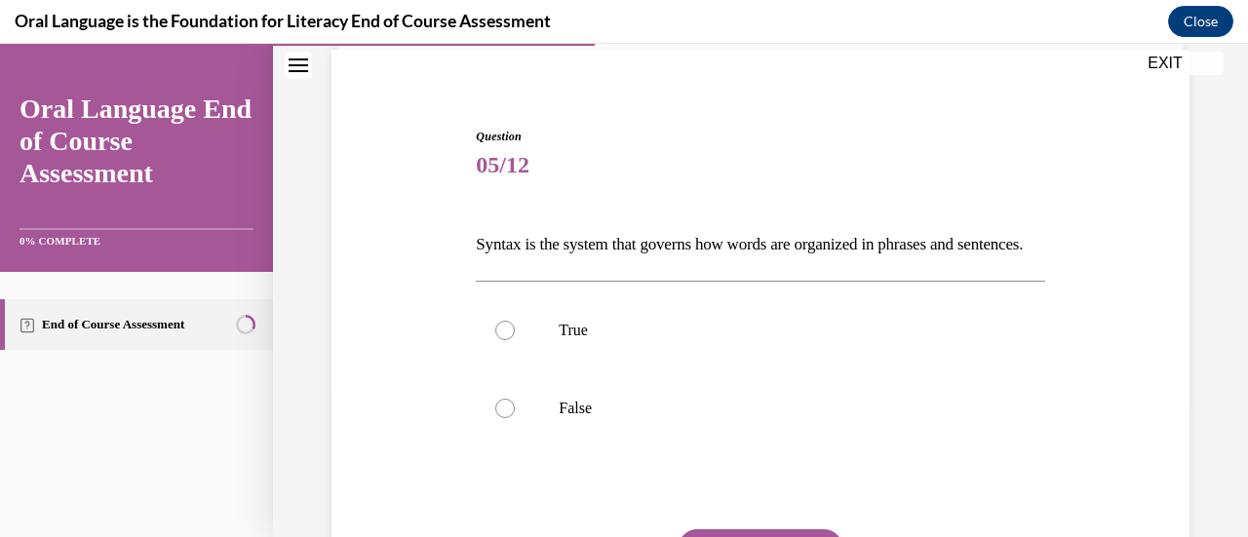
scroll to position [144, 0]
click at [704, 369] on label "True" at bounding box center [760, 330] width 568 height 78
click at [515, 339] on input "True" at bounding box center [504, 329] width 19 height 19
radio input "true"
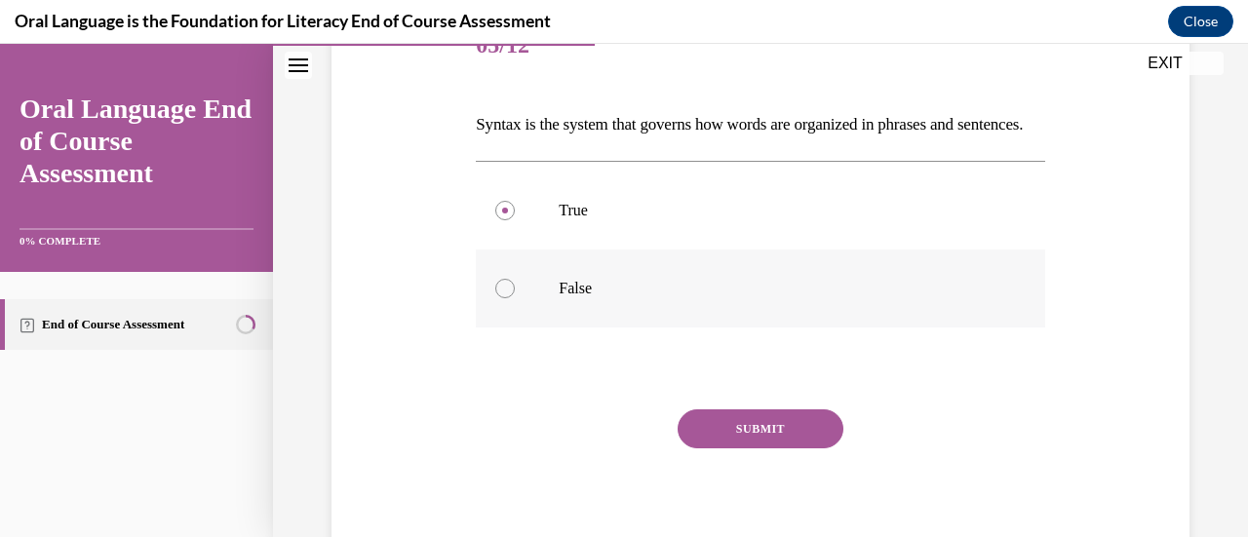
scroll to position [268, 0]
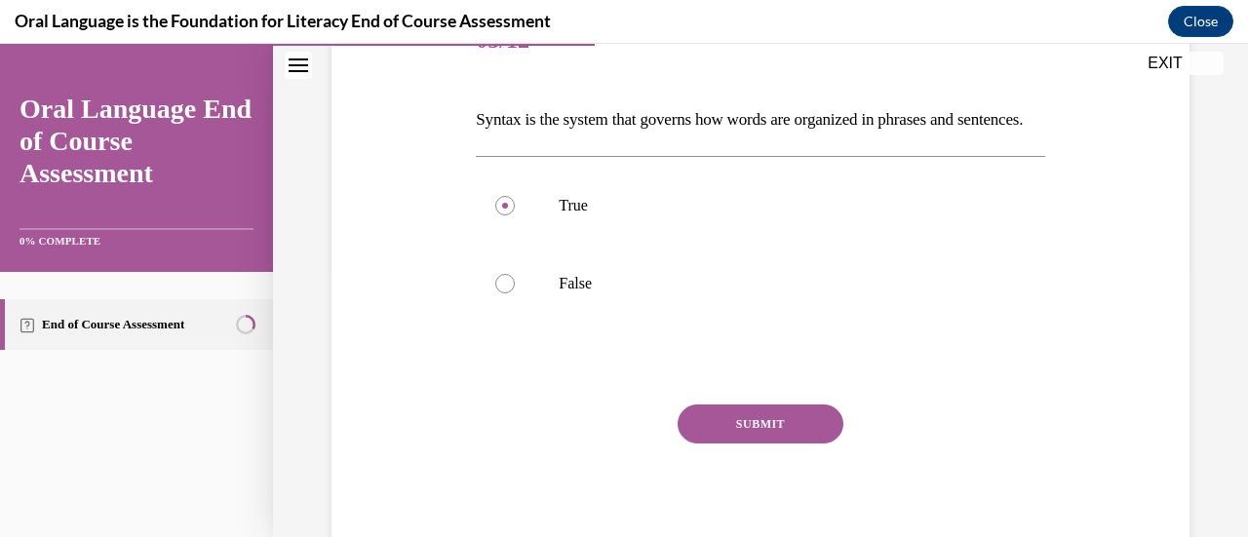
click at [721, 444] on button "SUBMIT" at bounding box center [761, 424] width 166 height 39
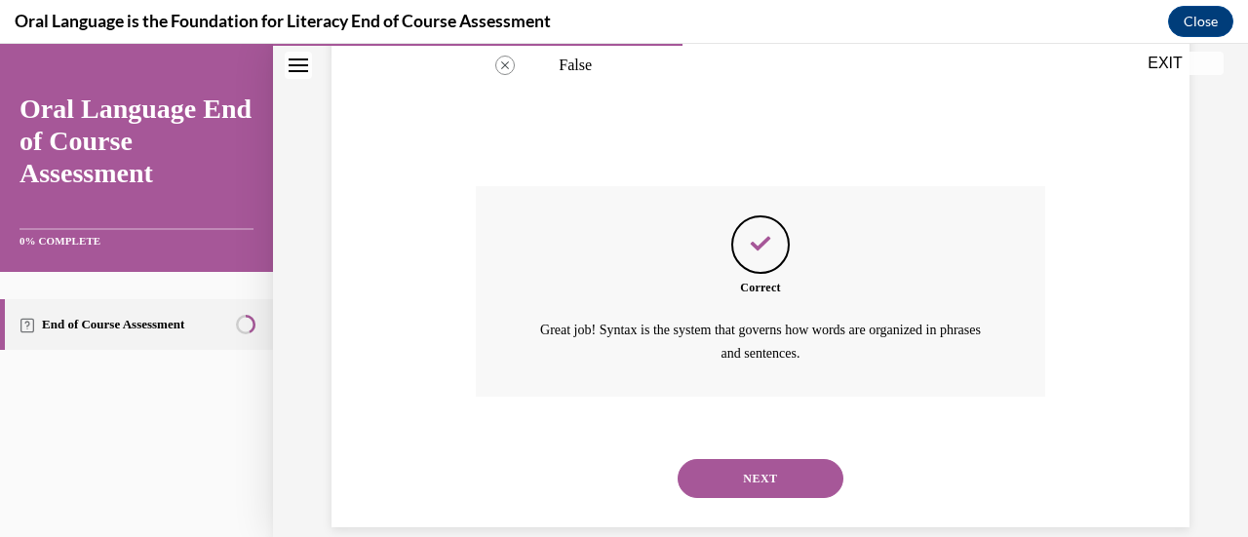
scroll to position [547, 0]
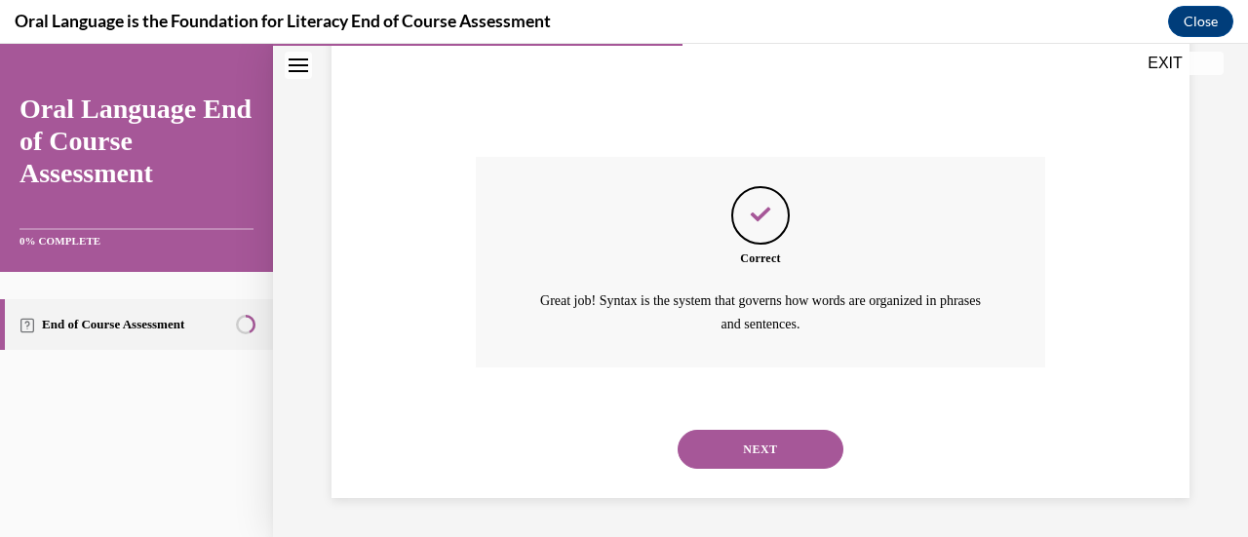
click at [721, 457] on button "NEXT" at bounding box center [761, 449] width 166 height 39
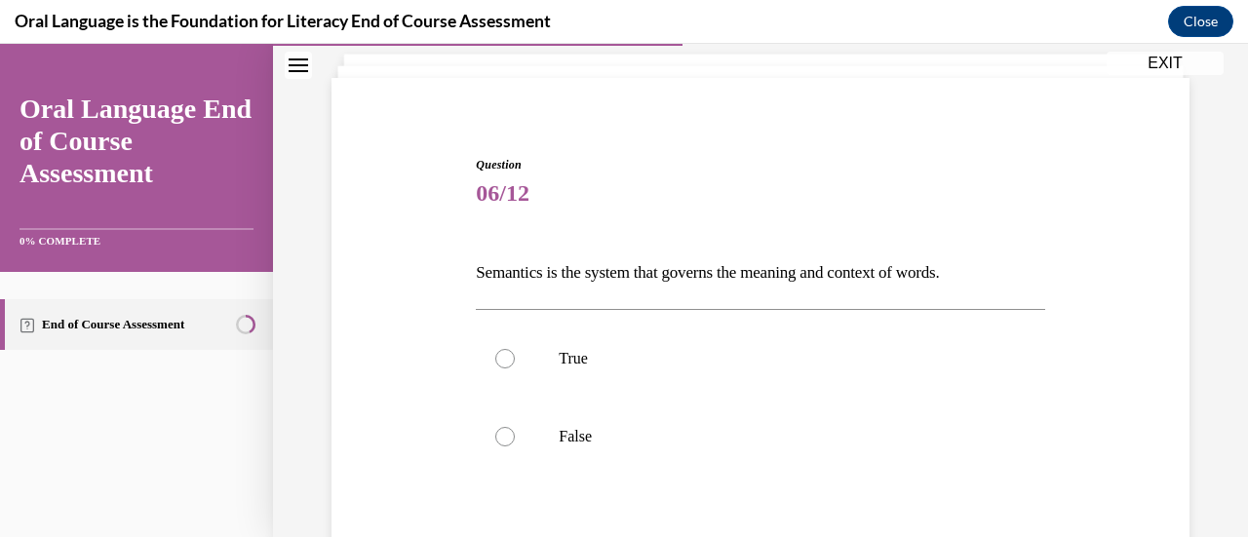
scroll to position [116, 0]
click at [680, 354] on p "True" at bounding box center [777, 357] width 437 height 19
click at [515, 354] on input "True" at bounding box center [504, 357] width 19 height 19
radio input "true"
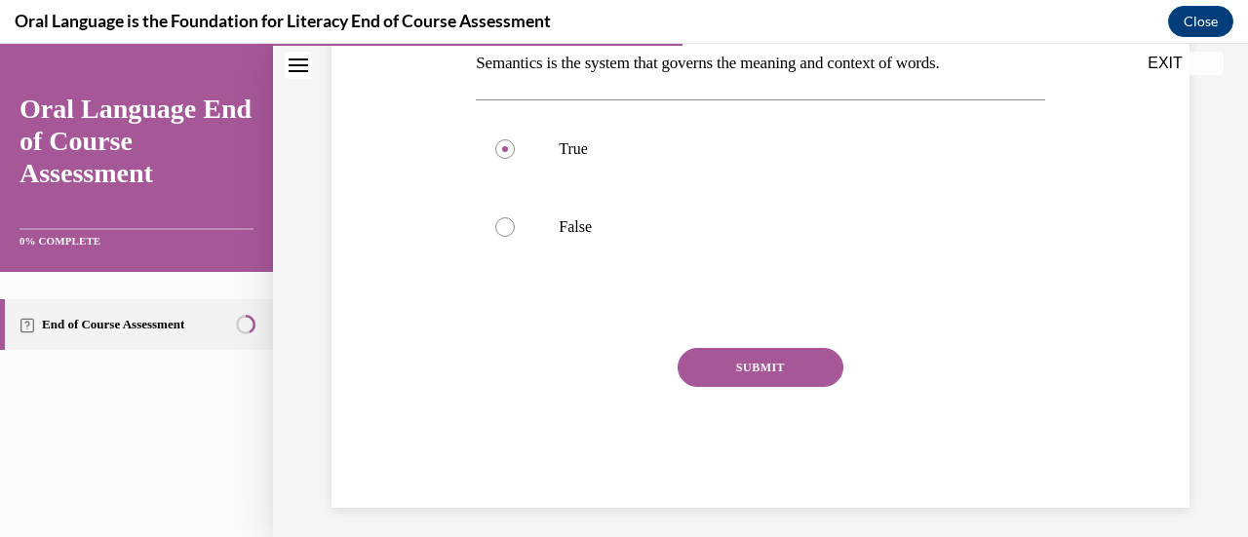
click at [707, 362] on button "SUBMIT" at bounding box center [761, 367] width 166 height 39
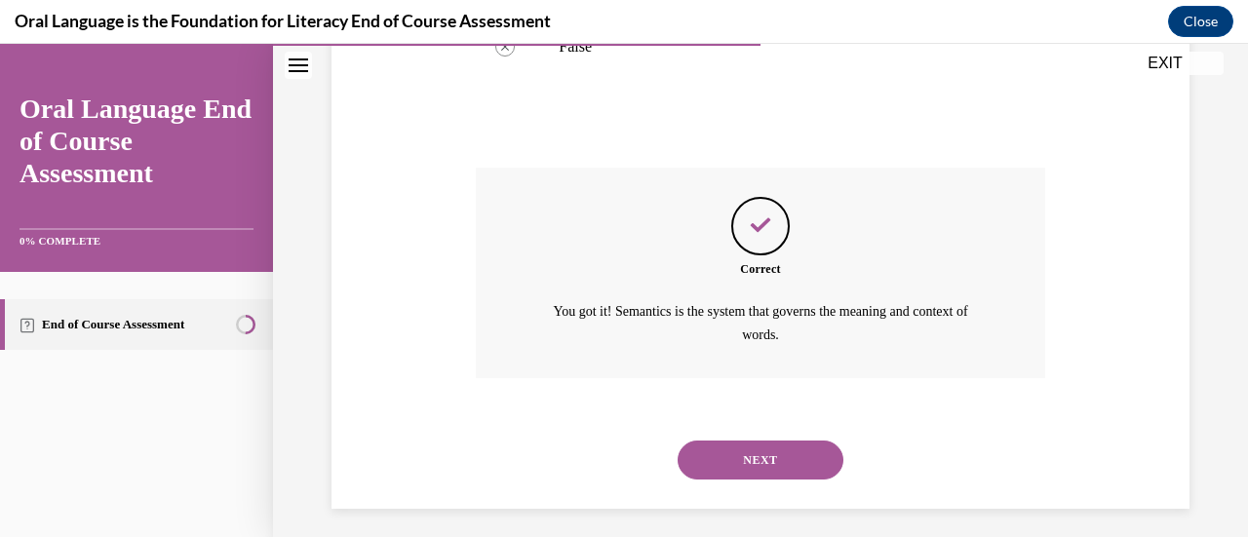
scroll to position [514, 0]
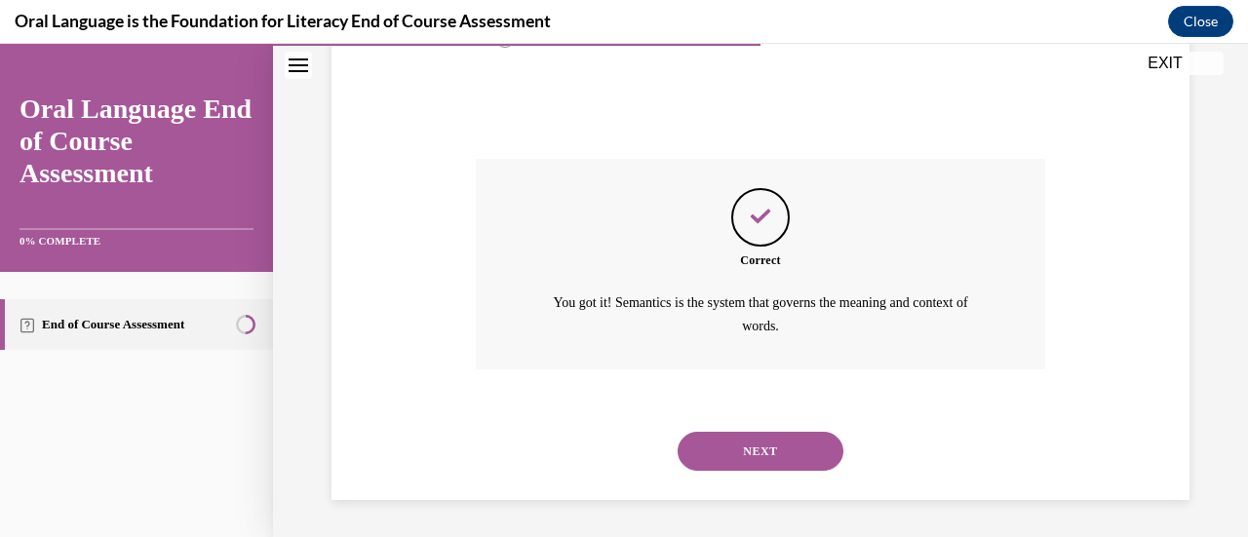
click at [749, 442] on button "NEXT" at bounding box center [761, 451] width 166 height 39
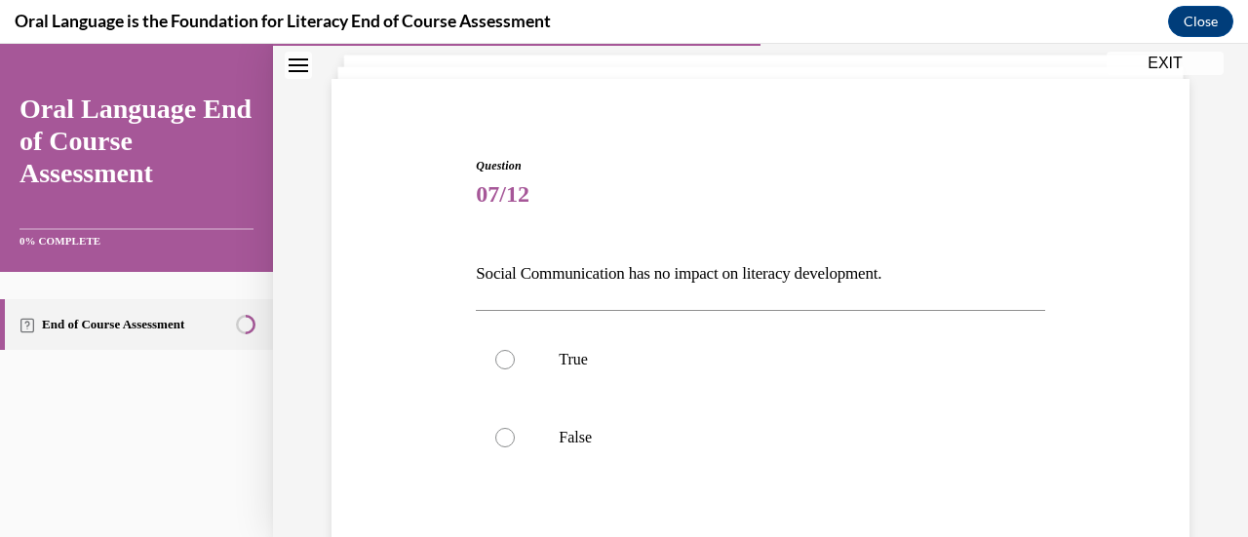
scroll to position [115, 0]
click at [749, 442] on p "False" at bounding box center [777, 436] width 437 height 19
click at [515, 442] on input "False" at bounding box center [504, 436] width 19 height 19
radio input "true"
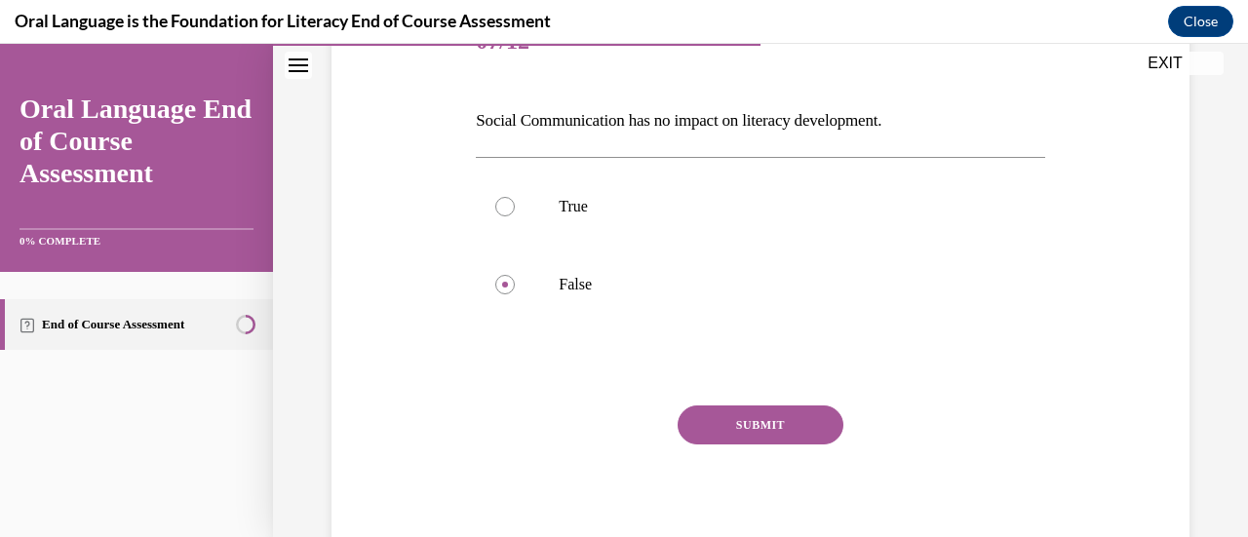
scroll to position [269, 0]
click at [739, 422] on button "SUBMIT" at bounding box center [761, 423] width 166 height 39
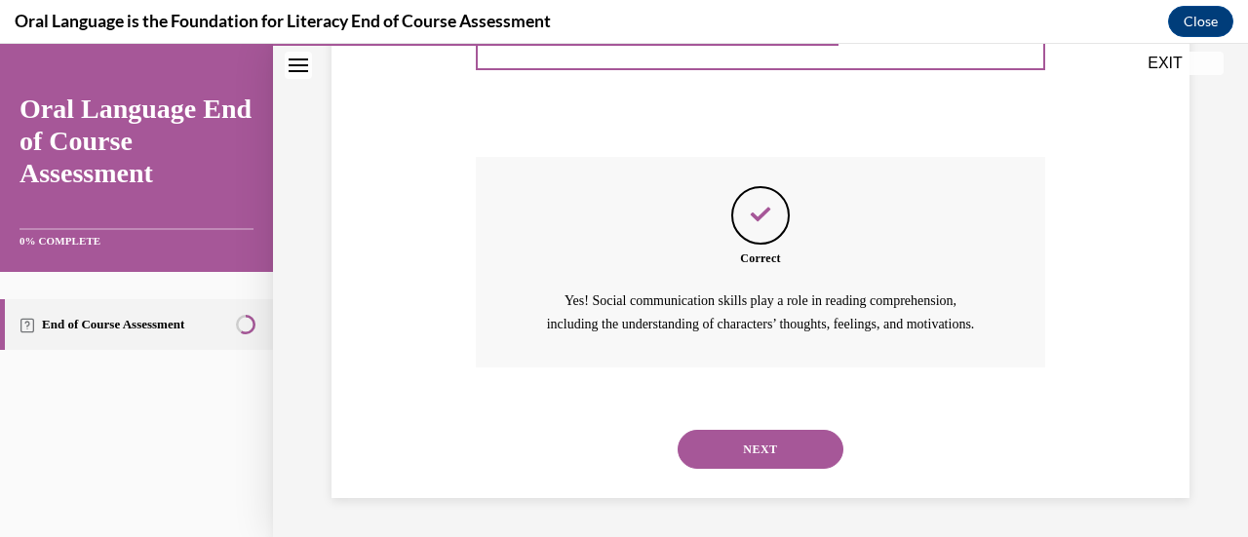
scroll to position [537, 0]
click at [744, 459] on button "NEXT" at bounding box center [761, 449] width 166 height 39
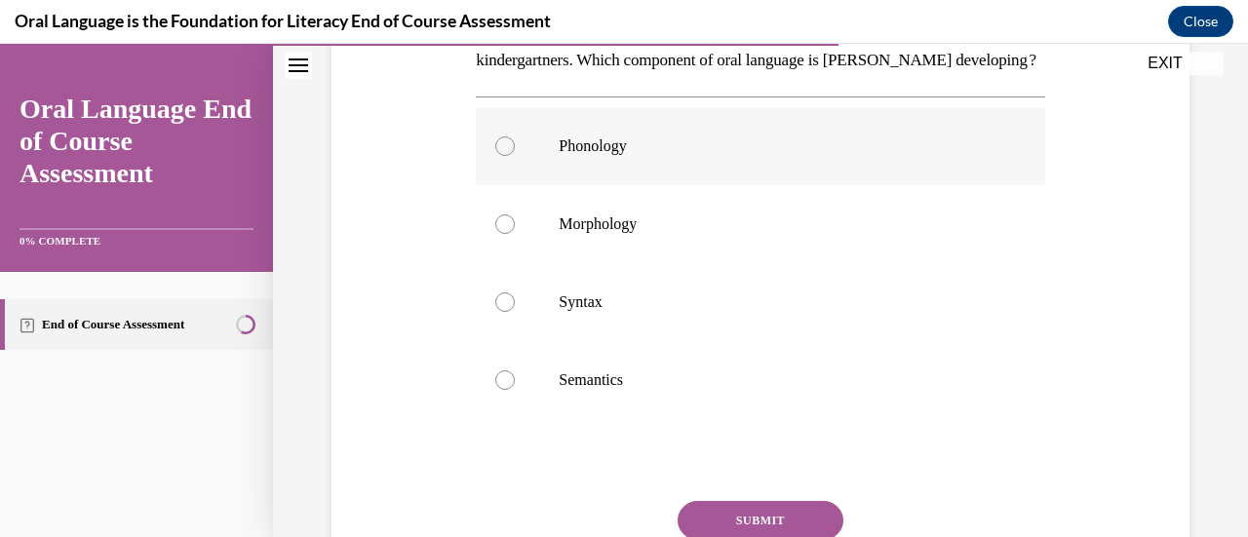
scroll to position [278, 0]
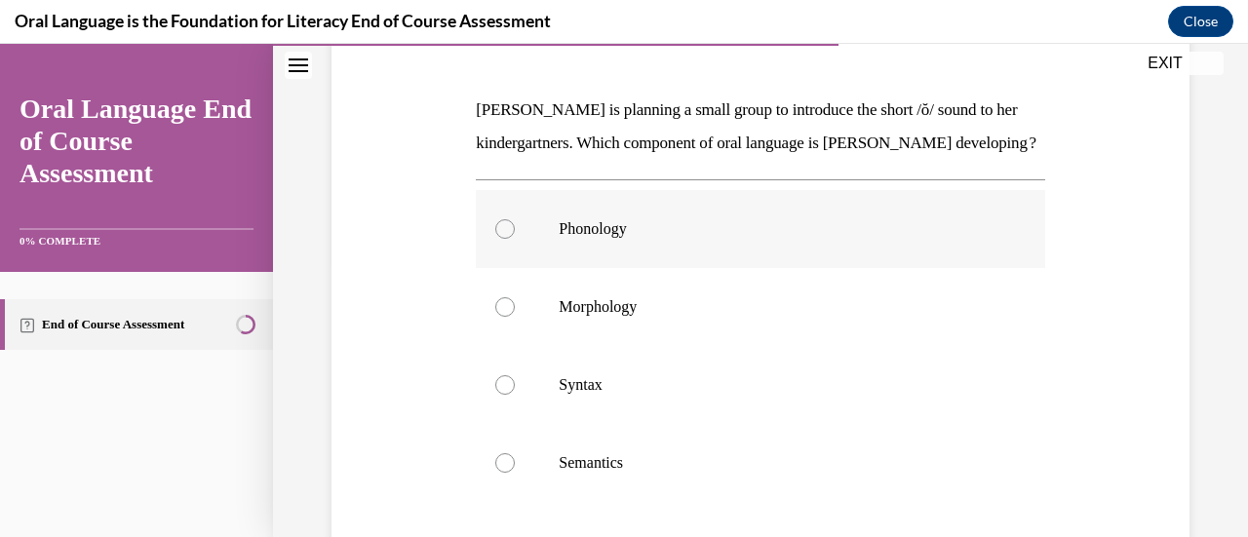
click at [640, 239] on p "Phonology" at bounding box center [777, 228] width 437 height 19
click at [515, 239] on input "Phonology" at bounding box center [504, 228] width 19 height 19
radio input "true"
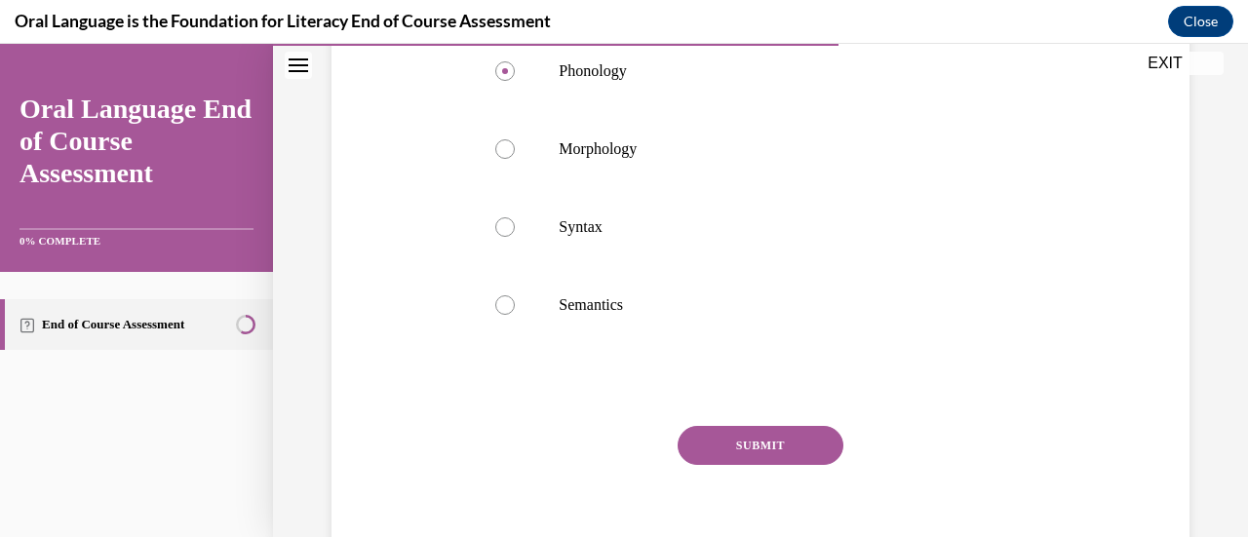
click at [760, 465] on button "SUBMIT" at bounding box center [761, 445] width 166 height 39
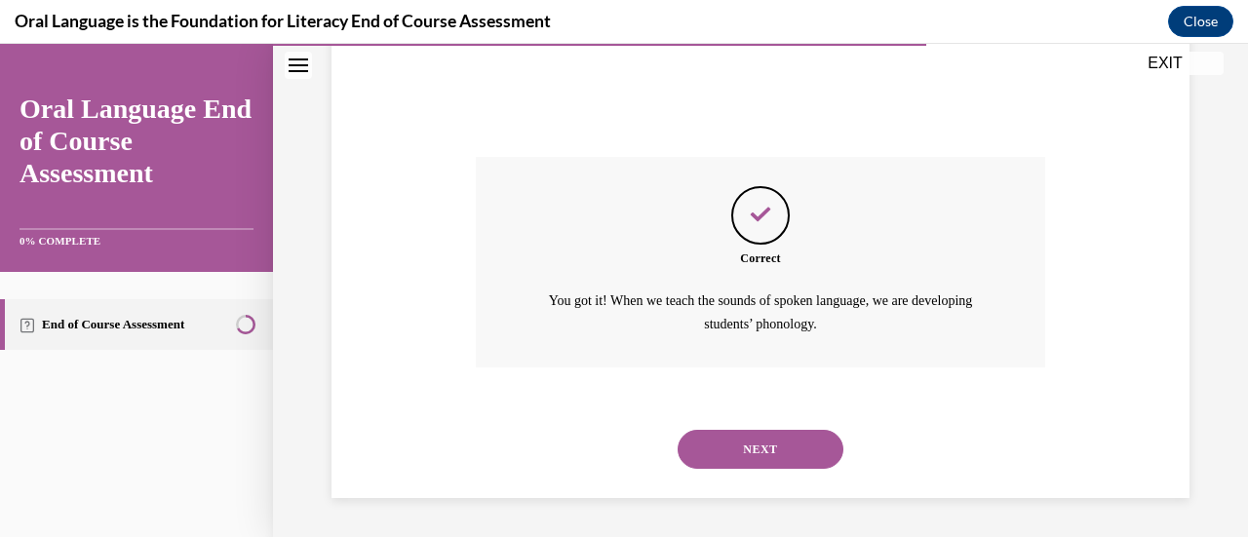
scroll to position [736, 0]
click at [751, 460] on button "NEXT" at bounding box center [761, 449] width 166 height 39
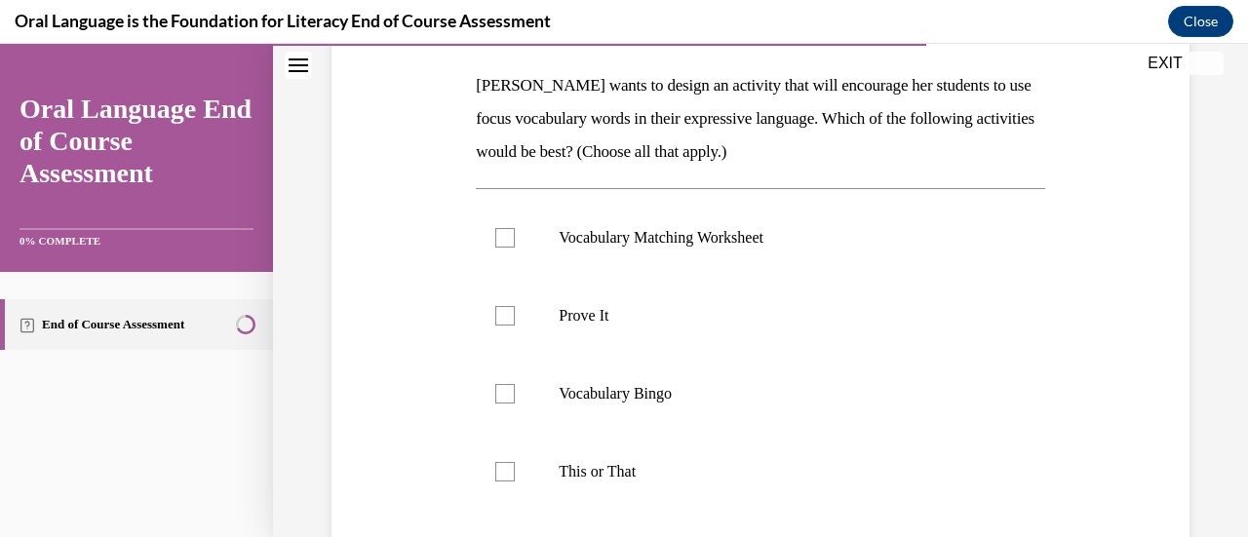
scroll to position [333, 0]
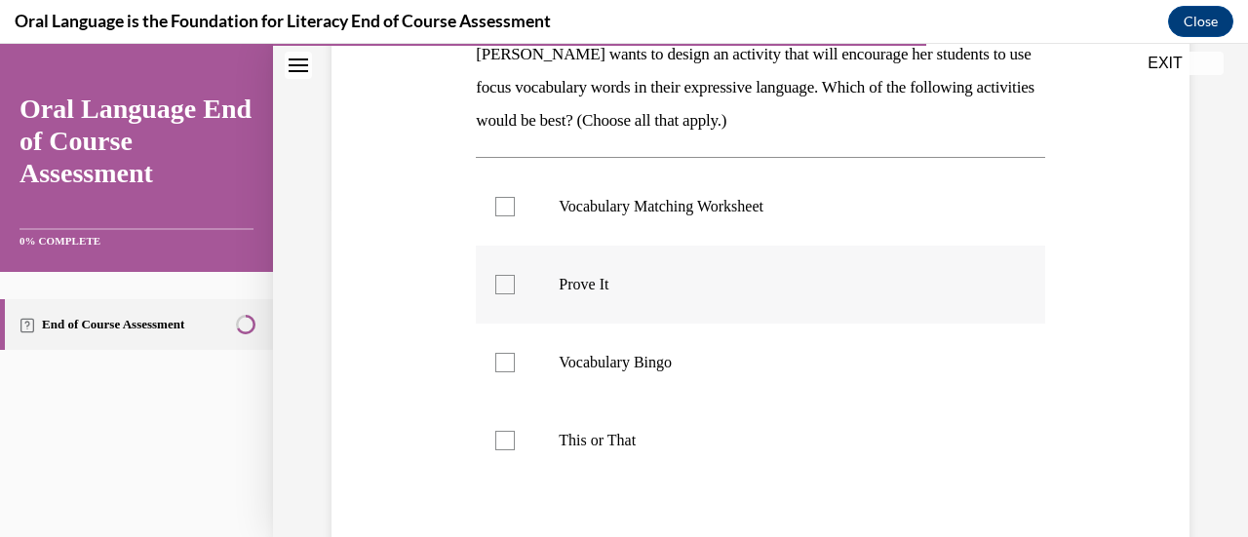
click at [649, 313] on label "Prove It" at bounding box center [760, 285] width 568 height 78
click at [515, 294] on input "Prove It" at bounding box center [504, 284] width 19 height 19
checkbox input "true"
click at [633, 444] on p "This or That" at bounding box center [777, 440] width 437 height 19
click at [515, 444] on input "This or That" at bounding box center [504, 440] width 19 height 19
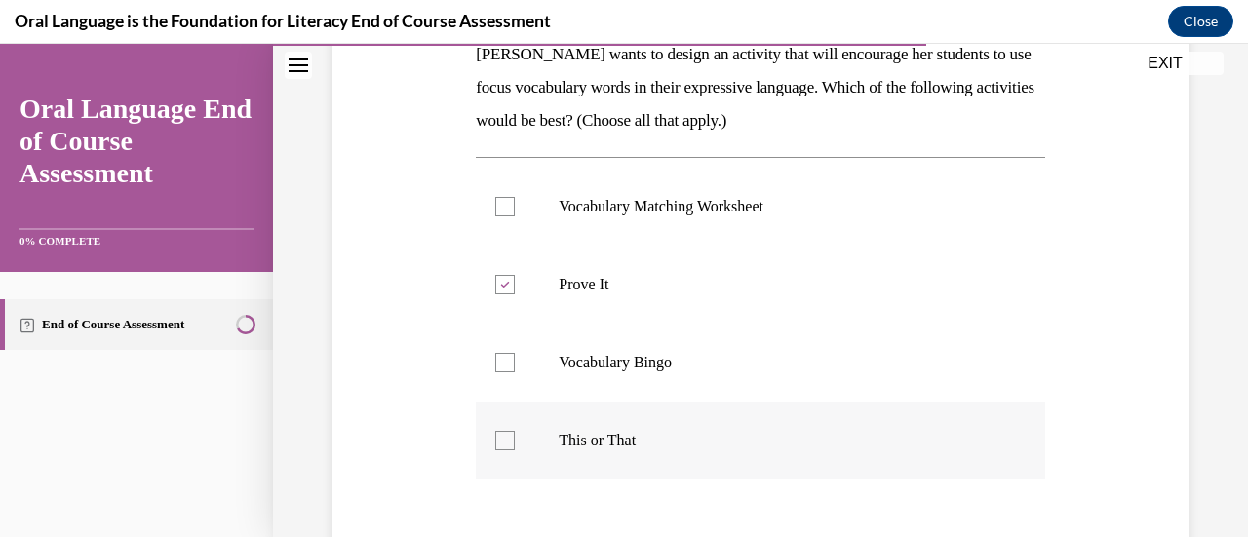
checkbox input "true"
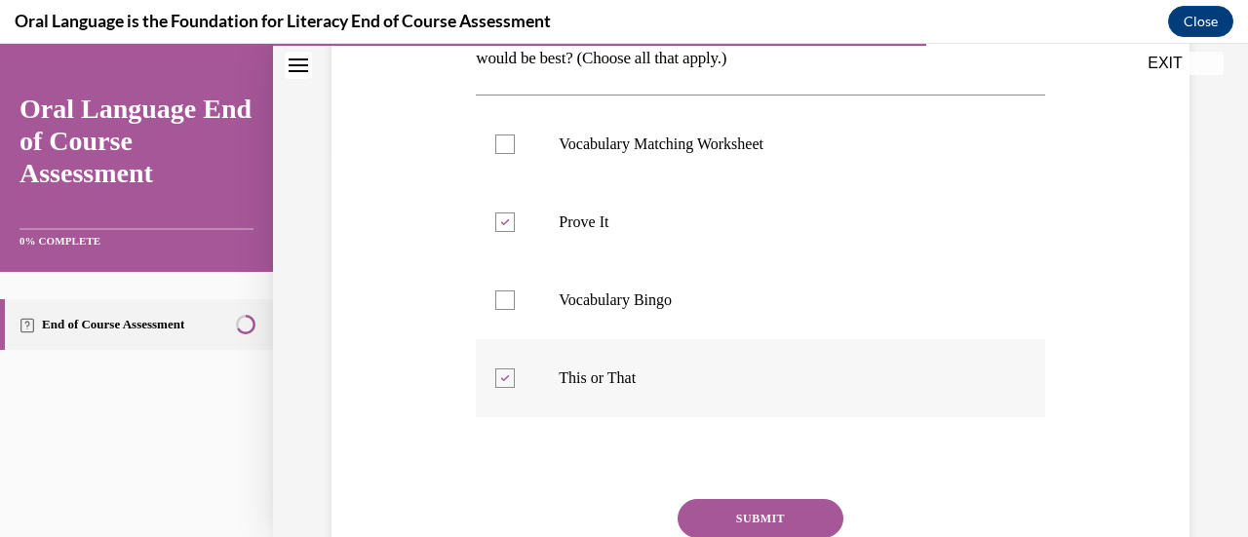
scroll to position [397, 0]
click at [762, 516] on button "SUBMIT" at bounding box center [761, 517] width 166 height 39
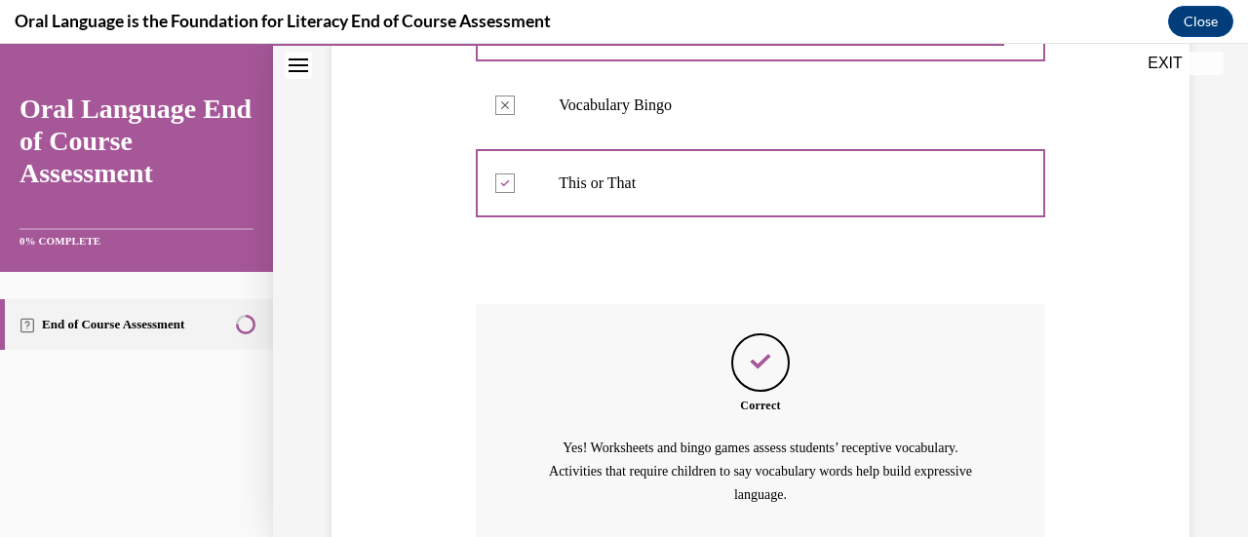
scroll to position [759, 0]
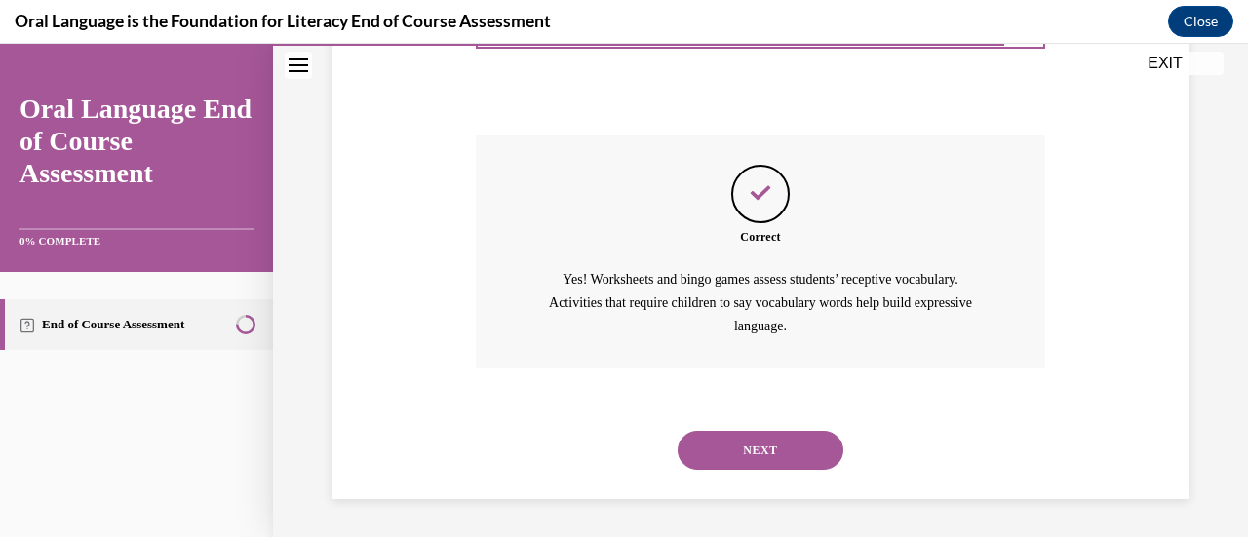
click at [722, 432] on button "NEXT" at bounding box center [761, 450] width 166 height 39
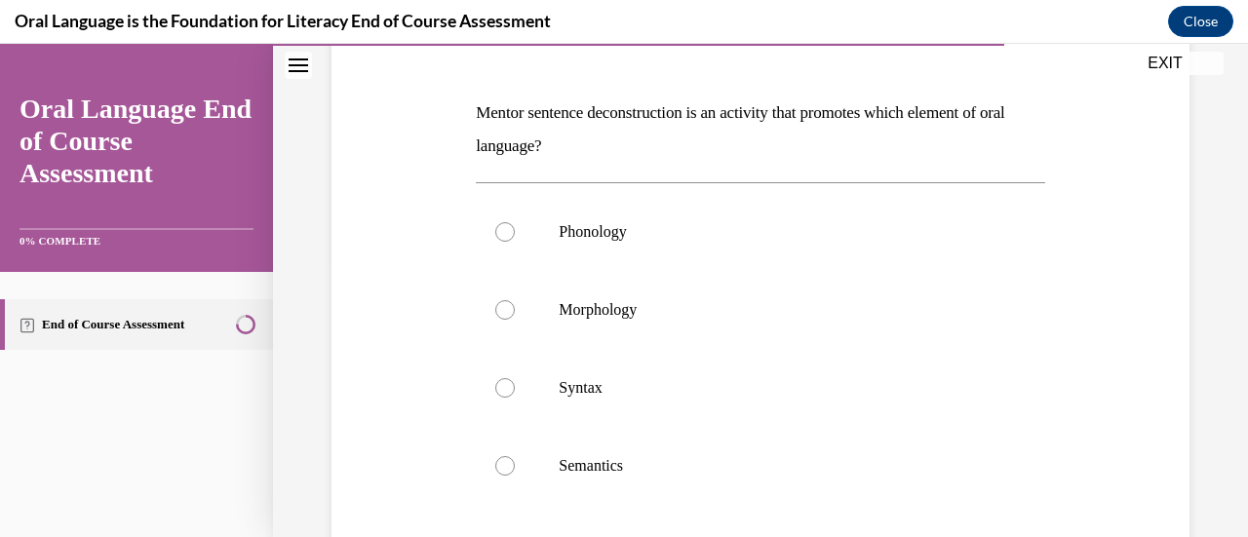
scroll to position [277, 0]
click at [659, 401] on label "Syntax" at bounding box center [760, 386] width 568 height 78
click at [515, 396] on input "Syntax" at bounding box center [504, 385] width 19 height 19
radio input "true"
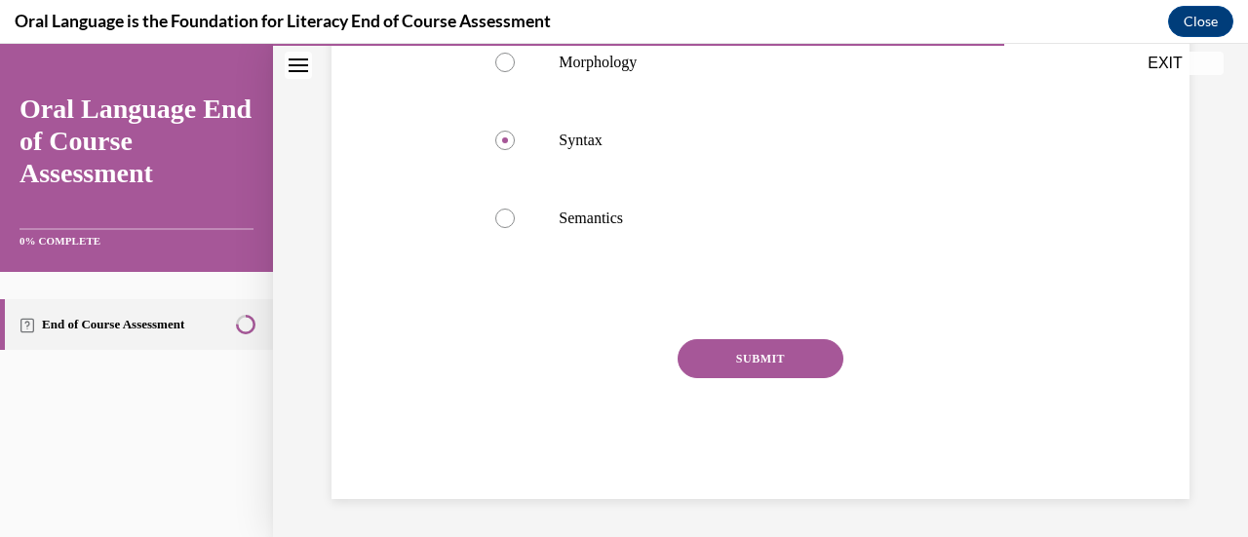
click at [727, 371] on button "SUBMIT" at bounding box center [761, 358] width 166 height 39
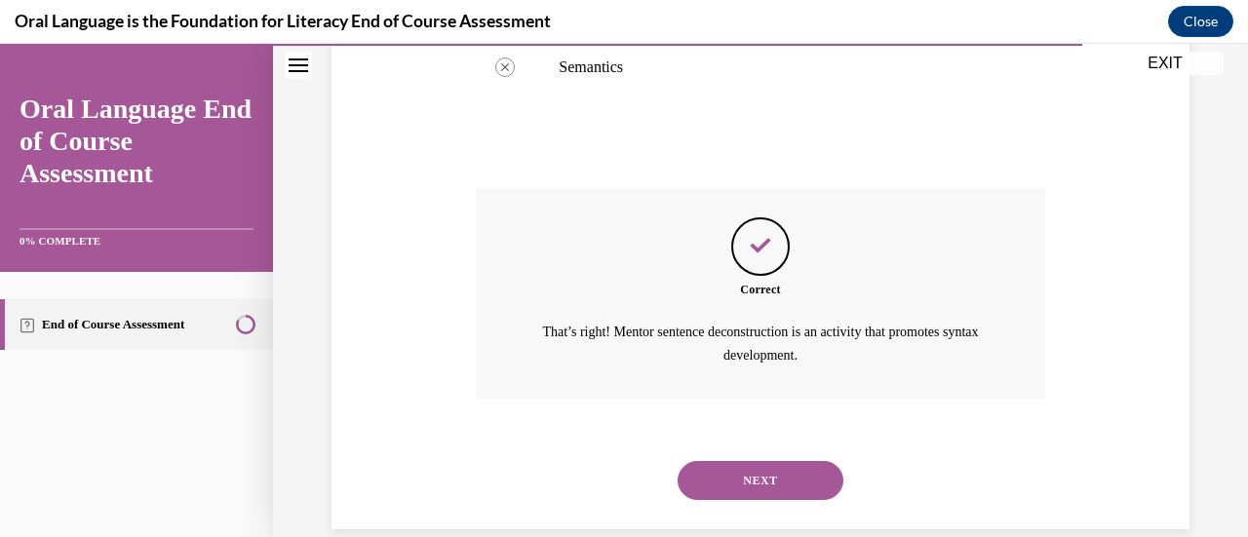
scroll to position [703, 0]
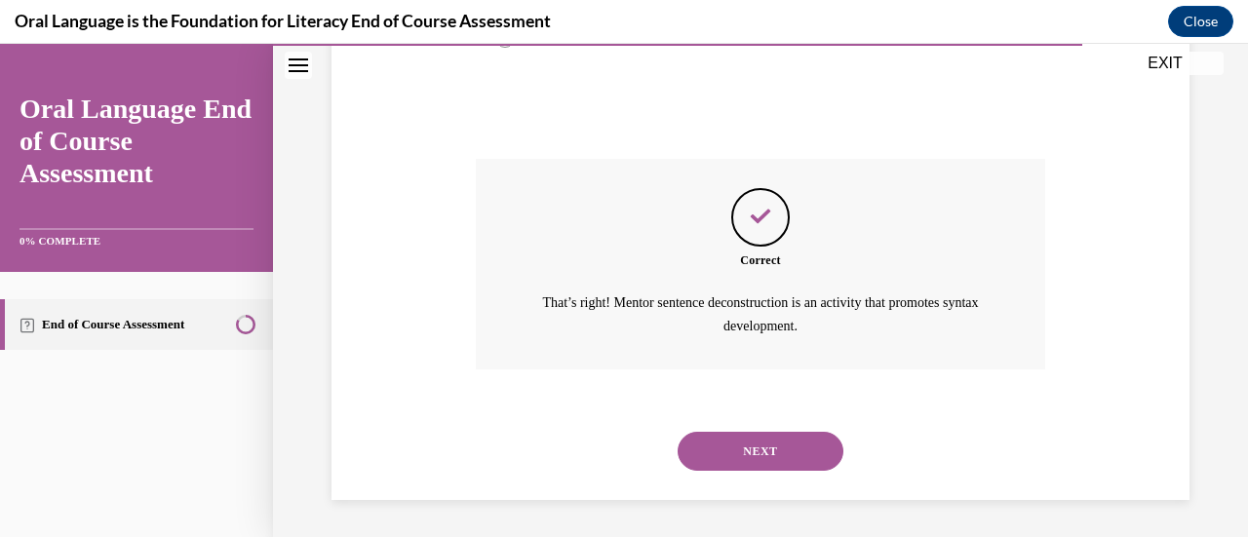
click at [757, 445] on button "NEXT" at bounding box center [761, 451] width 166 height 39
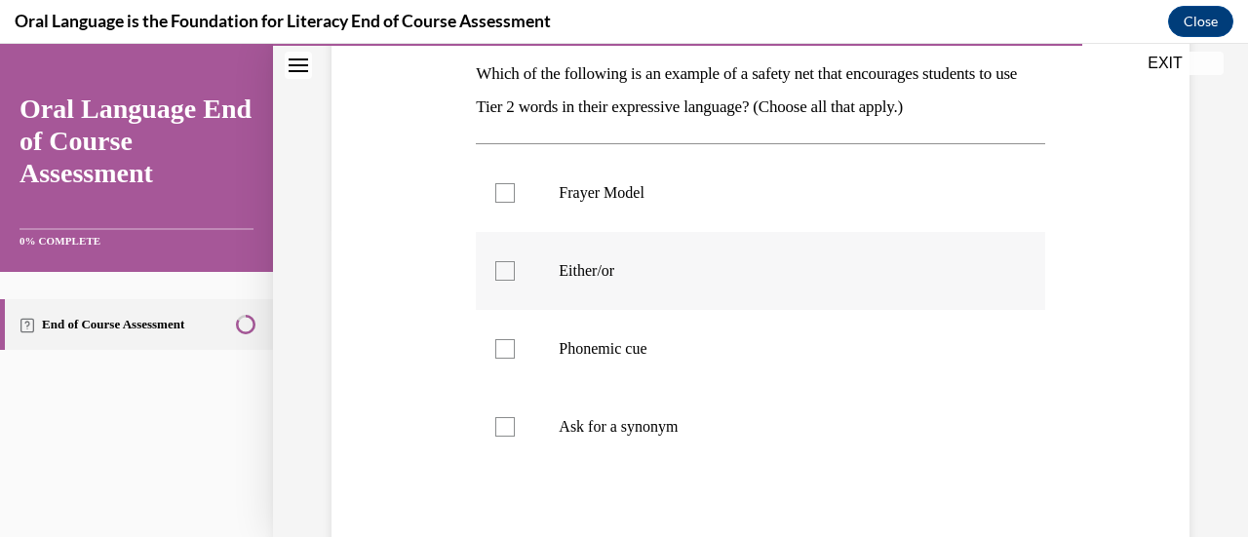
scroll to position [316, 0]
click at [643, 277] on p "Either/or" at bounding box center [777, 268] width 437 height 19
click at [515, 277] on input "Either/or" at bounding box center [504, 268] width 19 height 19
checkbox input "true"
click at [638, 349] on p "Phonemic cue" at bounding box center [777, 346] width 437 height 19
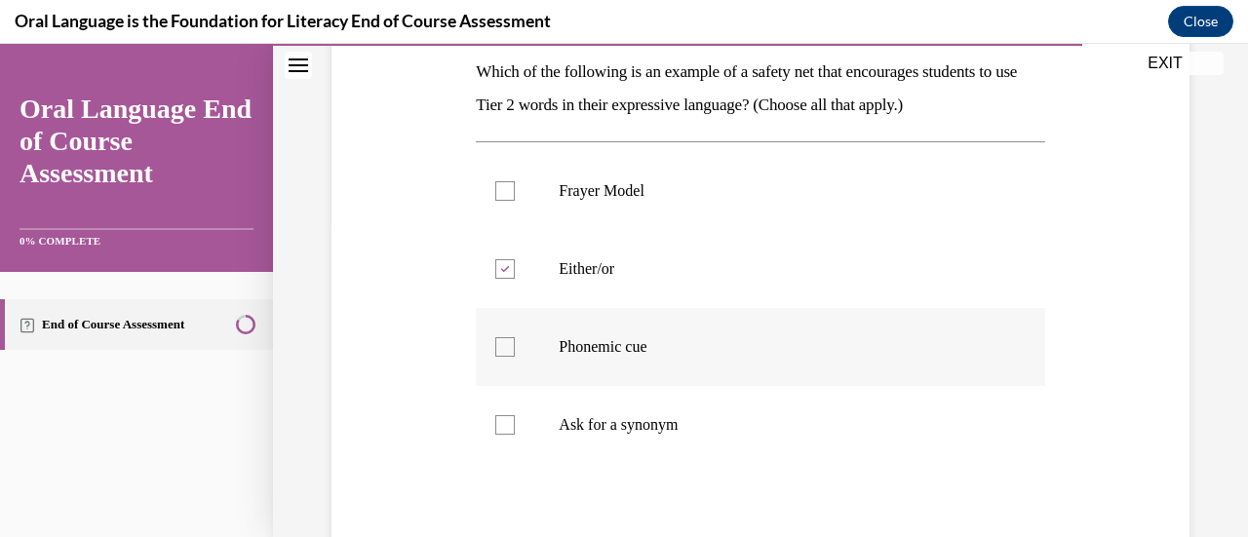
click at [515, 349] on input "Phonemic cue" at bounding box center [504, 346] width 19 height 19
checkbox input "true"
click at [630, 405] on label "Ask for a synonym" at bounding box center [760, 425] width 568 height 78
click at [515, 415] on input "Ask for a synonym" at bounding box center [504, 424] width 19 height 19
checkbox input "true"
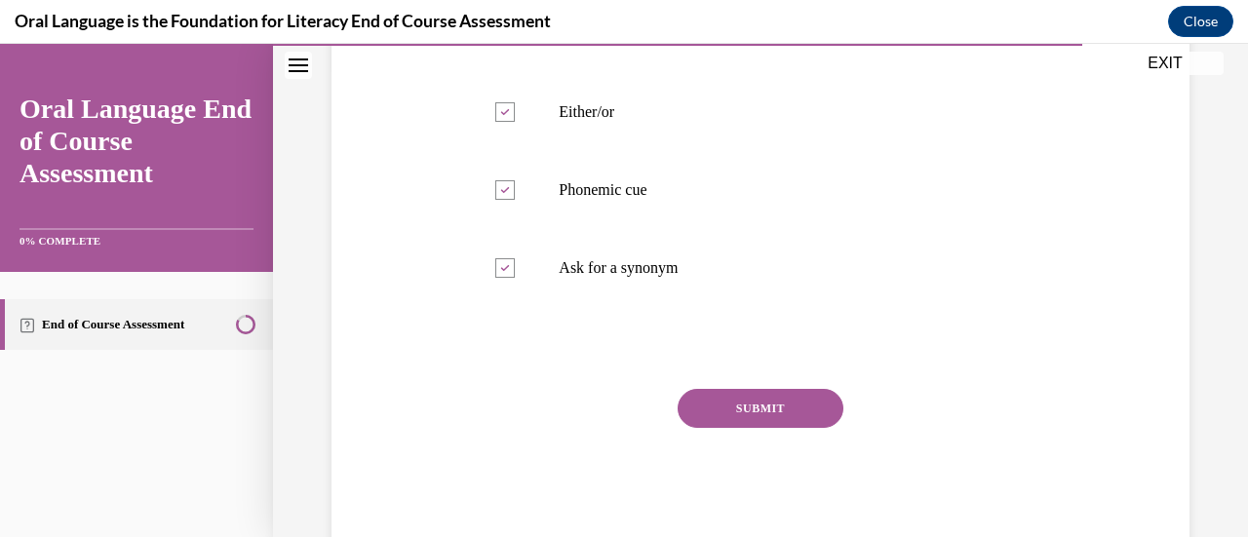
click at [698, 398] on button "SUBMIT" at bounding box center [761, 408] width 166 height 39
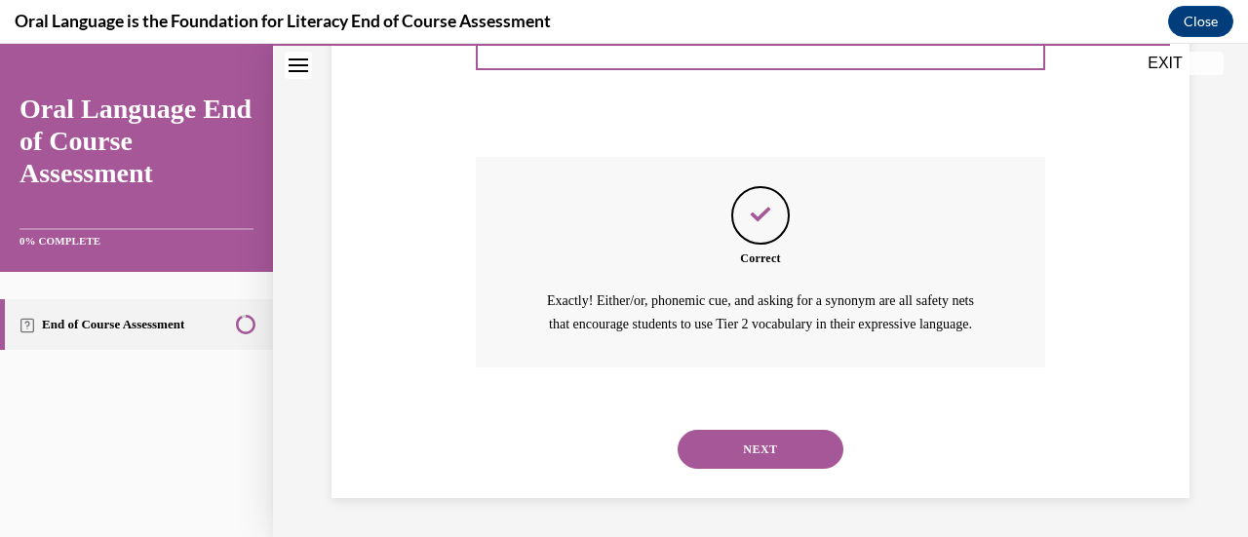
scroll to position [726, 0]
click at [740, 461] on button "NEXT" at bounding box center [761, 449] width 166 height 39
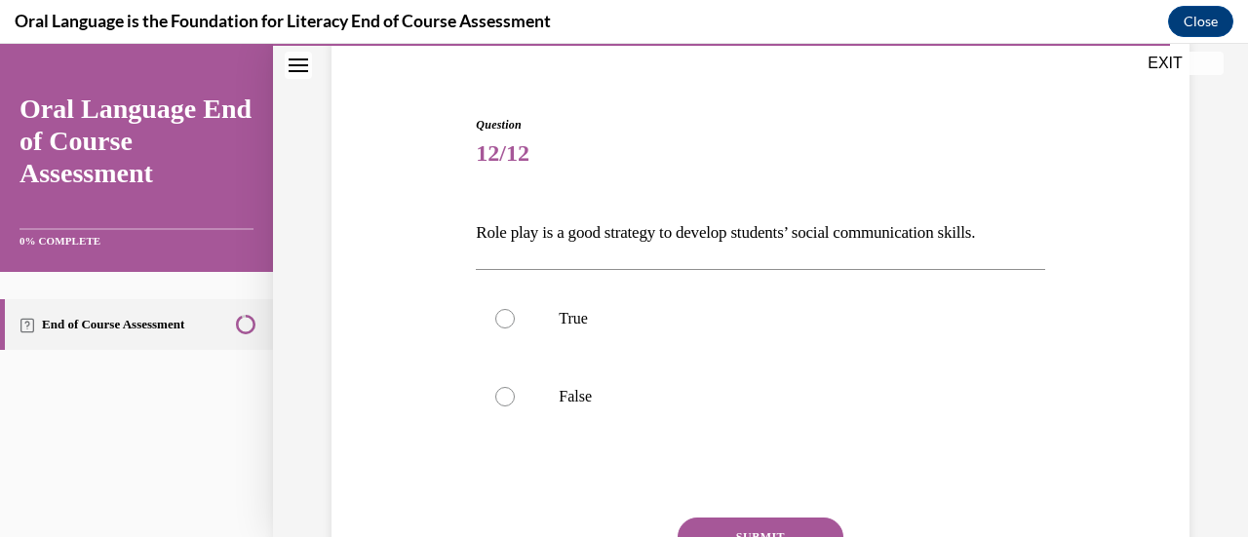
scroll to position [156, 0]
click at [660, 325] on p "True" at bounding box center [777, 317] width 437 height 19
click at [515, 325] on input "True" at bounding box center [504, 317] width 19 height 19
radio input "true"
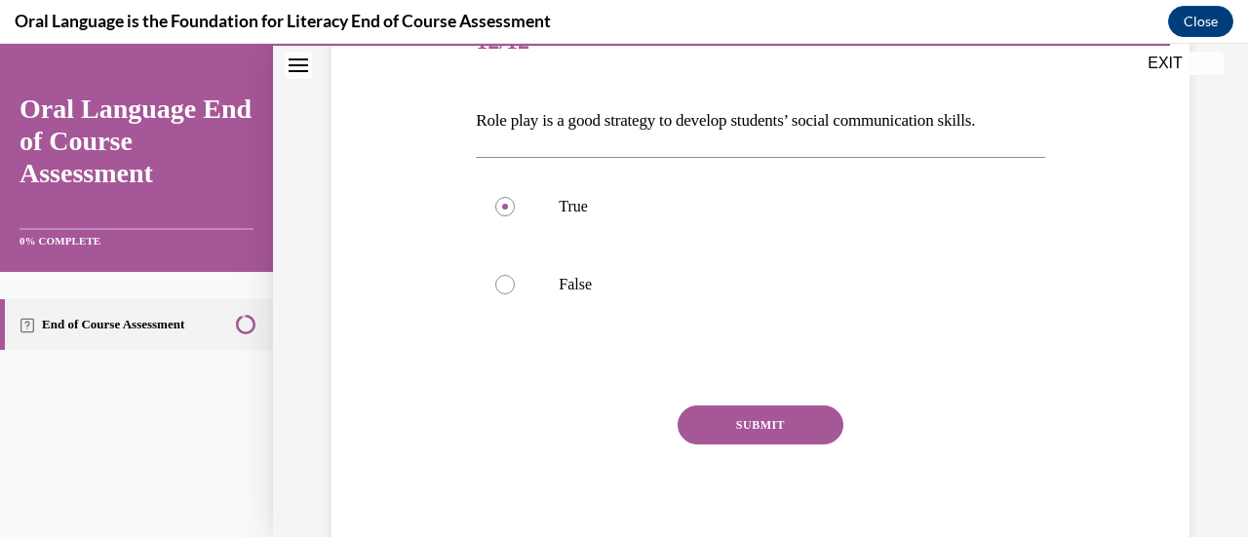
click at [794, 422] on button "SUBMIT" at bounding box center [761, 425] width 166 height 39
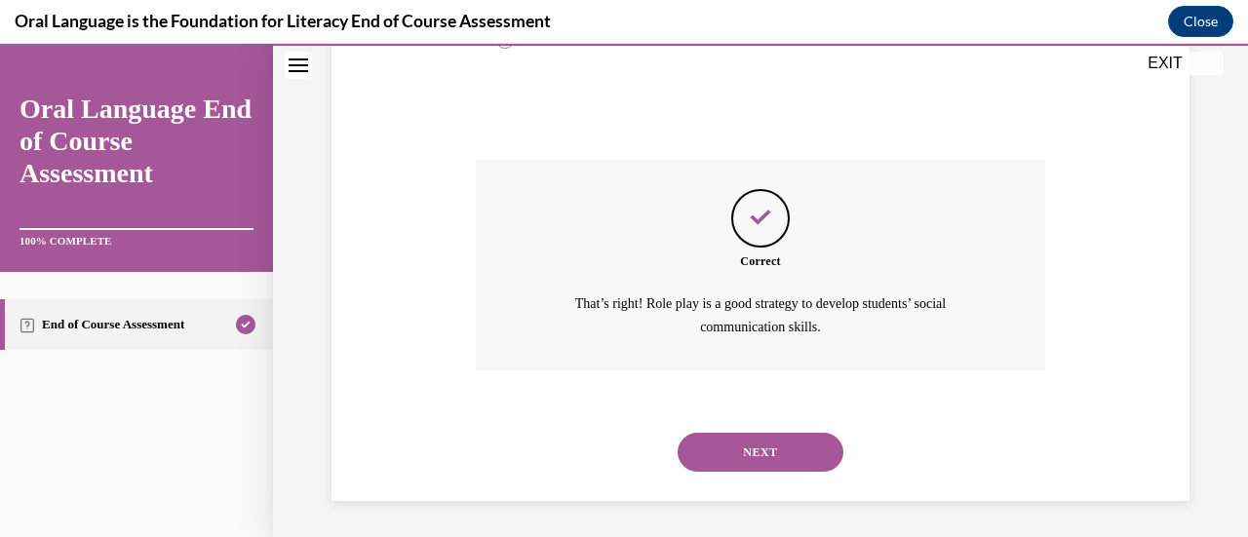
scroll to position [514, 0]
click at [794, 435] on button "NEXT" at bounding box center [761, 451] width 166 height 39
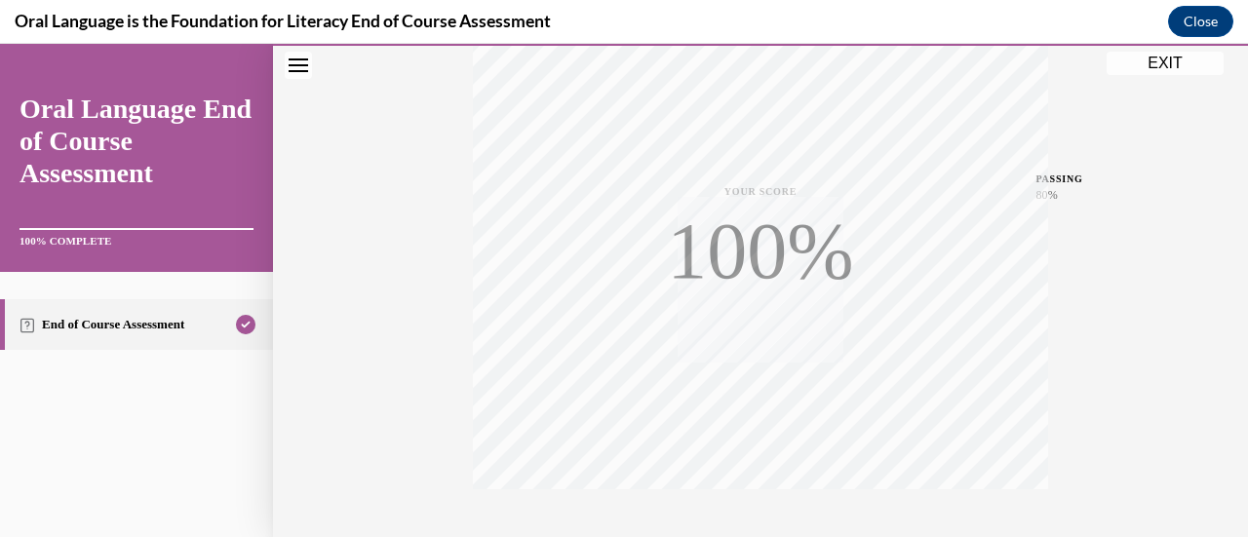
scroll to position [505, 0]
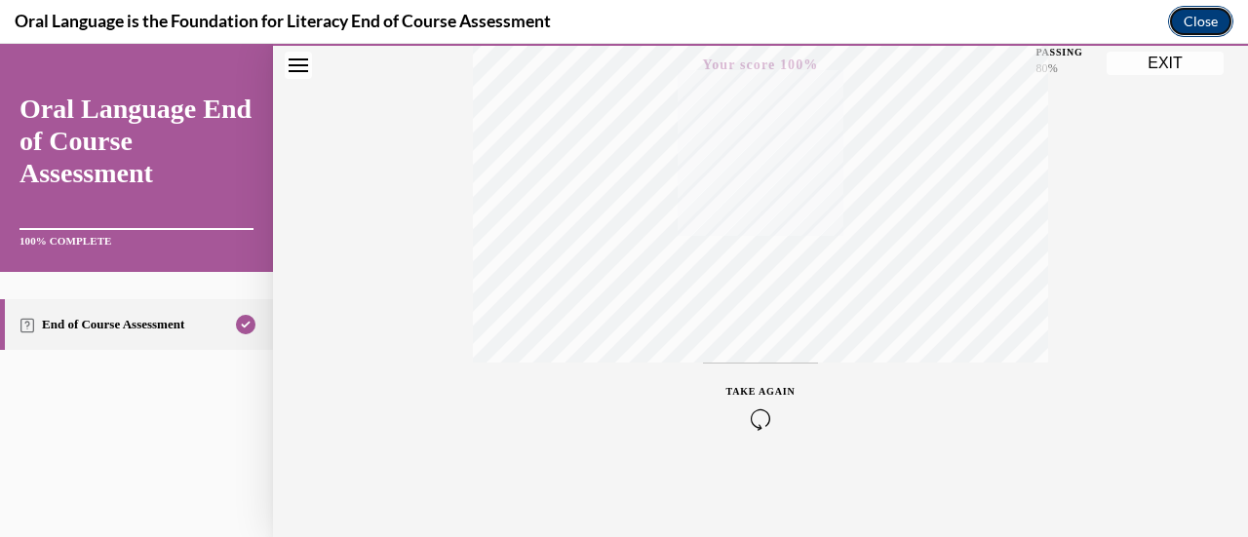
click at [1188, 13] on button "Close" at bounding box center [1200, 21] width 65 height 31
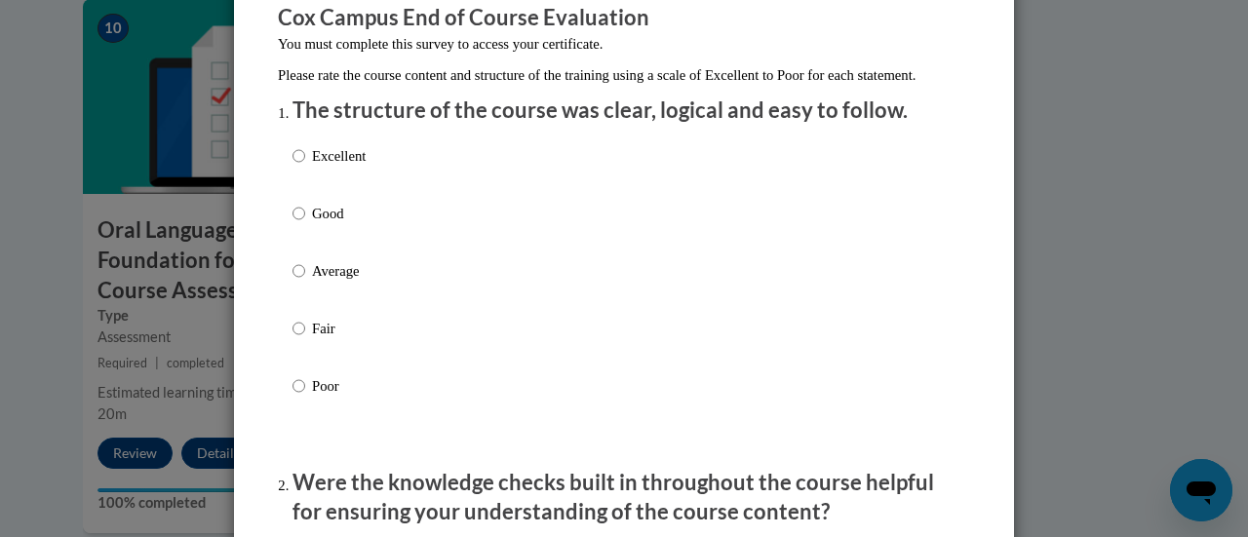
scroll to position [177, 0]
click at [322, 223] on p "Good" at bounding box center [339, 212] width 54 height 21
click at [305, 223] on input "Good" at bounding box center [298, 212] width 13 height 21
radio input "true"
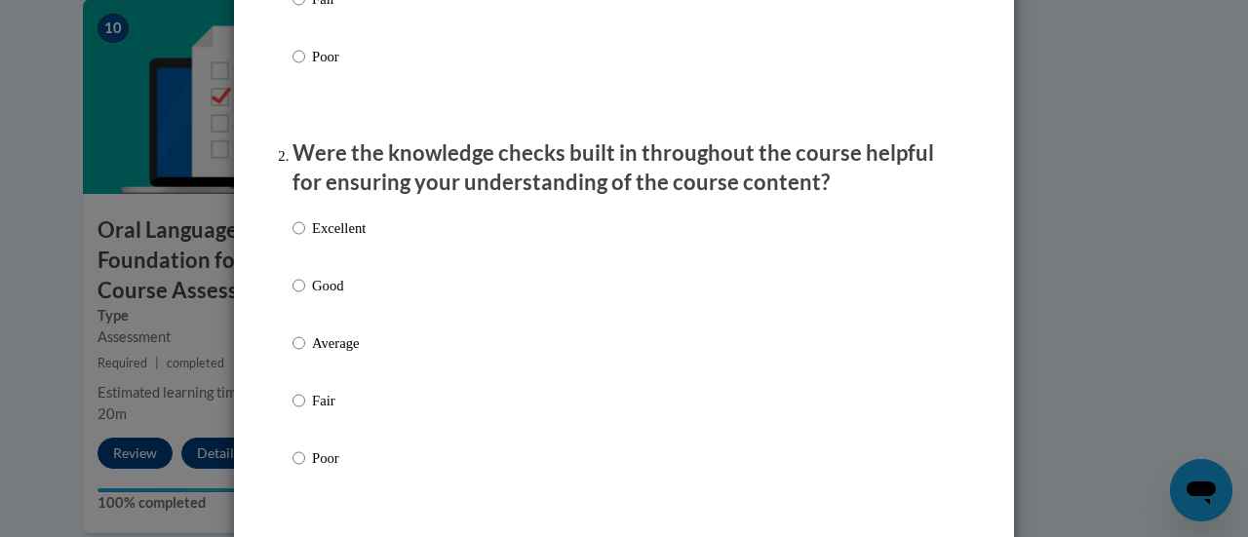
scroll to position [507, 0]
click at [319, 293] on div "Excellent Good Average Fair Poor" at bounding box center [328, 358] width 73 height 302
click at [319, 295] on p "Good" at bounding box center [339, 284] width 54 height 21
click at [305, 295] on input "Good" at bounding box center [298, 284] width 13 height 21
radio input "true"
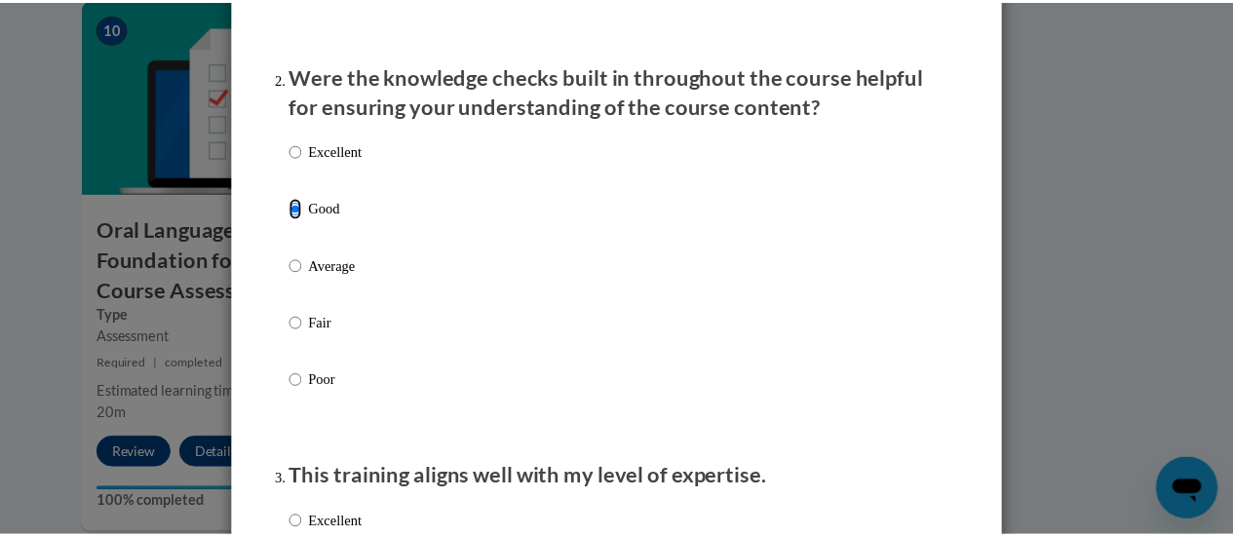
scroll to position [0, 0]
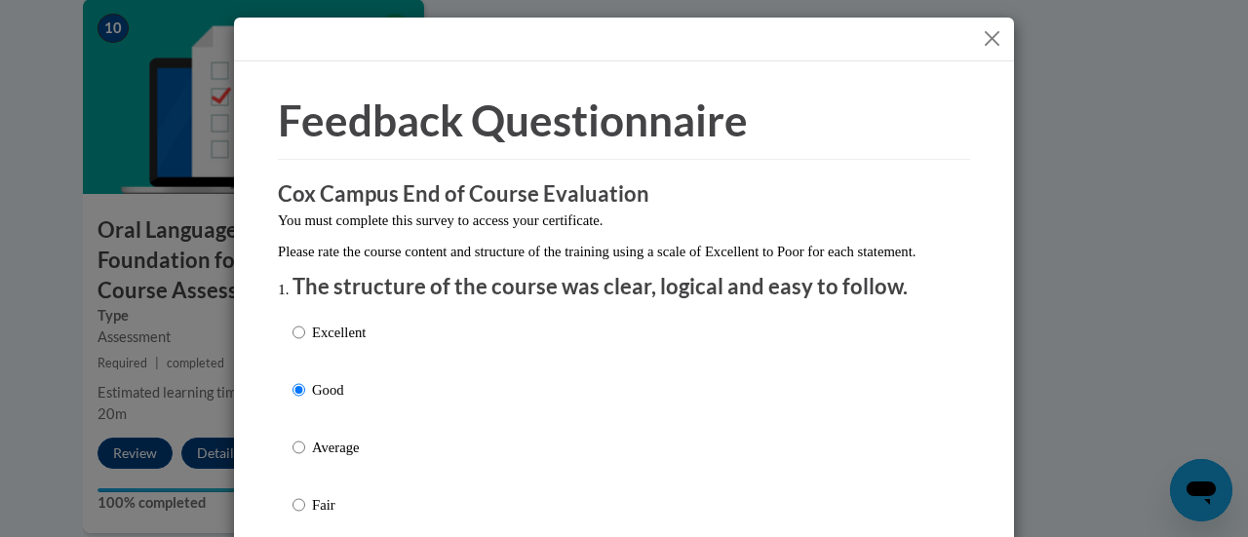
click at [985, 30] on button "Close" at bounding box center [992, 38] width 24 height 24
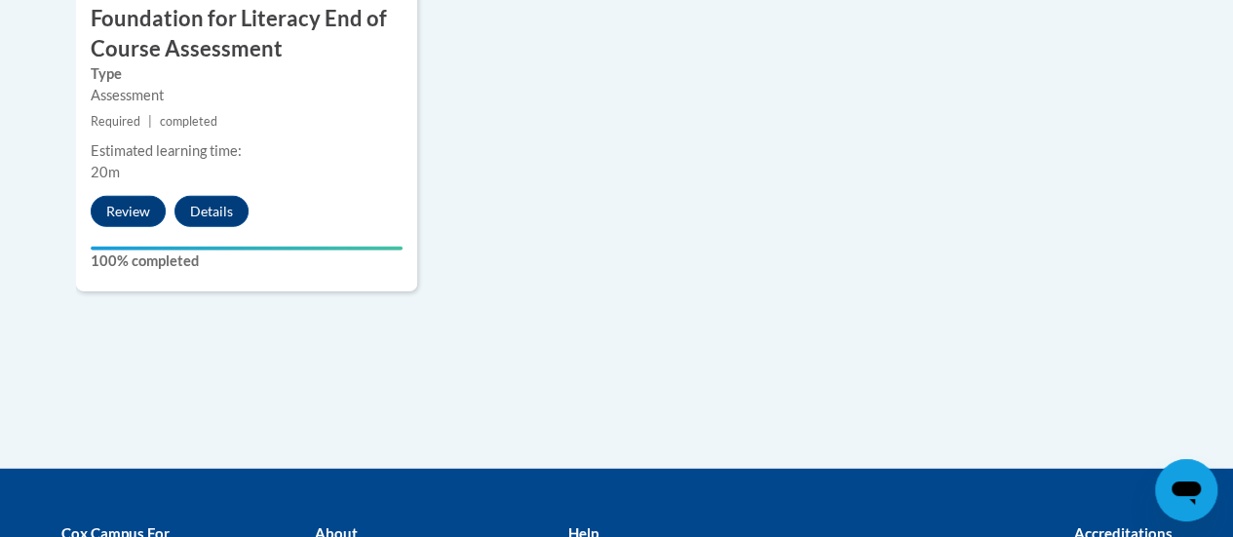
scroll to position [2808, 0]
